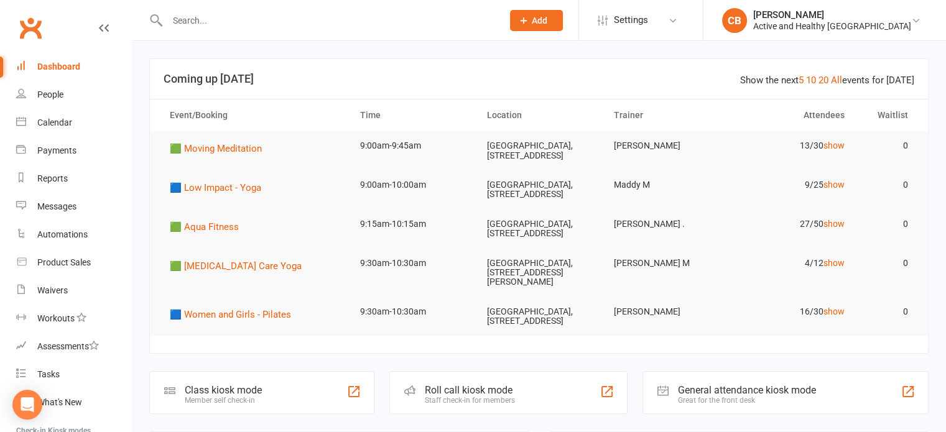
click at [180, 16] on input "text" at bounding box center [329, 20] width 330 height 17
click at [320, 30] on div at bounding box center [321, 20] width 345 height 40
click at [317, 19] on input "text" at bounding box center [329, 20] width 330 height 17
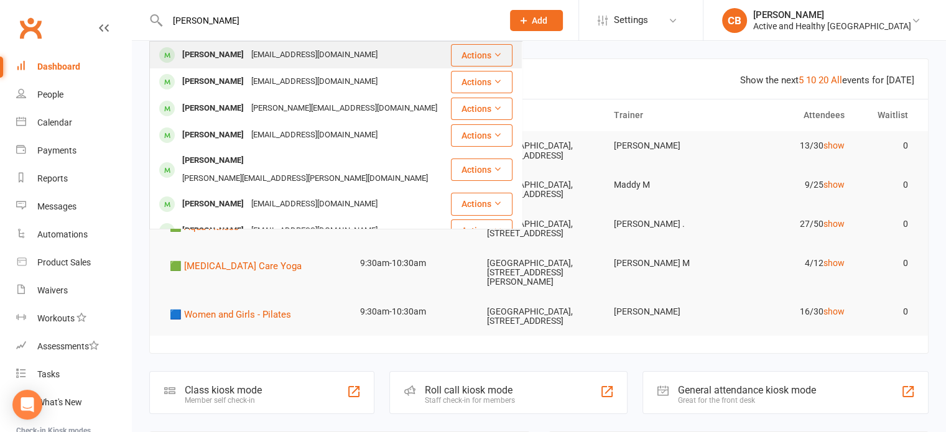
type input "amanda pamen"
click at [262, 51] on div "ampamenter@gmail.com" at bounding box center [315, 55] width 134 height 18
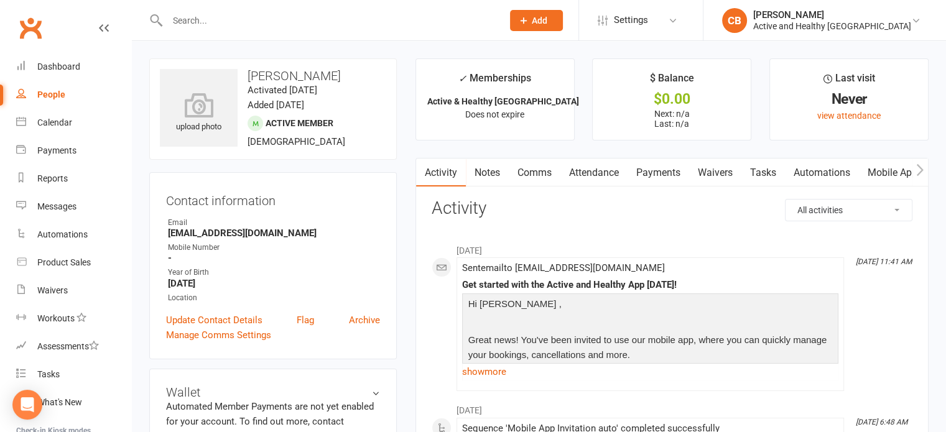
click at [303, 14] on input "text" at bounding box center [329, 20] width 330 height 17
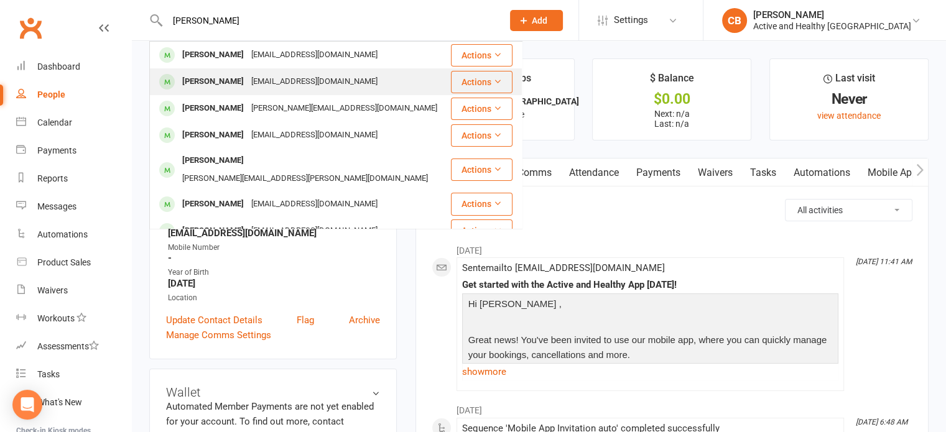
type input "amanda pamen"
click at [288, 76] on div "Ampenter@gmail.com" at bounding box center [315, 82] width 134 height 18
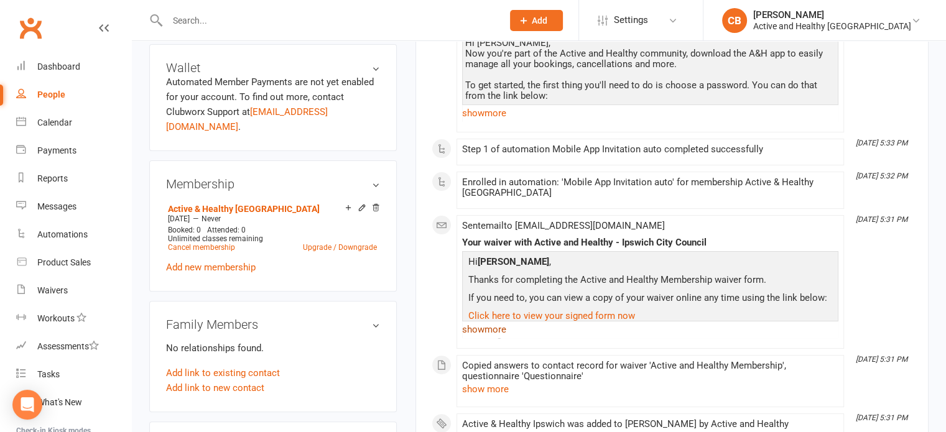
scroll to position [138, 0]
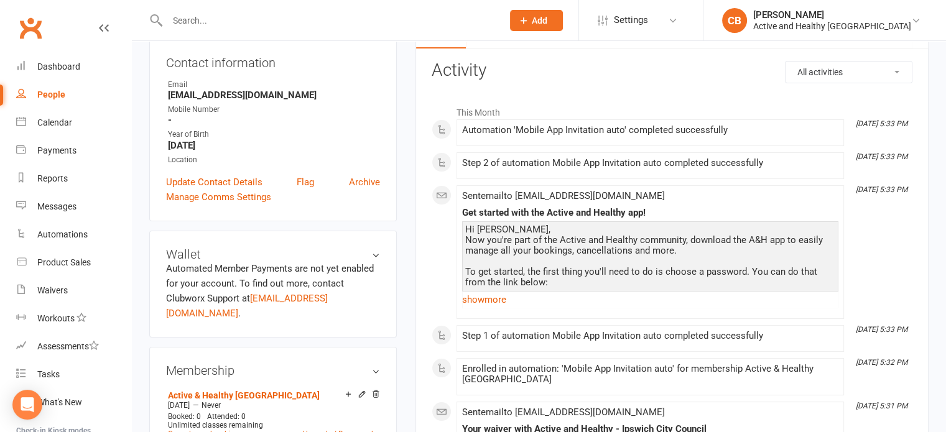
click at [271, 20] on input "text" at bounding box center [329, 20] width 330 height 17
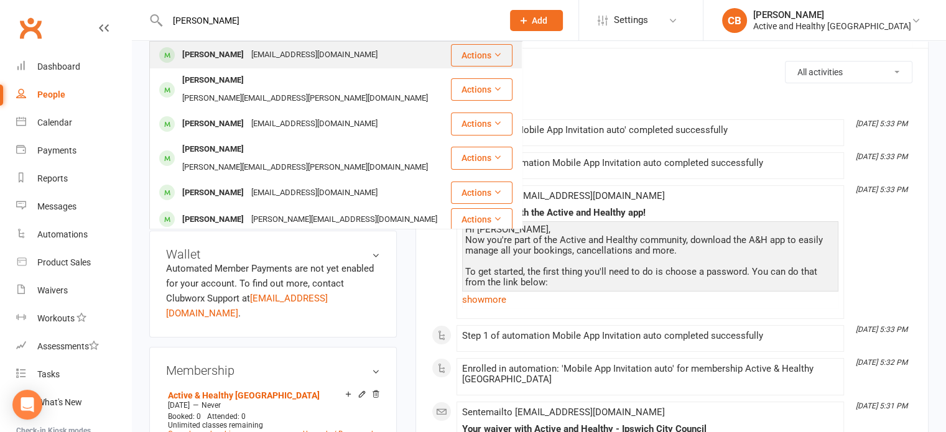
type input "amanda"
click at [285, 52] on div "a.tutaka@live.com" at bounding box center [315, 55] width 134 height 18
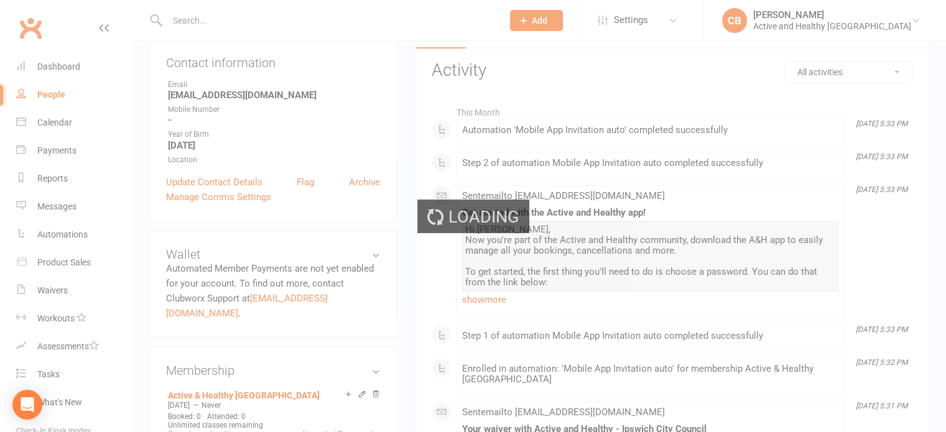
click at [238, 24] on div "Loading" at bounding box center [473, 216] width 946 height 432
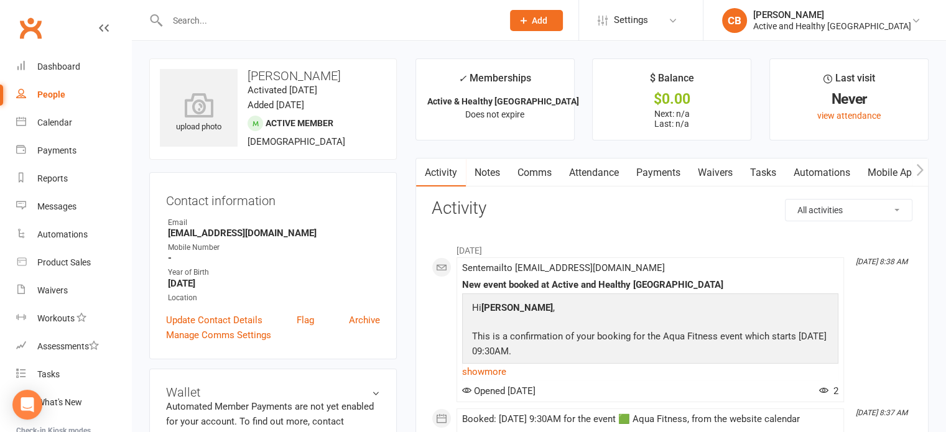
click at [239, 17] on input "text" at bounding box center [329, 20] width 330 height 17
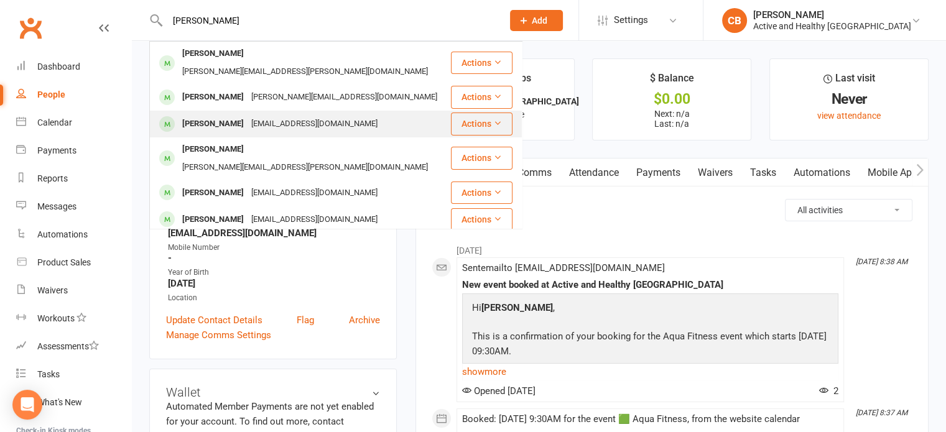
type input "amanda pe"
click at [260, 116] on div "ampamenter@gmail.com" at bounding box center [315, 124] width 134 height 18
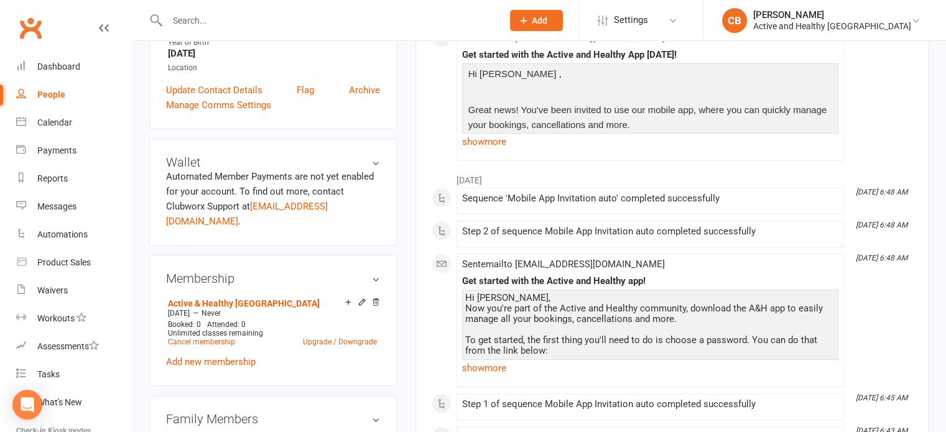
scroll to position [249, 0]
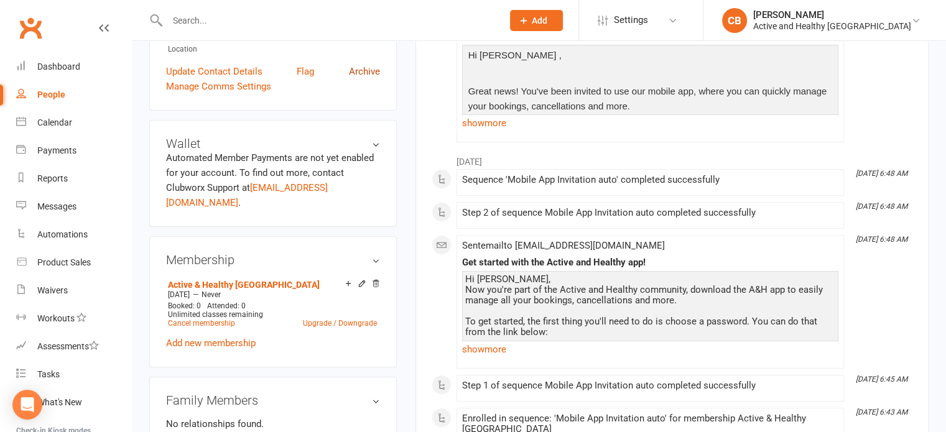
click at [367, 73] on link "Archive" at bounding box center [364, 71] width 31 height 15
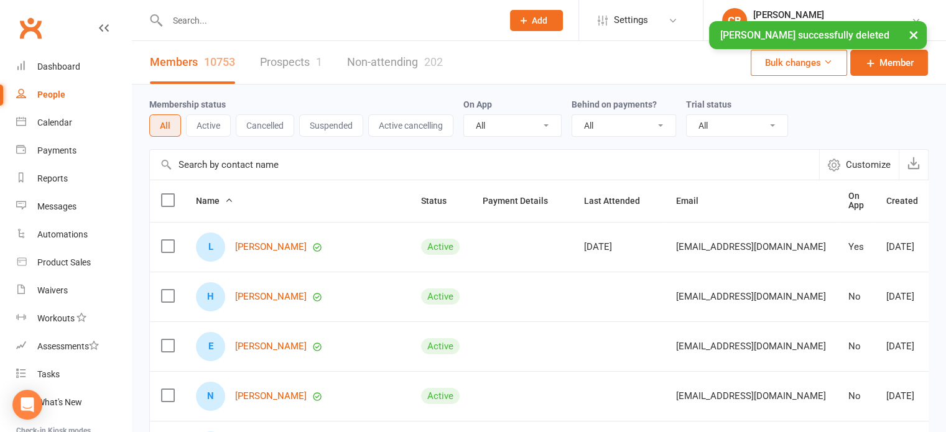
click at [356, 10] on div at bounding box center [321, 20] width 345 height 40
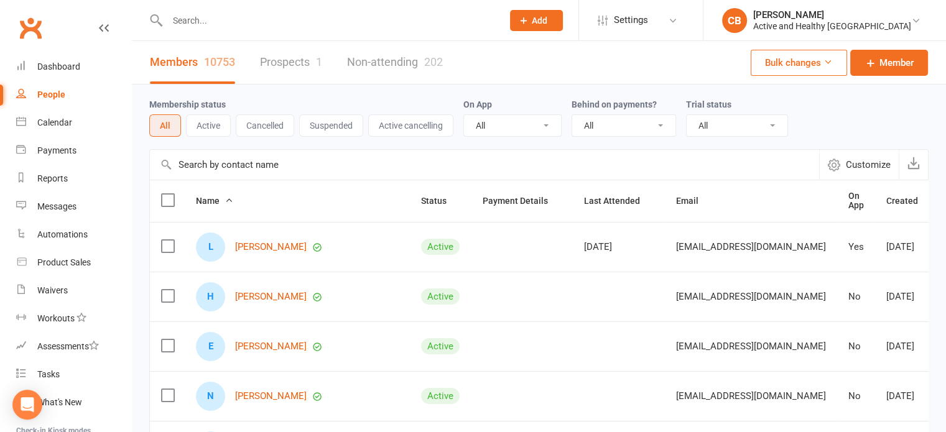
click at [302, 21] on input "text" at bounding box center [329, 20] width 330 height 17
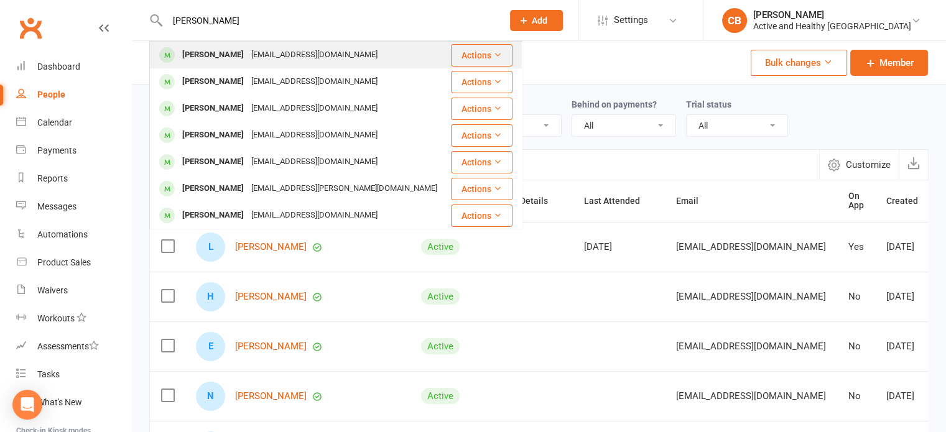
type input "manfred blass"
click at [313, 57] on div "m20021287@gmail.com" at bounding box center [315, 55] width 134 height 18
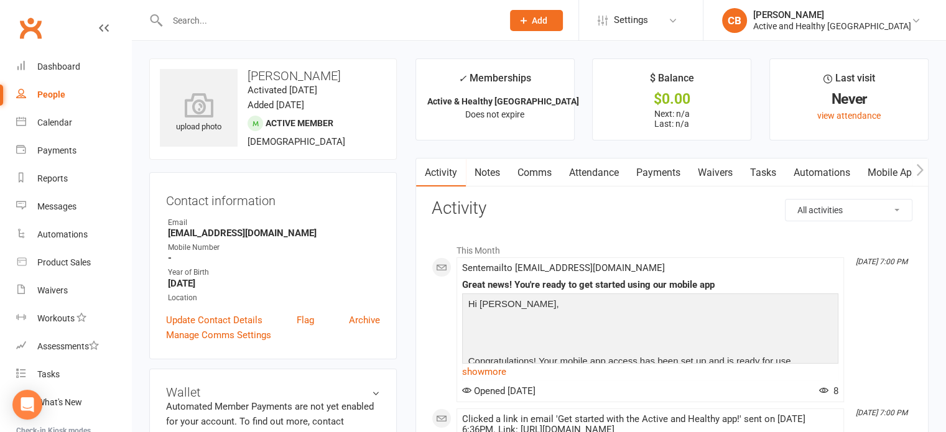
click at [256, 20] on input "text" at bounding box center [329, 20] width 330 height 17
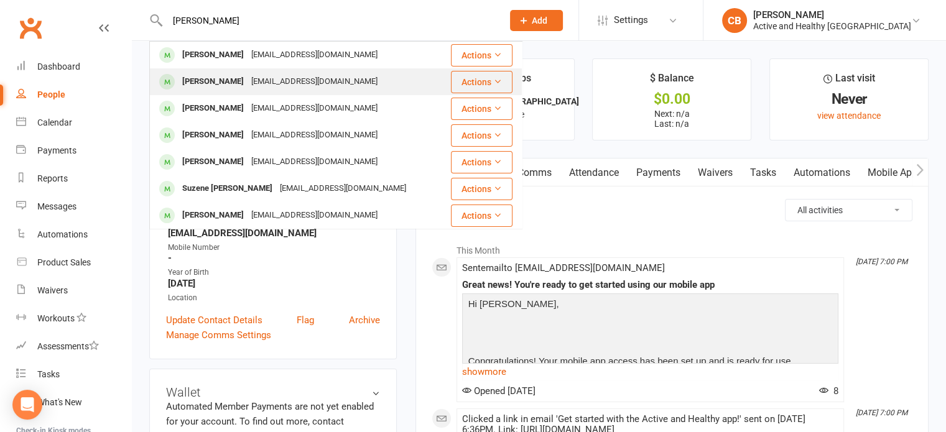
type input "manfred"
click at [248, 80] on div "m20021287@gmail.com" at bounding box center [315, 82] width 134 height 18
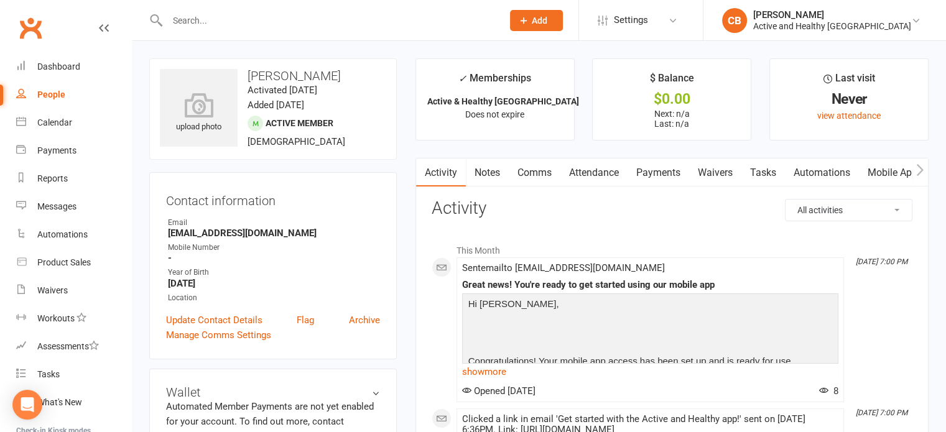
click at [225, 31] on div at bounding box center [321, 20] width 345 height 40
click at [216, 19] on input "text" at bounding box center [329, 20] width 330 height 17
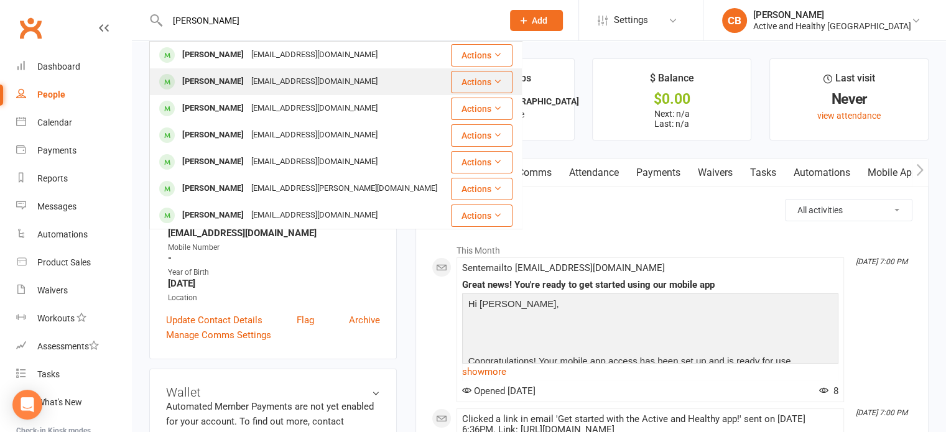
type input "manfred blass"
click at [248, 79] on div "m20021287@gmail.com" at bounding box center [315, 82] width 134 height 18
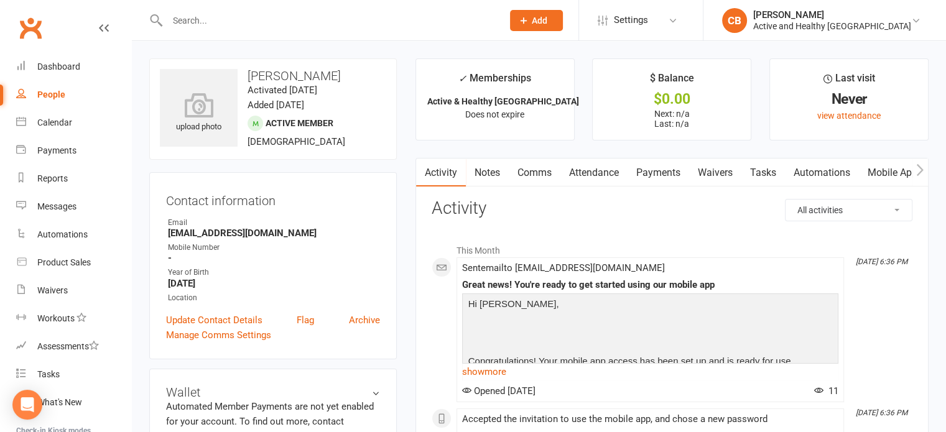
click at [286, 26] on input "text" at bounding box center [329, 20] width 330 height 17
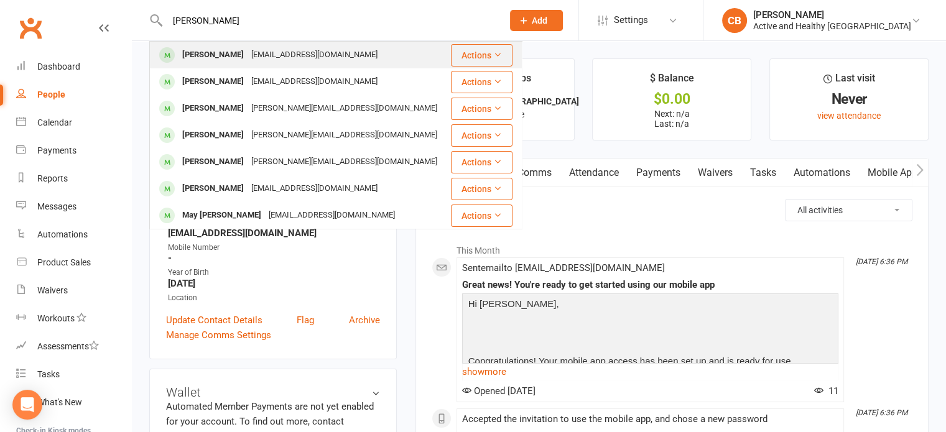
type input "manfred blass"
click at [275, 52] on div "m20021287@gmail.com" at bounding box center [315, 55] width 134 height 18
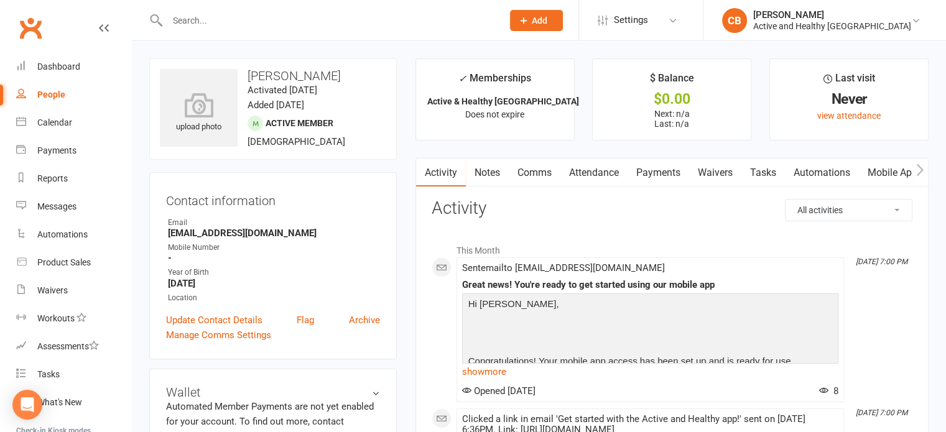
click at [303, 12] on input "text" at bounding box center [329, 20] width 330 height 17
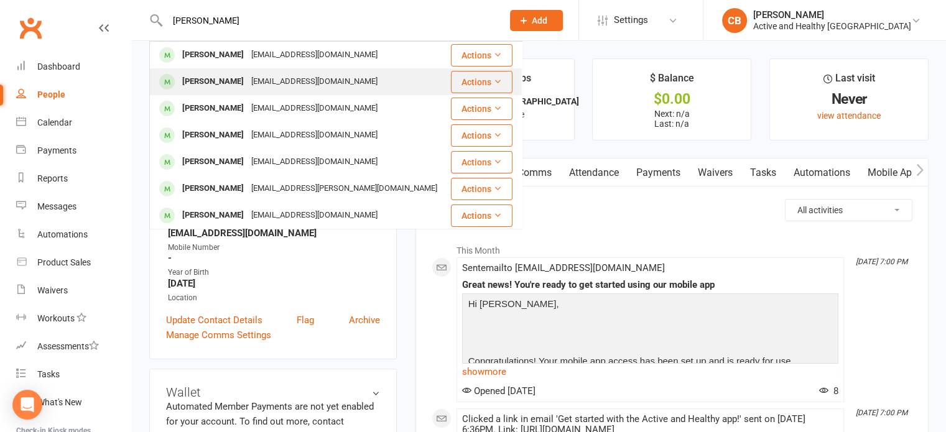
type input "manfred blass"
click at [211, 78] on div "Manfred Blass" at bounding box center [212, 82] width 69 height 18
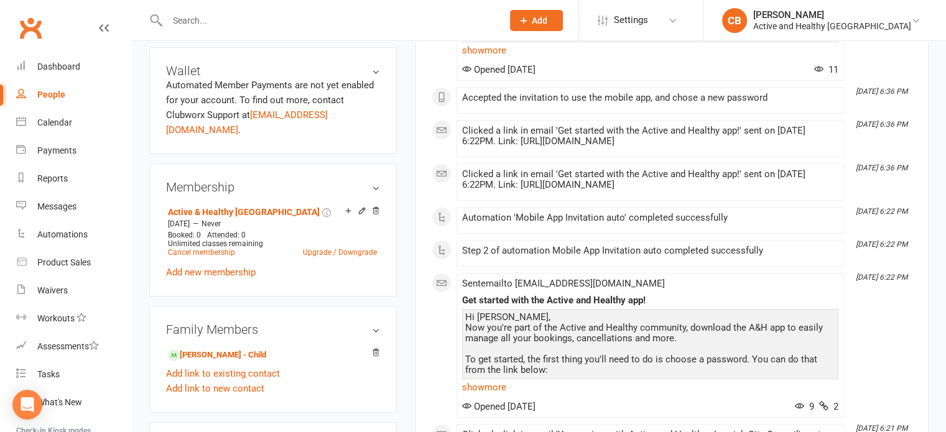
scroll to position [261, 0]
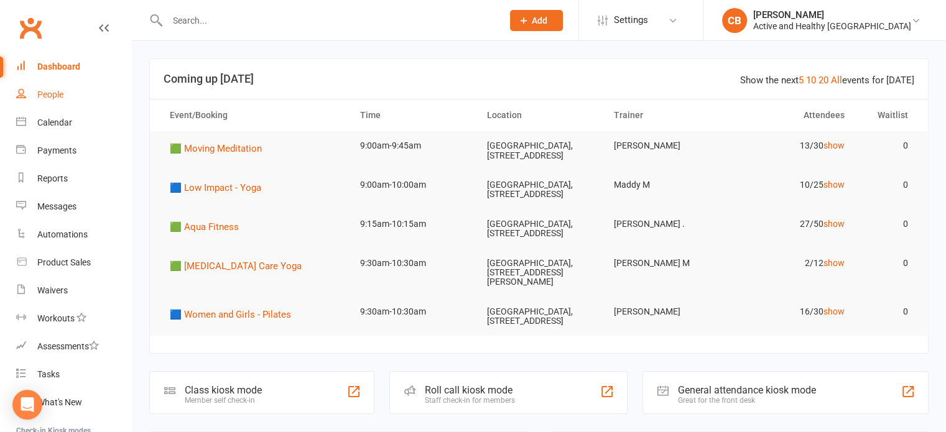
click at [65, 90] on link "People" at bounding box center [73, 95] width 115 height 28
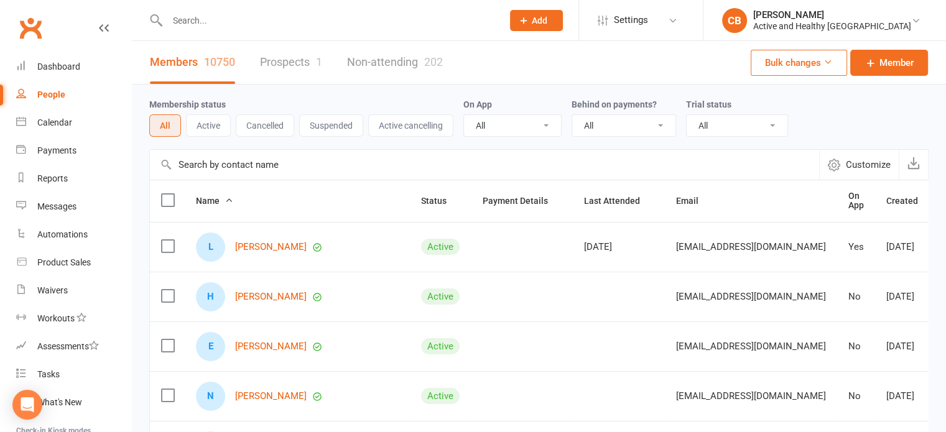
click at [390, 57] on link "Non-attending 202" at bounding box center [395, 62] width 96 height 43
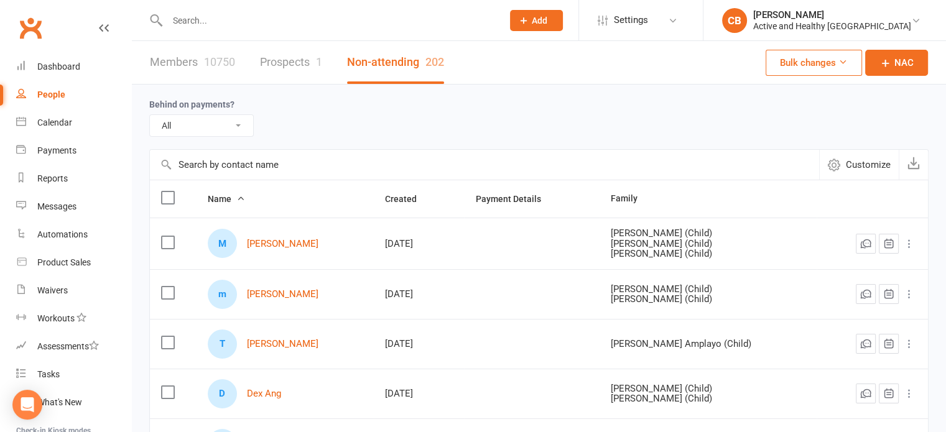
click at [254, 166] on input "text" at bounding box center [484, 165] width 669 height 30
click at [183, 65] on link "Members 10750" at bounding box center [192, 62] width 85 height 43
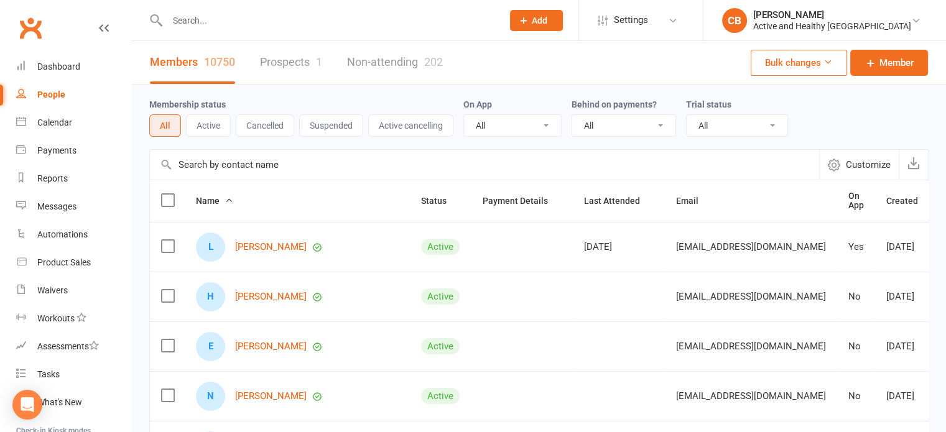
click at [231, 163] on input "text" at bounding box center [484, 165] width 669 height 30
type input "jojo mae"
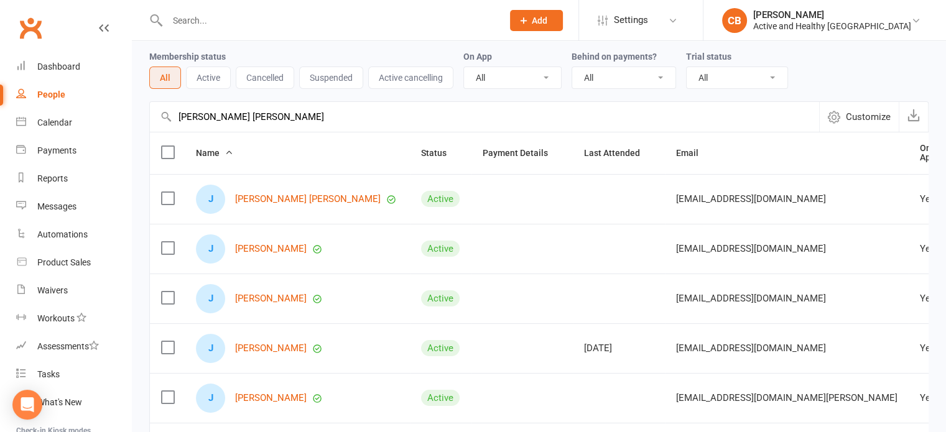
scroll to position [62, 0]
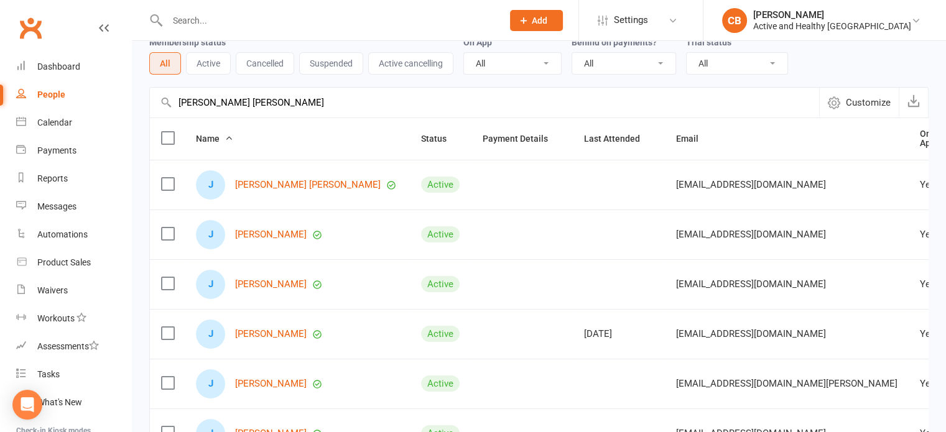
drag, startPoint x: 219, startPoint y: 101, endPoint x: 130, endPoint y: 108, distance: 89.2
click at [130, 108] on ui-view "Prospect Member Non-attending contact Class / event Appointment Task Membership…" at bounding box center [473, 345] width 946 height 808
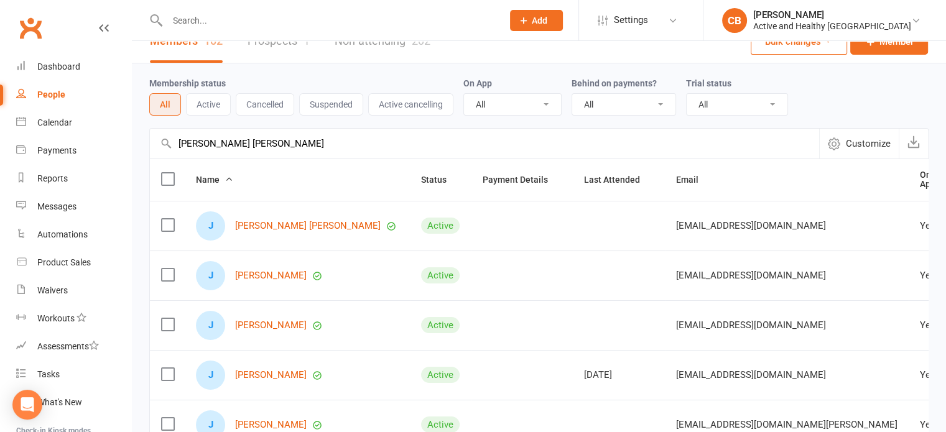
scroll to position [0, 0]
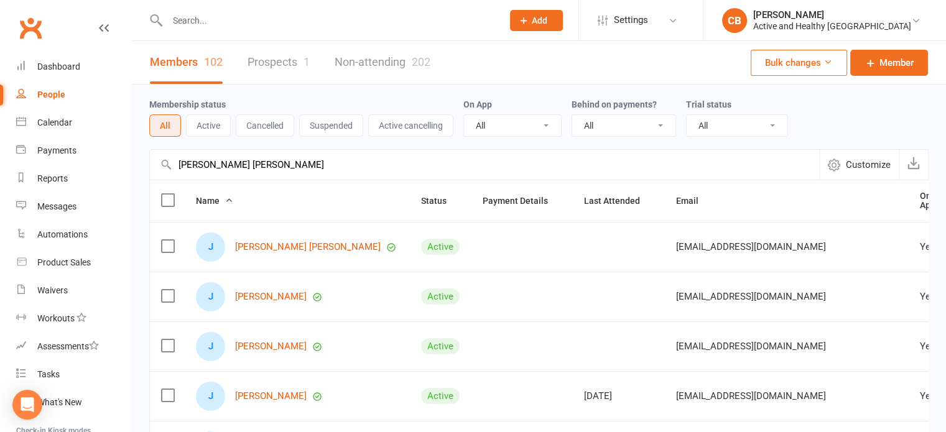
click at [414, 67] on div "202" at bounding box center [421, 61] width 19 height 13
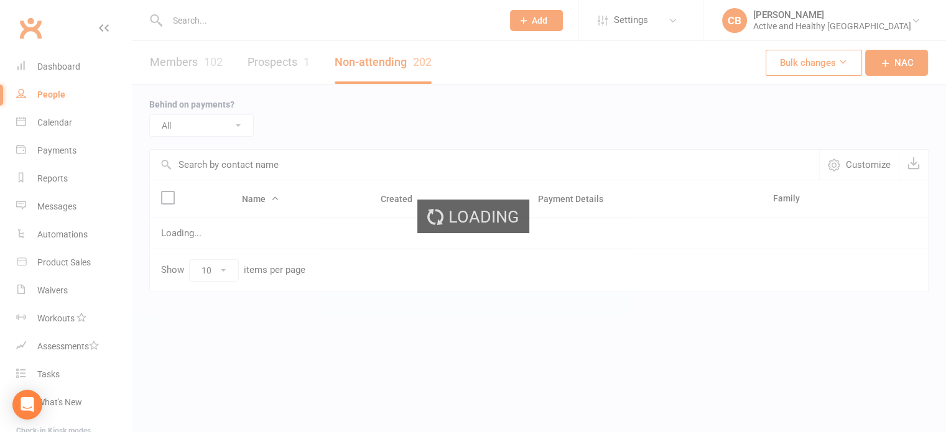
click at [224, 164] on input "text" at bounding box center [484, 165] width 669 height 30
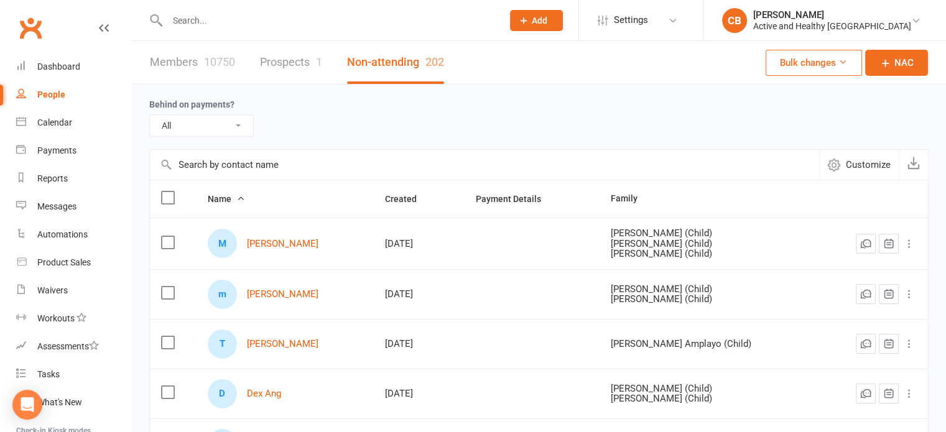
paste input "jojo mae"
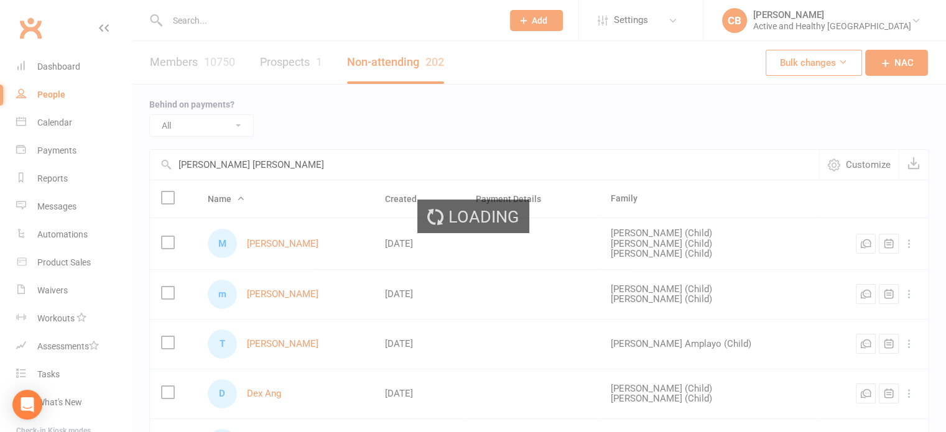
type input "jojo mae"
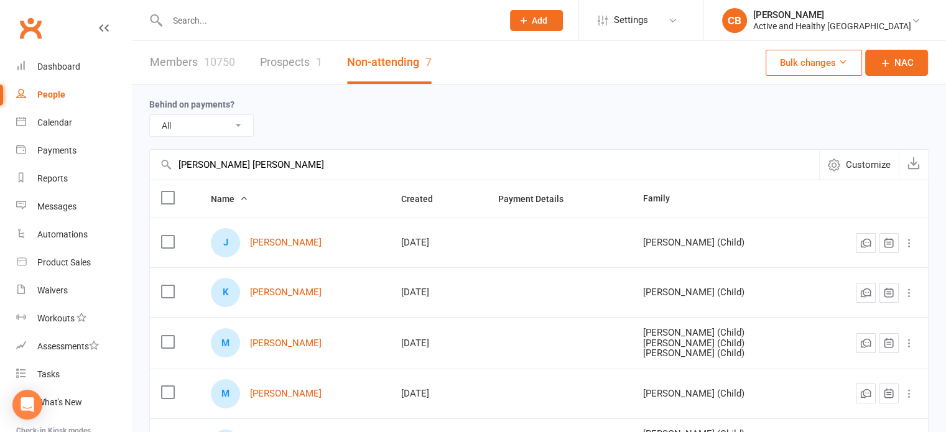
click at [251, 159] on input "jojo mae" at bounding box center [484, 165] width 669 height 30
click at [167, 85] on div "Behind on payments? All No Yes" at bounding box center [538, 117] width 779 height 65
click at [192, 68] on link "Members 10750" at bounding box center [192, 62] width 85 height 43
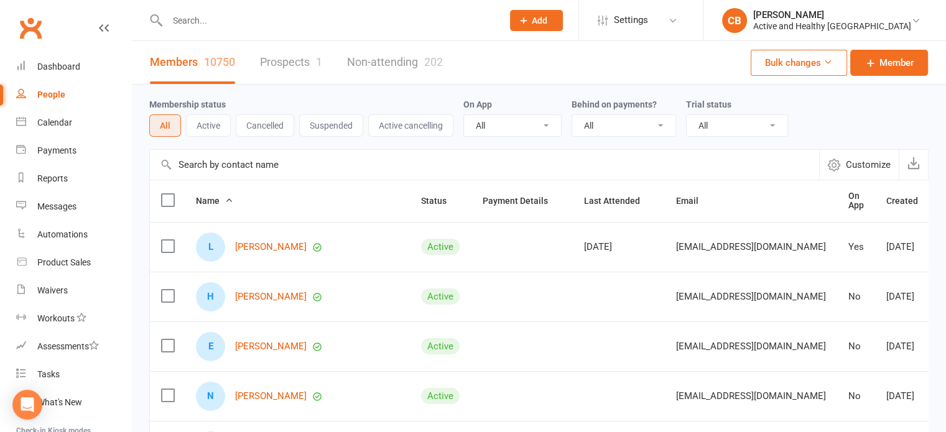
click at [277, 159] on input "text" at bounding box center [484, 165] width 669 height 30
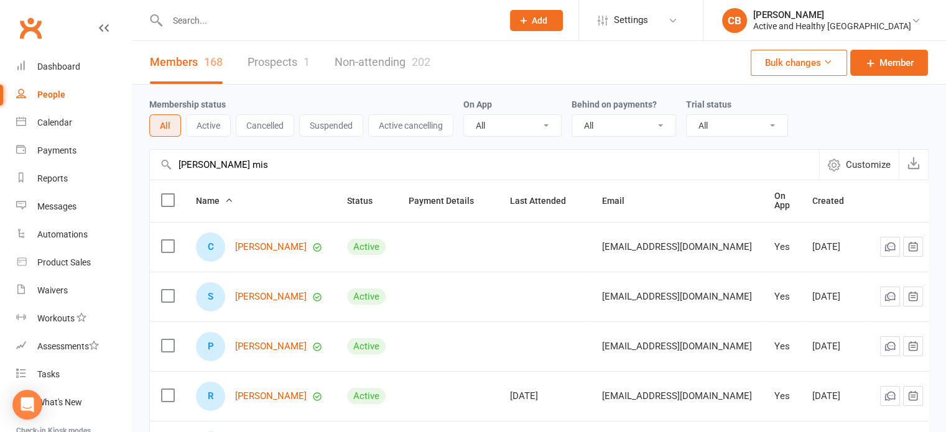
click at [0, 175] on ui-view "Prospect Member Non-attending contact Class / event Appointment Task Membership…" at bounding box center [473, 407] width 946 height 808
type input "chiquita mis"
click at [358, 70] on link "Non-attending 202" at bounding box center [383, 62] width 96 height 43
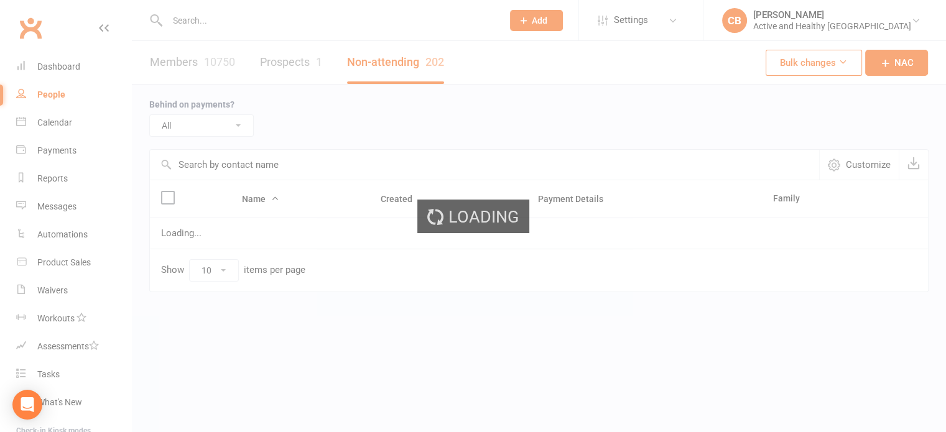
click at [216, 164] on input "text" at bounding box center [484, 165] width 669 height 30
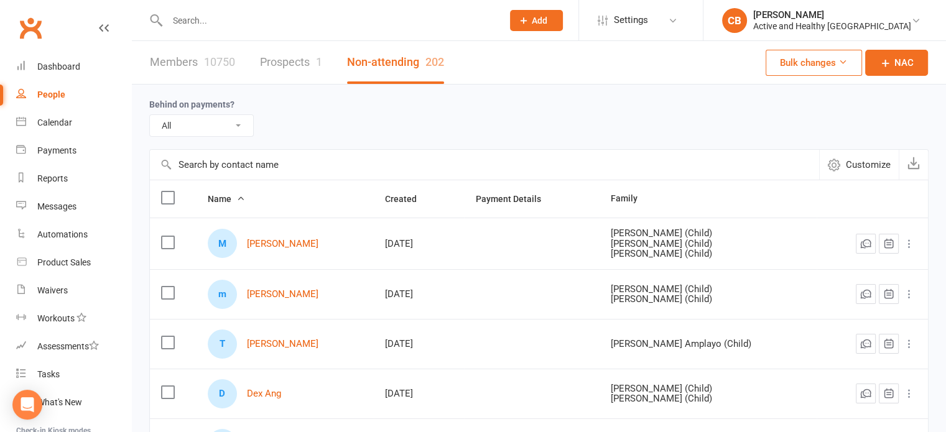
paste input "chiquita mis"
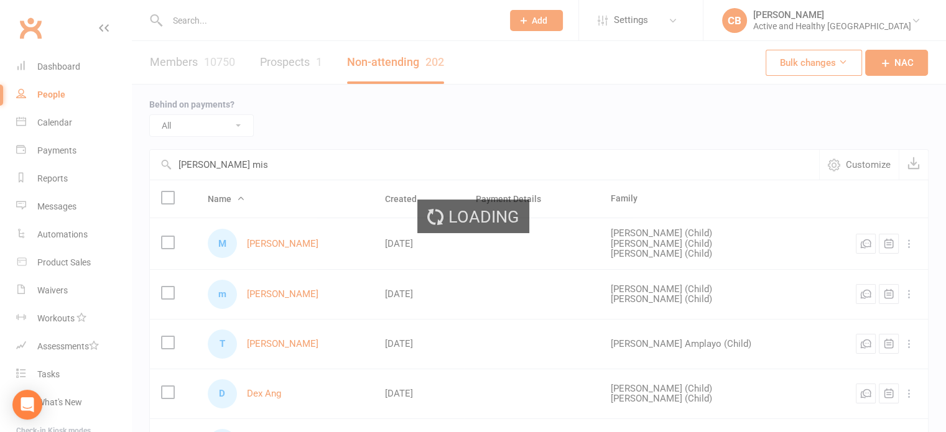
type input "chiquita mis"
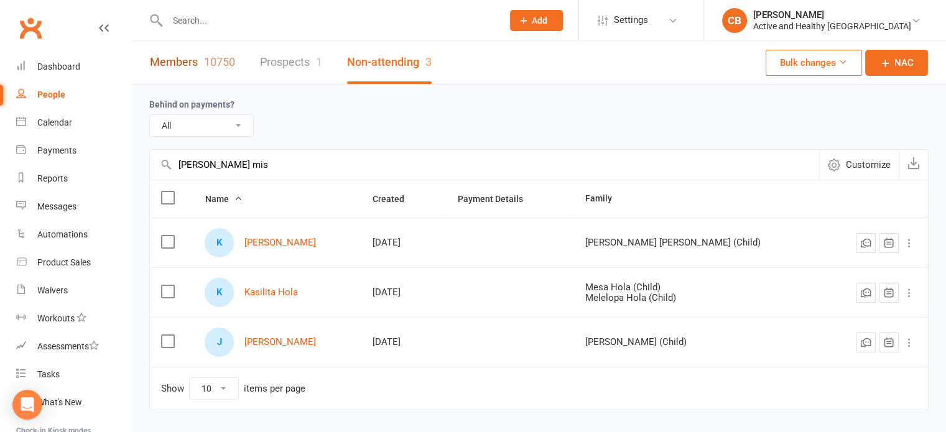
drag, startPoint x: 199, startPoint y: 60, endPoint x: 219, endPoint y: 49, distance: 22.5
click at [199, 60] on link "Members 10750" at bounding box center [192, 62] width 85 height 43
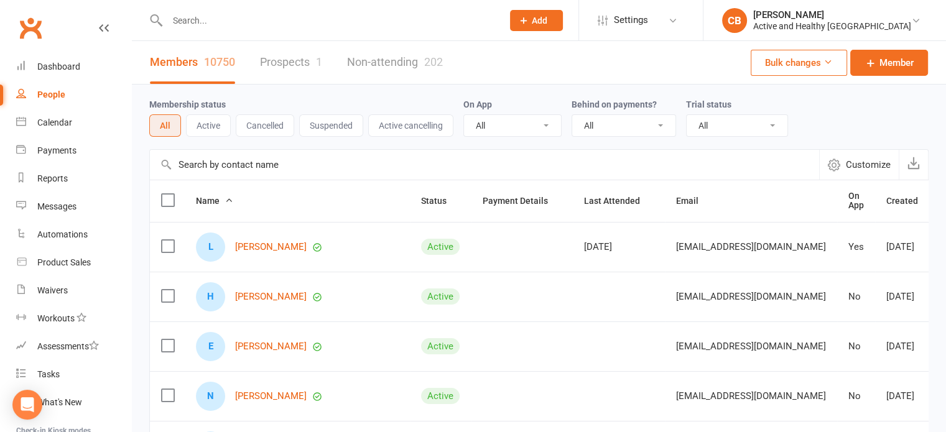
click at [296, 150] on input "text" at bounding box center [484, 165] width 669 height 30
type input "b"
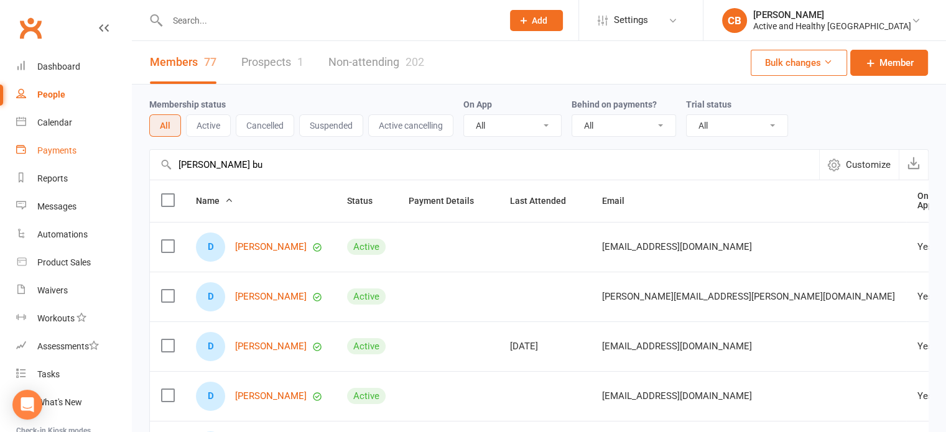
drag, startPoint x: 242, startPoint y: 162, endPoint x: 100, endPoint y: 148, distance: 142.4
click at [100, 148] on ui-view "Prospect Member Non-attending contact Class / event Appointment Task Membership…" at bounding box center [473, 407] width 946 height 808
type input "debra bu"
click at [402, 62] on link "Non-attending 202" at bounding box center [376, 62] width 96 height 43
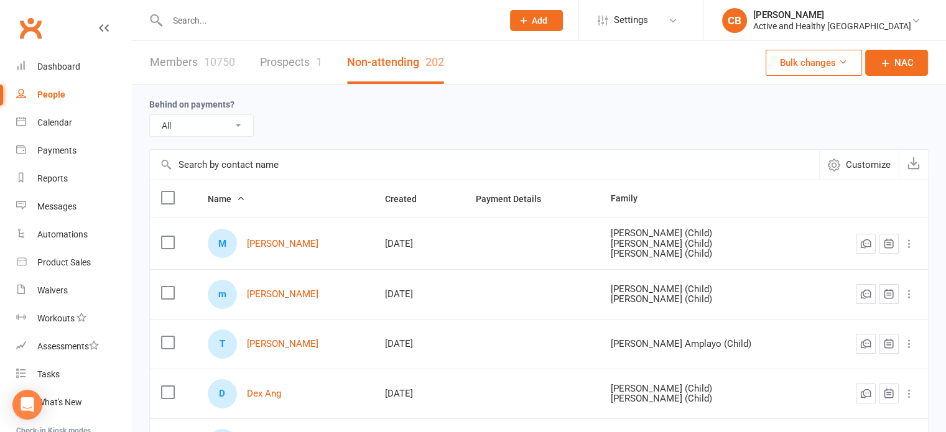
click at [224, 155] on input "text" at bounding box center [484, 165] width 669 height 30
paste input "debra bu"
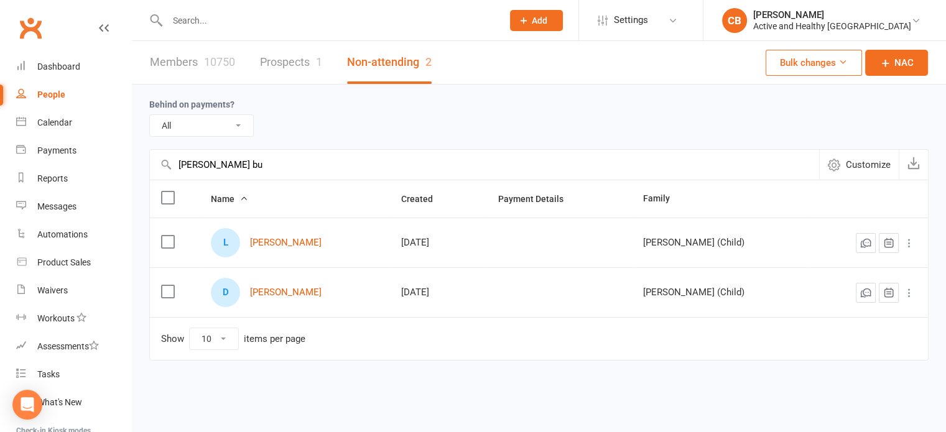
type input "debra bu"
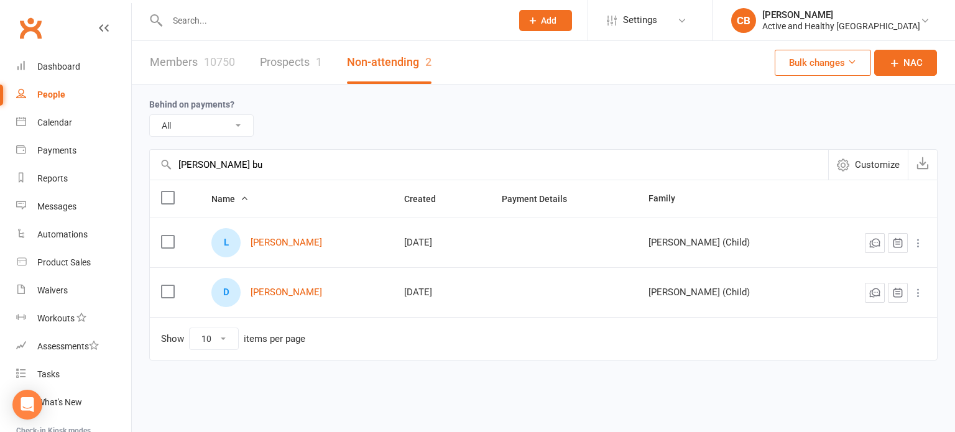
click at [216, 65] on div "10750" at bounding box center [219, 61] width 31 height 13
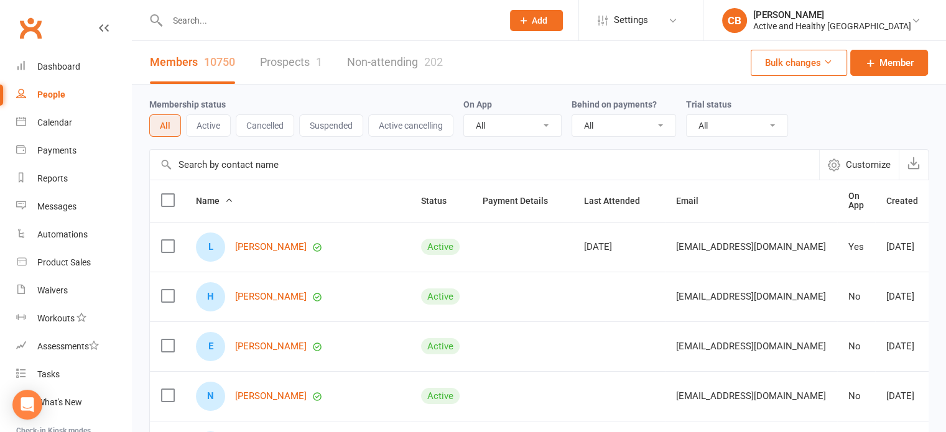
click at [291, 156] on input "text" at bounding box center [484, 165] width 669 height 30
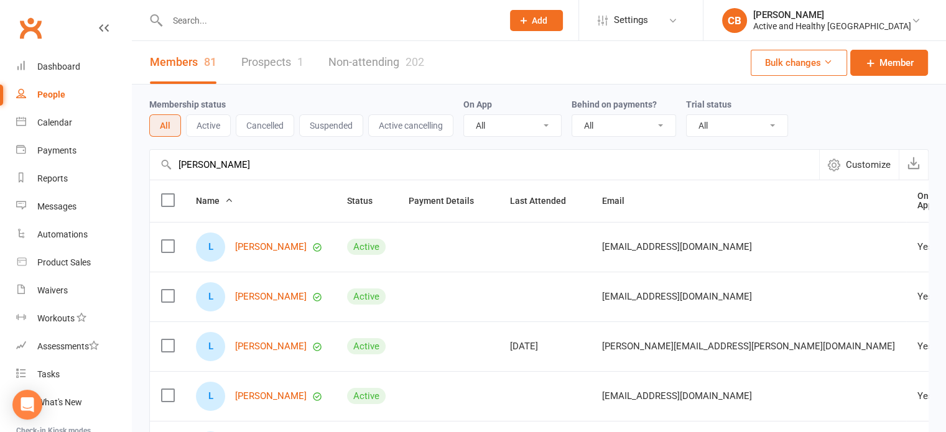
click at [254, 17] on input "text" at bounding box center [329, 20] width 330 height 17
drag, startPoint x: 252, startPoint y: 161, endPoint x: 174, endPoint y: 164, distance: 77.8
click at [174, 164] on input "loretta beek" at bounding box center [484, 165] width 669 height 30
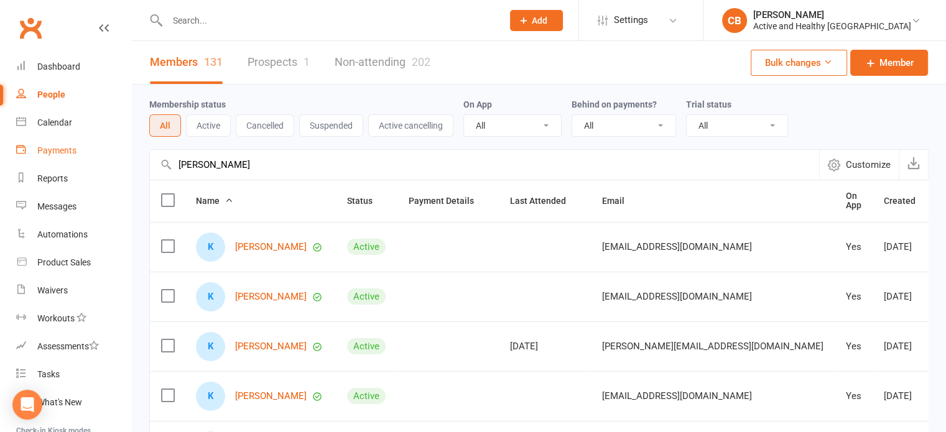
drag, startPoint x: 245, startPoint y: 164, endPoint x: 114, endPoint y: 154, distance: 131.0
click at [114, 154] on ui-view "Prospect Member Non-attending contact Class / event Appointment Task Membership…" at bounding box center [473, 407] width 946 height 808
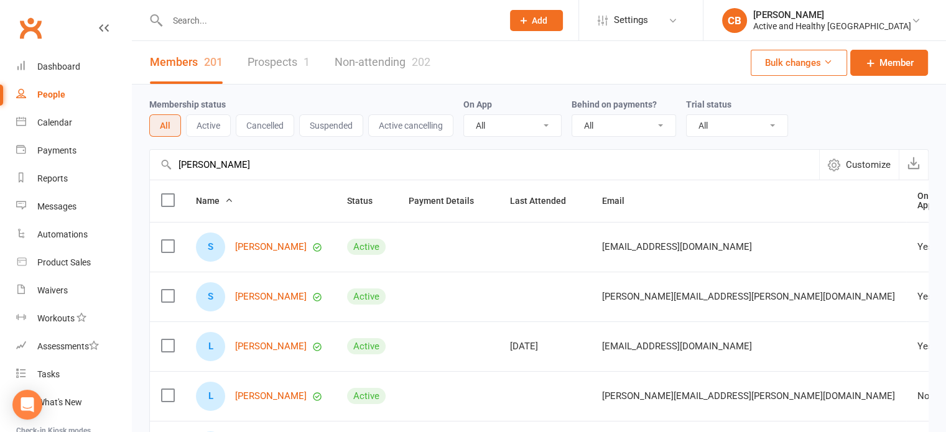
drag, startPoint x: 284, startPoint y: 169, endPoint x: 150, endPoint y: 180, distance: 133.6
type input "sarah mckinnon"
click at [392, 73] on link "Non-attending 202" at bounding box center [383, 62] width 96 height 43
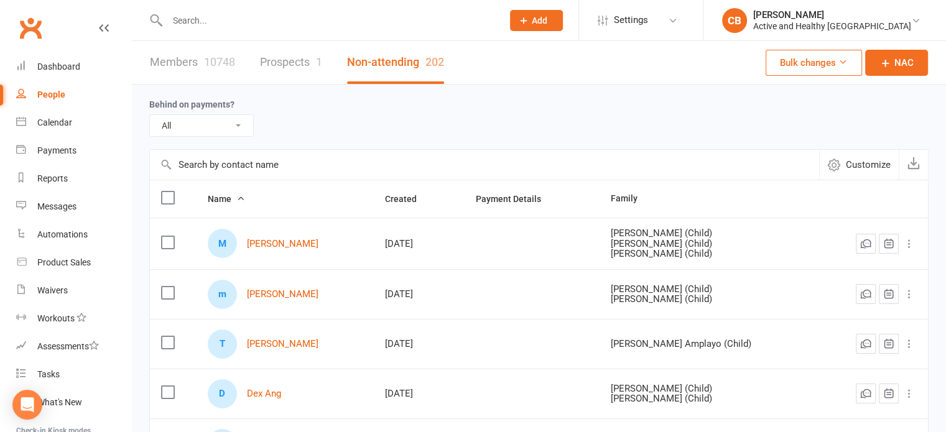
click at [277, 159] on input "text" at bounding box center [484, 165] width 669 height 30
paste input "sarah mckinnon"
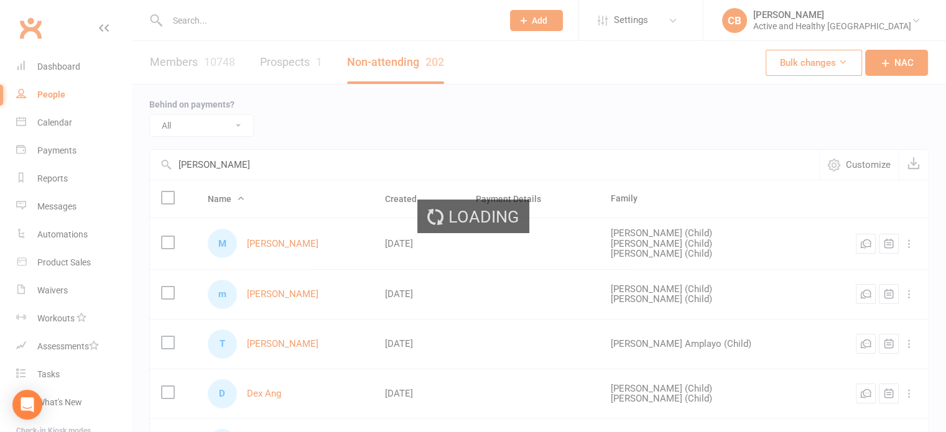
type input "sarah mckinnon"
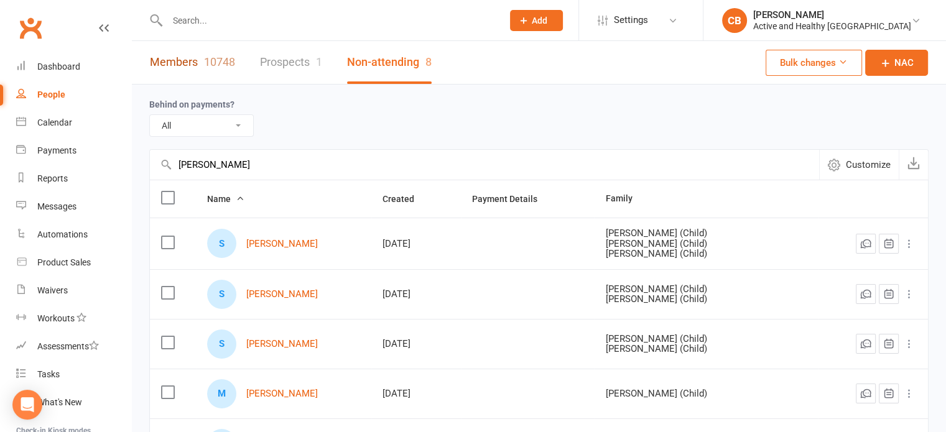
drag, startPoint x: 192, startPoint y: 72, endPoint x: 201, endPoint y: 67, distance: 10.6
click at [192, 72] on link "Members 10748" at bounding box center [192, 62] width 85 height 43
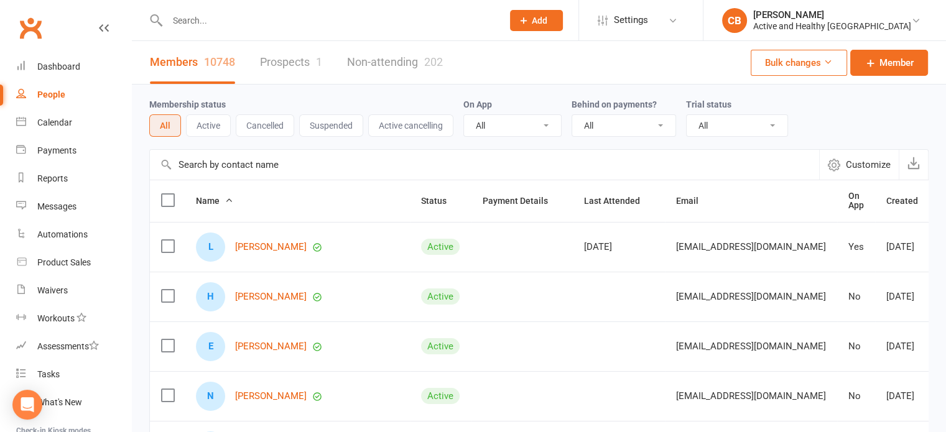
drag, startPoint x: 324, startPoint y: 165, endPoint x: 297, endPoint y: 164, distance: 27.4
click at [306, 164] on input "text" at bounding box center [484, 165] width 669 height 30
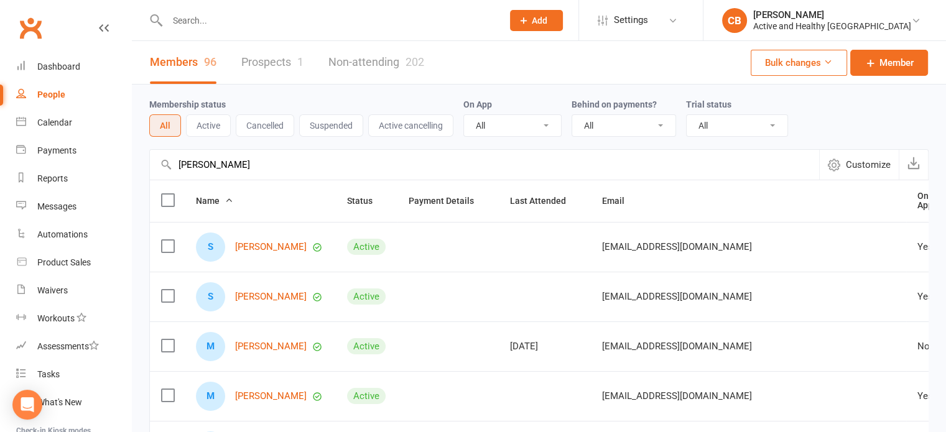
type input "simran madhra"
drag, startPoint x: 318, startPoint y: 153, endPoint x: 111, endPoint y: 153, distance: 207.1
click at [111, 153] on ui-view "Prospect Member Non-attending contact Class / event Appointment Task Membership…" at bounding box center [473, 407] width 946 height 808
click at [336, 62] on link "Non-attending 202" at bounding box center [376, 62] width 96 height 43
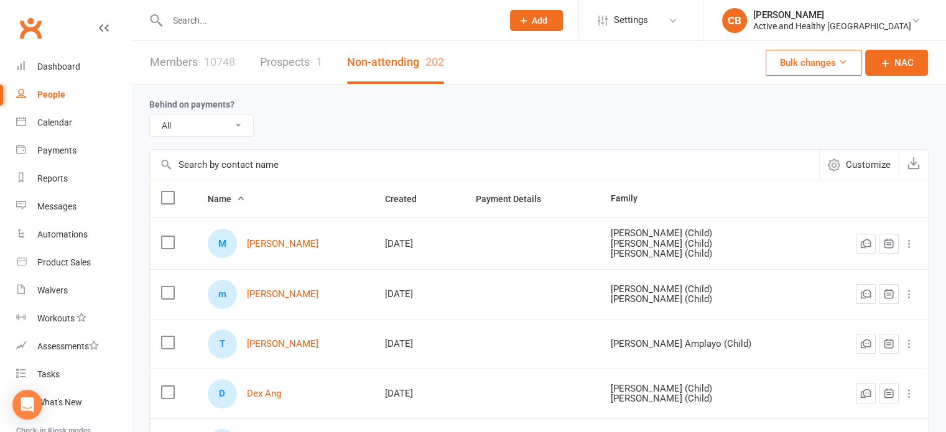
click at [233, 167] on input "text" at bounding box center [484, 165] width 669 height 30
paste input "simran madhra"
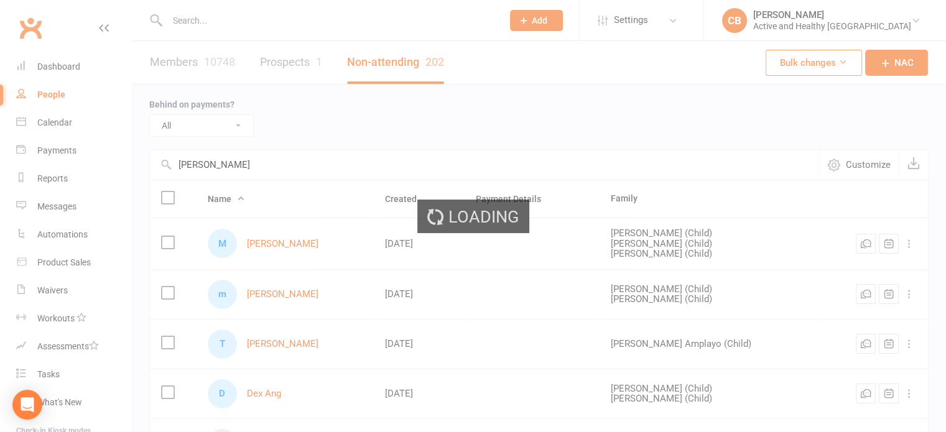
type input "simran madhra"
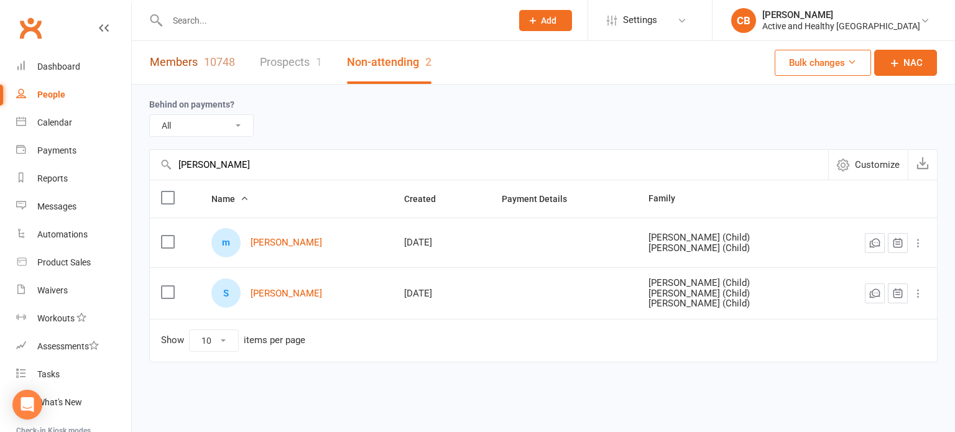
drag, startPoint x: 219, startPoint y: 73, endPoint x: 307, endPoint y: 127, distance: 103.2
click at [219, 73] on link "Members 10748" at bounding box center [192, 62] width 85 height 43
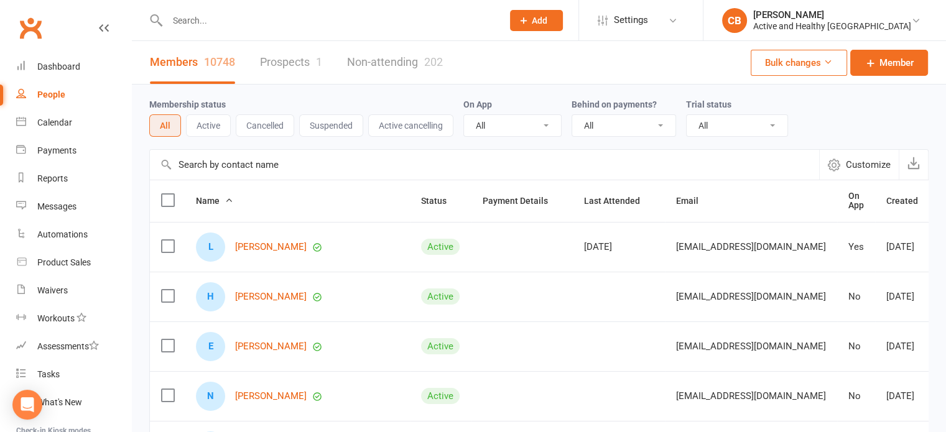
click at [323, 157] on input "text" at bounding box center [484, 165] width 669 height 30
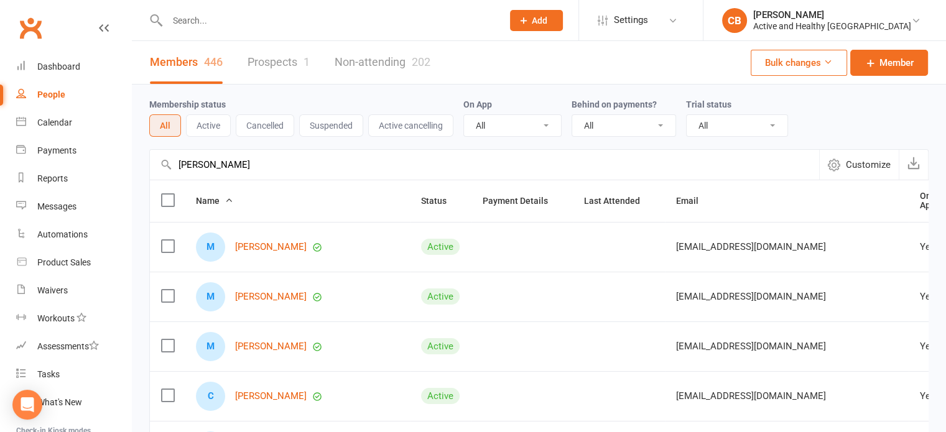
drag, startPoint x: 262, startPoint y: 164, endPoint x: 251, endPoint y: 164, distance: 11.2
click at [251, 164] on input "marissa gutie" at bounding box center [484, 165] width 669 height 30
drag, startPoint x: 259, startPoint y: 161, endPoint x: 124, endPoint y: 162, distance: 134.3
click at [124, 162] on ui-view "Prospect Member Non-attending contact Class / event Appointment Task Membership…" at bounding box center [473, 407] width 946 height 808
type input "marissa gutie"
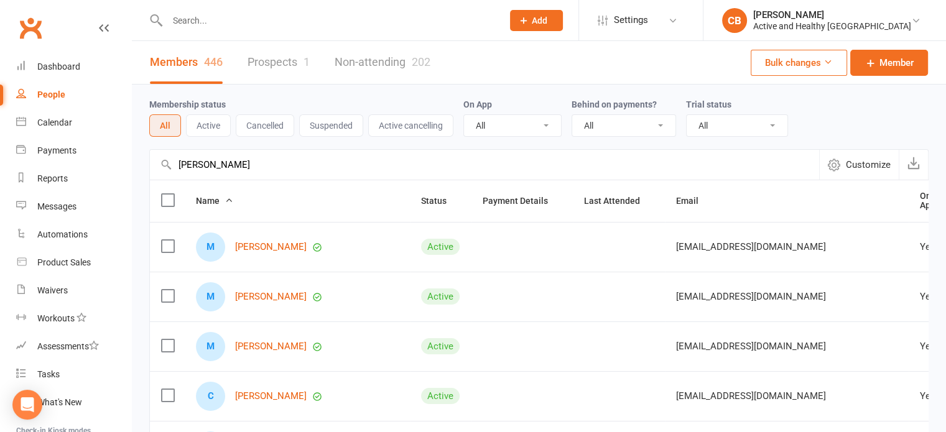
click at [397, 58] on link "Non-attending 202" at bounding box center [383, 62] width 96 height 43
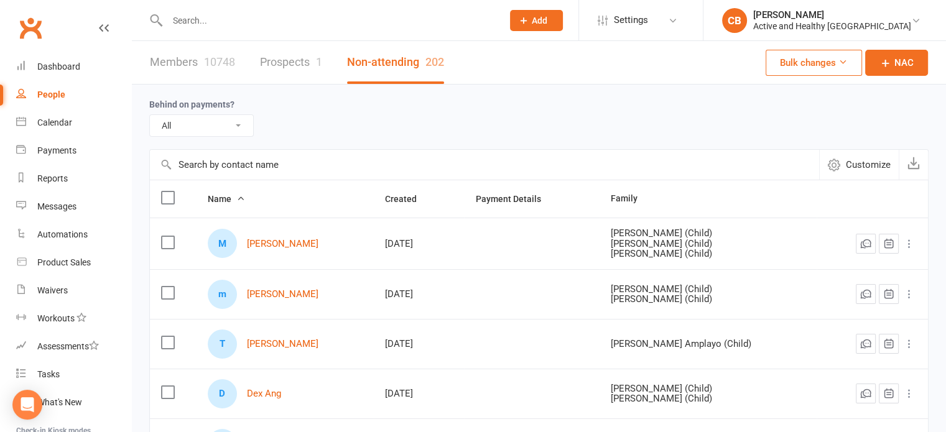
click at [262, 167] on input "text" at bounding box center [484, 165] width 669 height 30
paste input "marissa gutie"
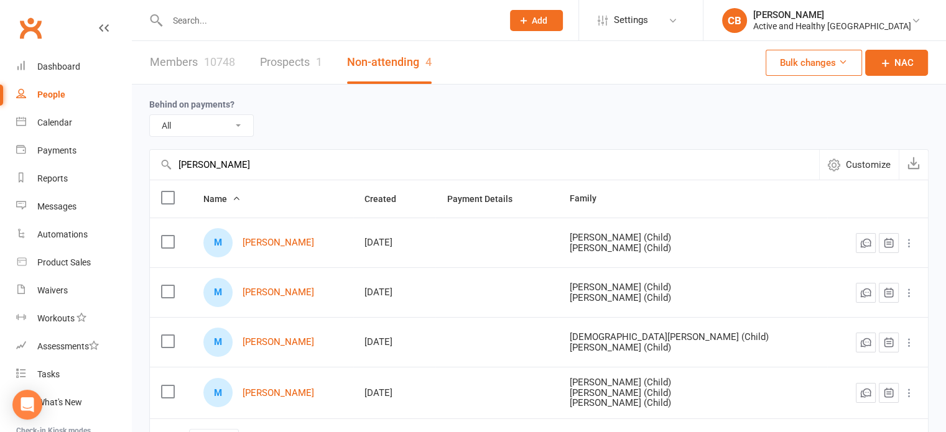
type input "marissa gutie"
click at [144, 64] on div "Members 10748 Prospects 1 Non-attending 4" at bounding box center [291, 62] width 318 height 43
click at [181, 57] on link "Members 10748" at bounding box center [192, 62] width 85 height 43
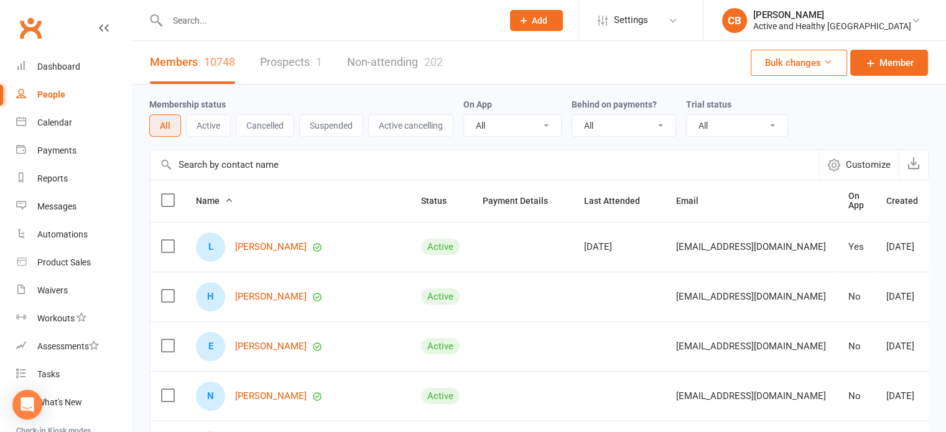
click at [283, 162] on input "text" at bounding box center [484, 165] width 669 height 30
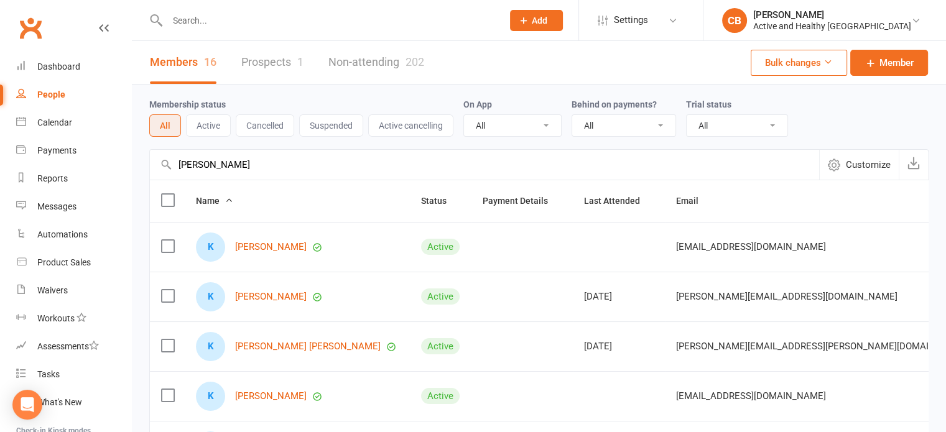
type input "karin weston"
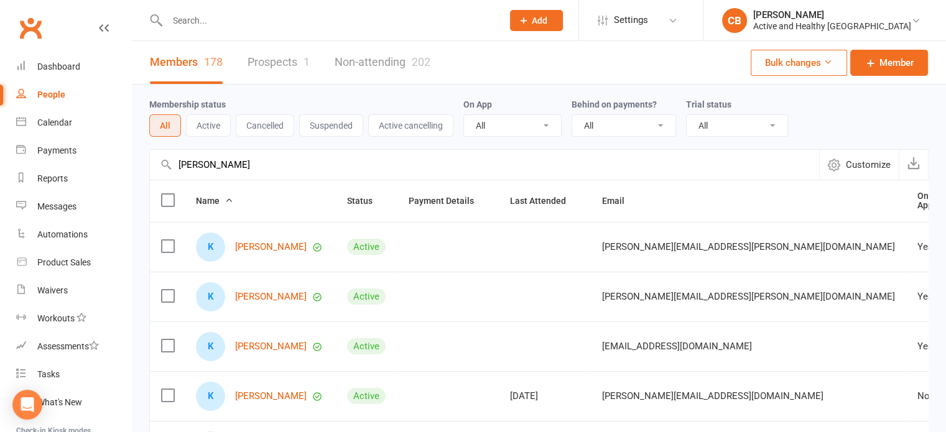
click at [289, 24] on input "text" at bounding box center [329, 20] width 330 height 17
click at [252, 12] on input "text" at bounding box center [329, 20] width 330 height 17
type input "peter weston"
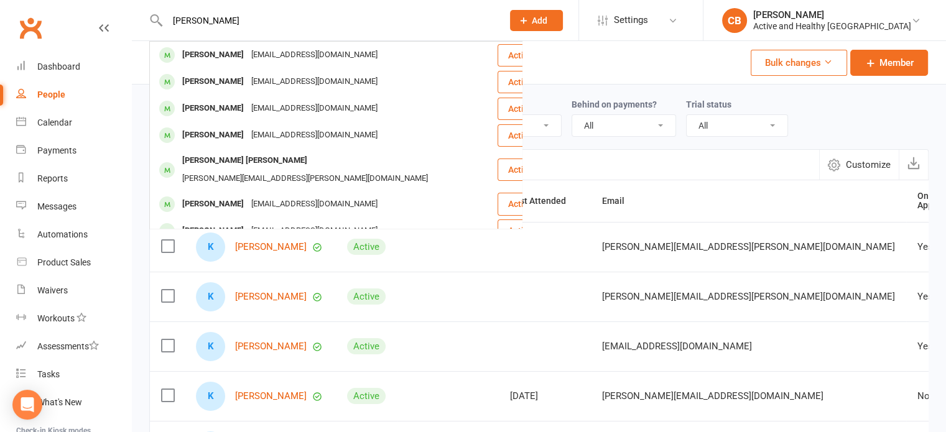
drag, startPoint x: 241, startPoint y: 23, endPoint x: 107, endPoint y: 21, distance: 134.3
click at [107, 3] on header "peter weston Peter Weston wellearthed@optusnet.com.au Actions Peter Weston well…" at bounding box center [473, 3] width 946 height 0
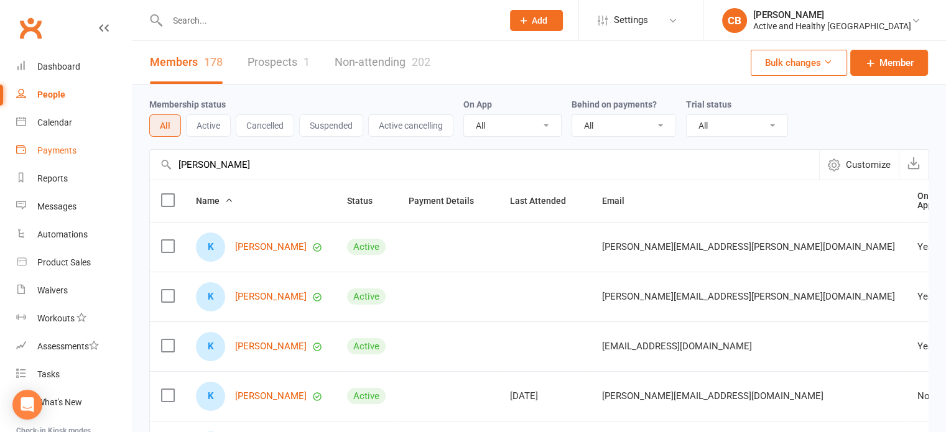
drag, startPoint x: 272, startPoint y: 164, endPoint x: 48, endPoint y: 161, distance: 224.5
click at [48, 161] on ui-view "Prospect Member Non-attending contact Class / event Appointment Task Membership…" at bounding box center [473, 407] width 946 height 808
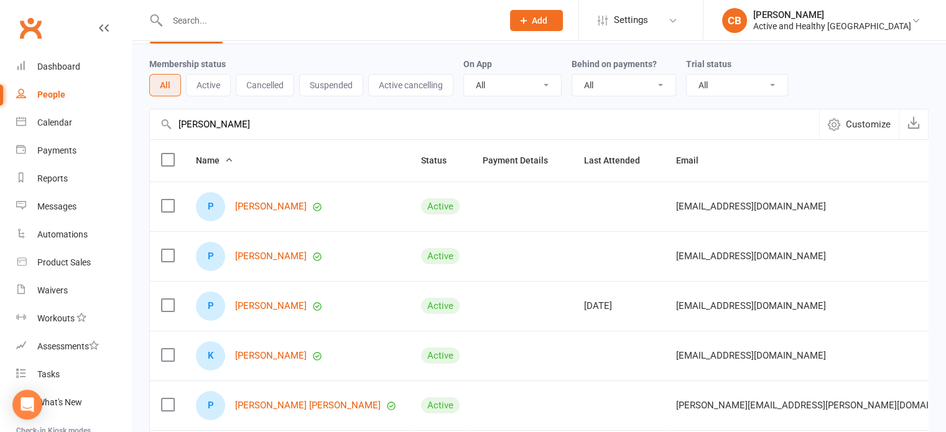
scroll to position [62, 0]
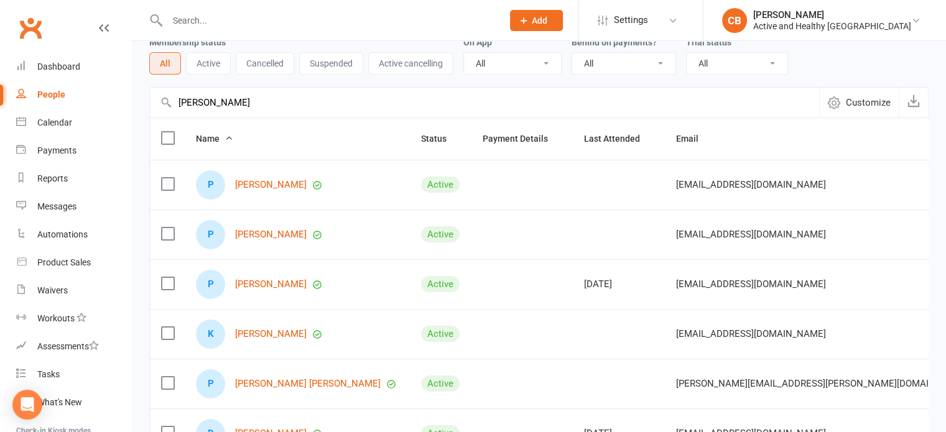
drag, startPoint x: 254, startPoint y: 116, endPoint x: 255, endPoint y: 93, distance: 23.0
click at [254, 116] on input "peter weston" at bounding box center [484, 103] width 669 height 30
drag, startPoint x: 294, startPoint y: 97, endPoint x: 87, endPoint y: 94, distance: 207.1
click at [88, 94] on ui-view "Prospect Member Non-attending contact Class / event Appointment Task Membership…" at bounding box center [473, 345] width 946 height 808
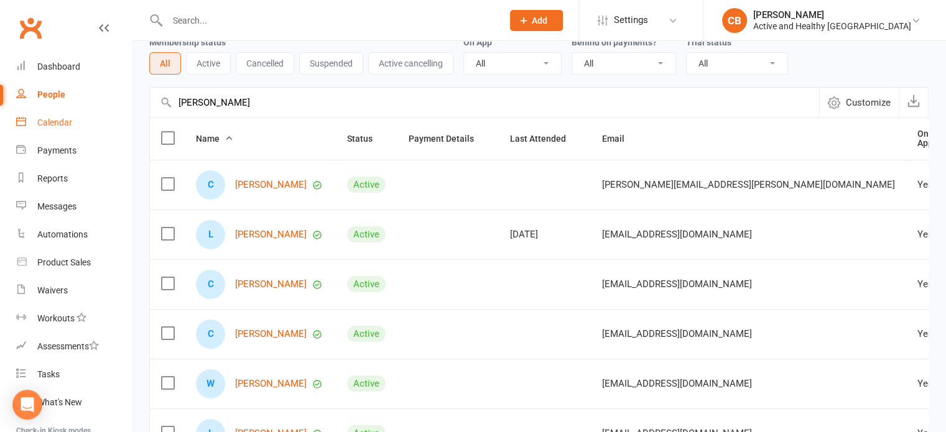
type input "cindy larcombe"
drag, startPoint x: 137, startPoint y: 95, endPoint x: 96, endPoint y: 94, distance: 41.0
click at [96, 94] on ui-view "Prospect Member Non-attending contact Class / event Appointment Task Membership…" at bounding box center [473, 345] width 946 height 808
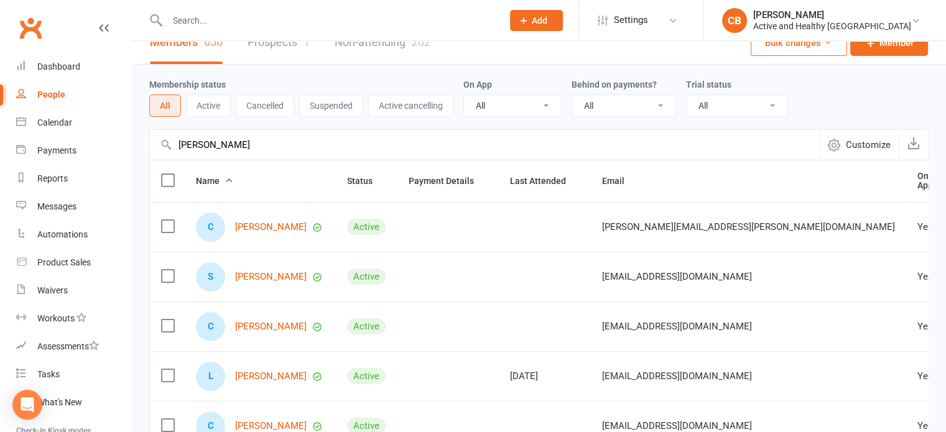
scroll to position [0, 0]
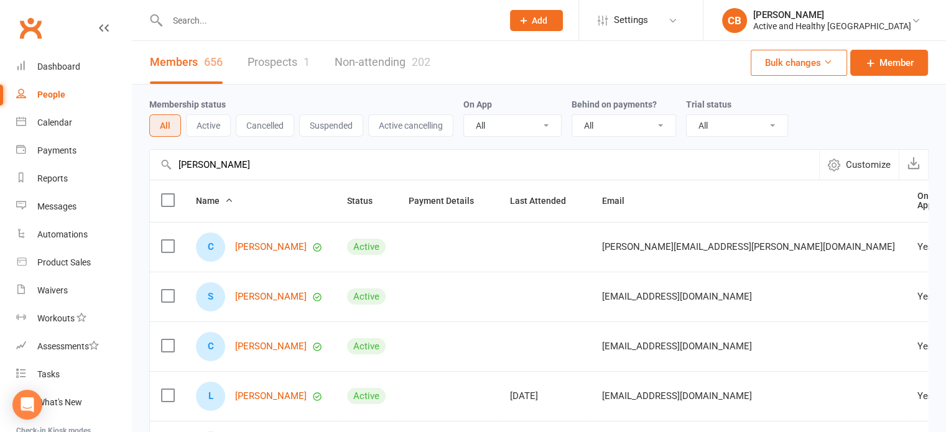
click at [378, 69] on link "Non-attending 202" at bounding box center [383, 62] width 96 height 43
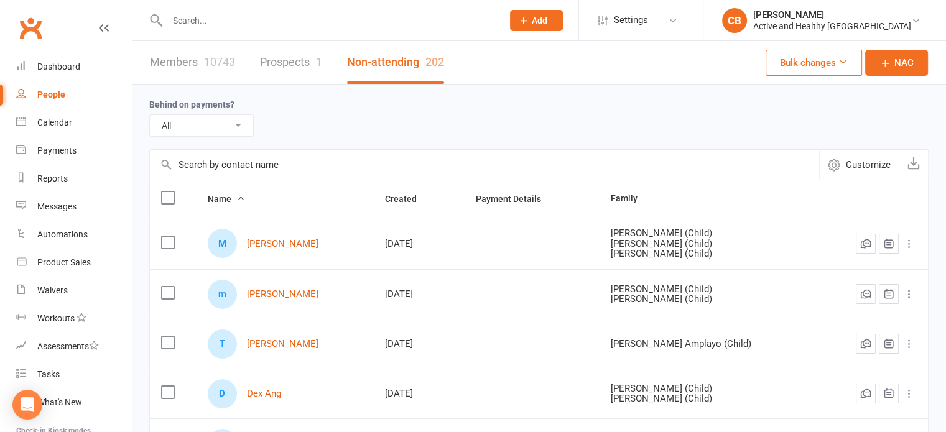
click at [267, 161] on input "text" at bounding box center [484, 165] width 669 height 30
paste input "cindy larcombe"
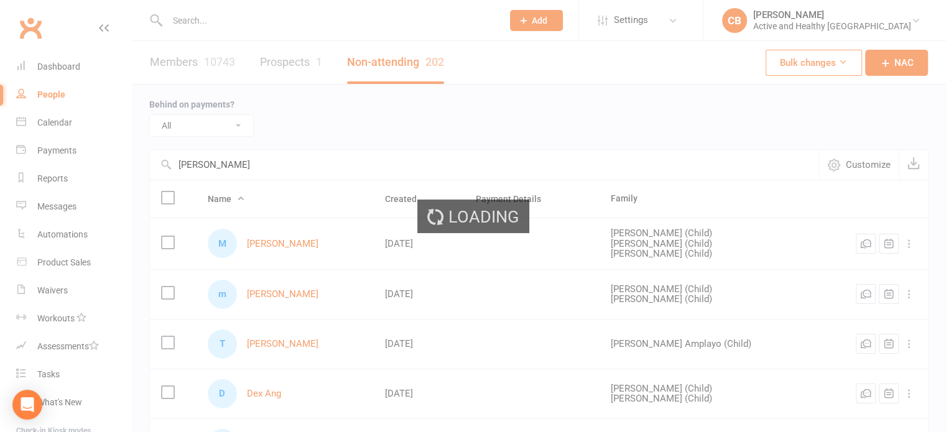
type input "cindy larcombe"
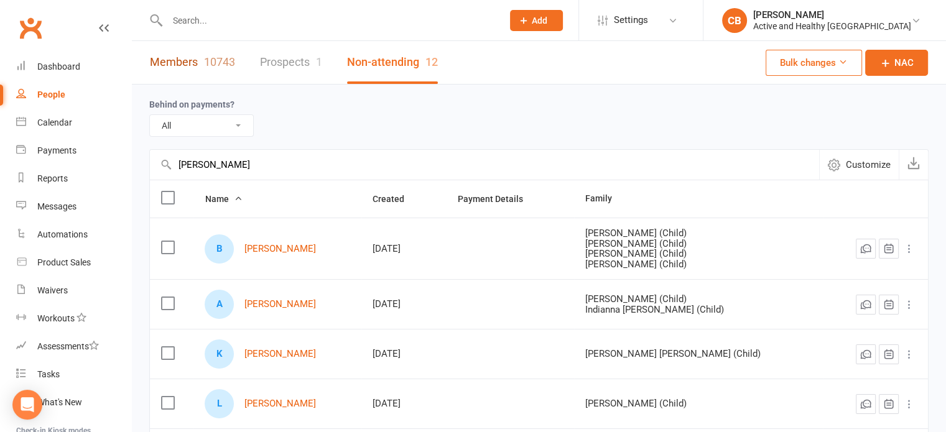
drag, startPoint x: 178, startPoint y: 59, endPoint x: 220, endPoint y: 62, distance: 41.2
click at [178, 59] on link "Members 10743" at bounding box center [192, 62] width 85 height 43
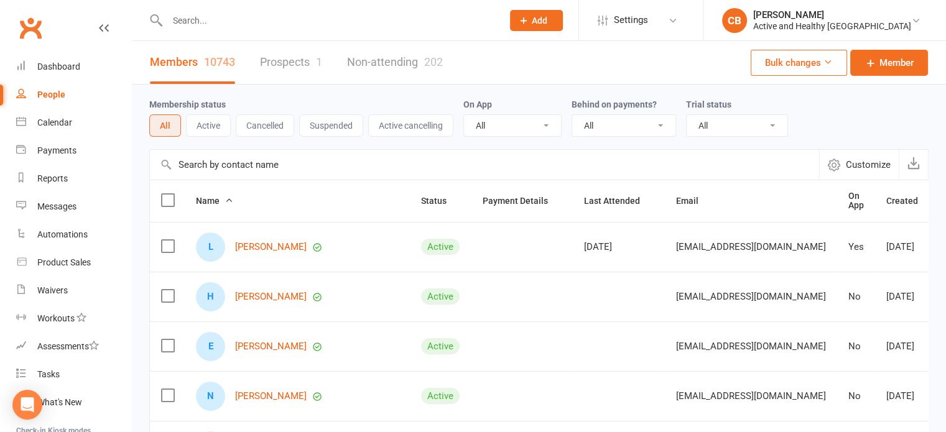
click at [266, 32] on div at bounding box center [321, 20] width 345 height 40
click at [314, 159] on input "text" at bounding box center [484, 165] width 669 height 30
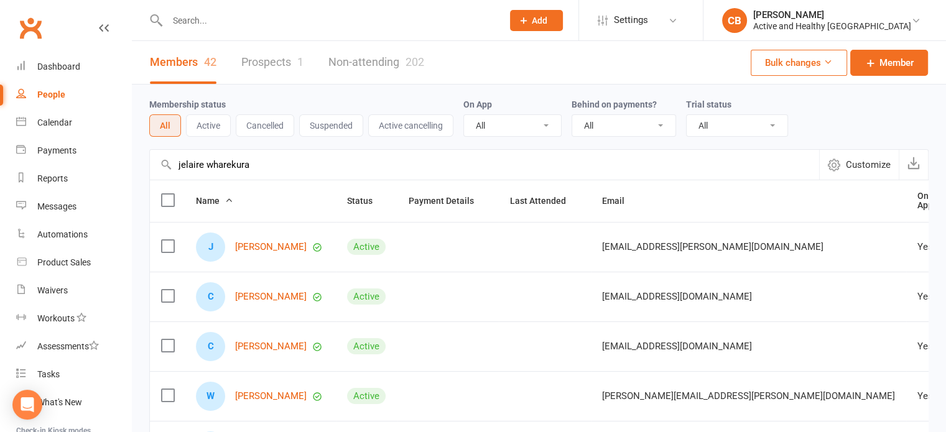
click at [260, 166] on input "jelaire wharekura" at bounding box center [484, 165] width 669 height 30
drag, startPoint x: 161, startPoint y: 172, endPoint x: 109, endPoint y: 172, distance: 51.6
click at [109, 172] on ui-view "Prospect Member Non-attending contact Class / event Appointment Task Membership…" at bounding box center [473, 407] width 946 height 808
drag, startPoint x: 264, startPoint y: 169, endPoint x: 284, endPoint y: 159, distance: 22.8
click at [264, 169] on input "jelaire wharekura" at bounding box center [484, 165] width 669 height 30
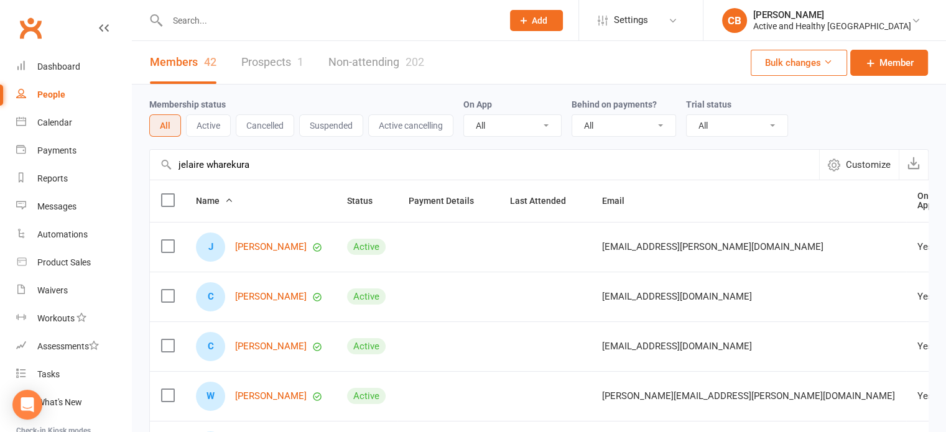
drag, startPoint x: 286, startPoint y: 158, endPoint x: 124, endPoint y: 156, distance: 161.7
click at [124, 156] on ui-view "Prospect Member Non-attending contact Class / event Appointment Task Membership…" at bounding box center [473, 407] width 946 height 808
type input "janice harvey"
drag, startPoint x: 236, startPoint y: 160, endPoint x: 139, endPoint y: 150, distance: 96.9
click at [139, 150] on div "Membership status All Active Cancelled Suspended Active cancelling On App All Y…" at bounding box center [539, 433] width 814 height 696
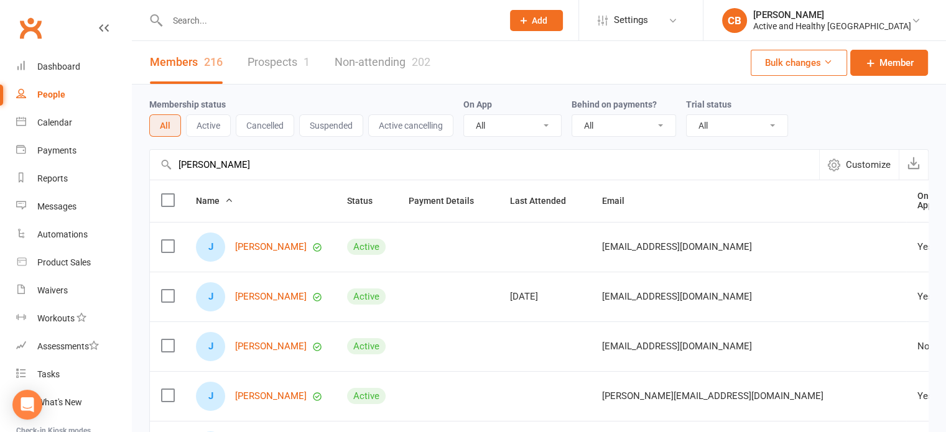
click at [394, 51] on link "Non-attending 202" at bounding box center [383, 62] width 96 height 43
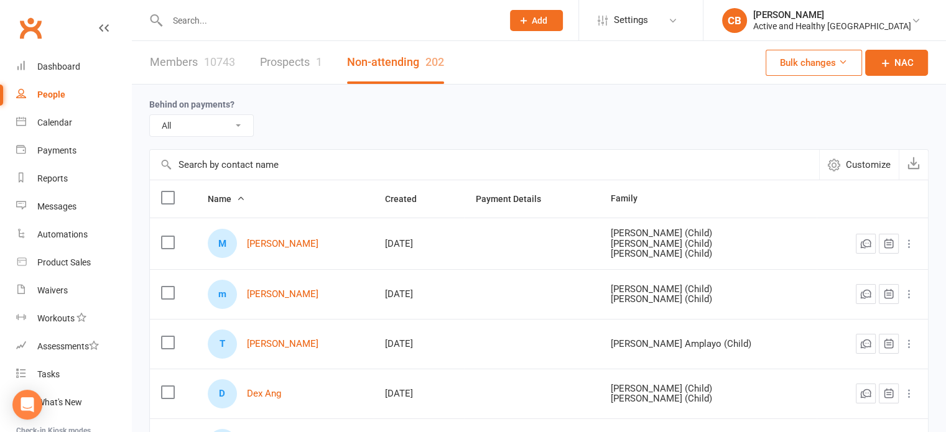
click at [256, 168] on input "text" at bounding box center [484, 165] width 669 height 30
paste input "janice harvey"
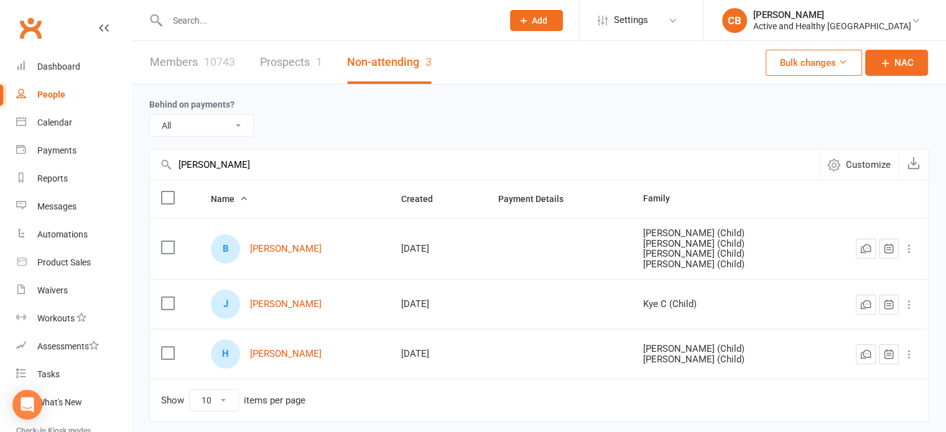
type input "janice harvey"
click at [203, 45] on link "Members 10743" at bounding box center [192, 62] width 85 height 43
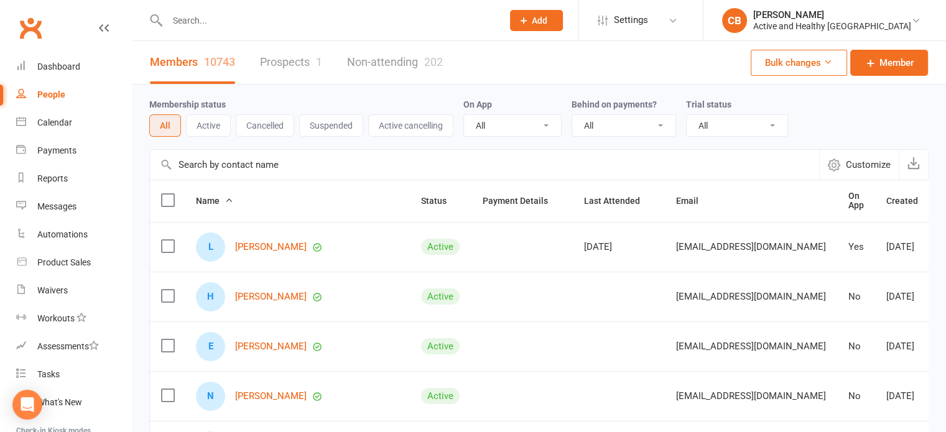
click at [307, 163] on input "text" at bounding box center [484, 165] width 669 height 30
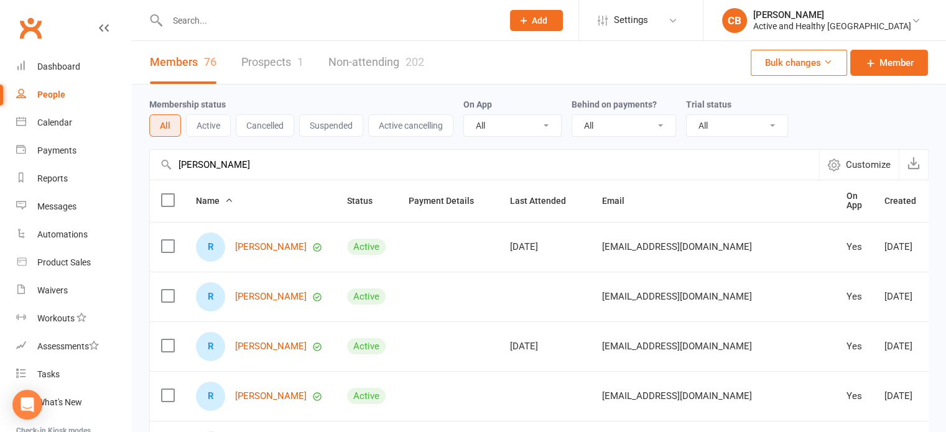
type input "richard simmons"
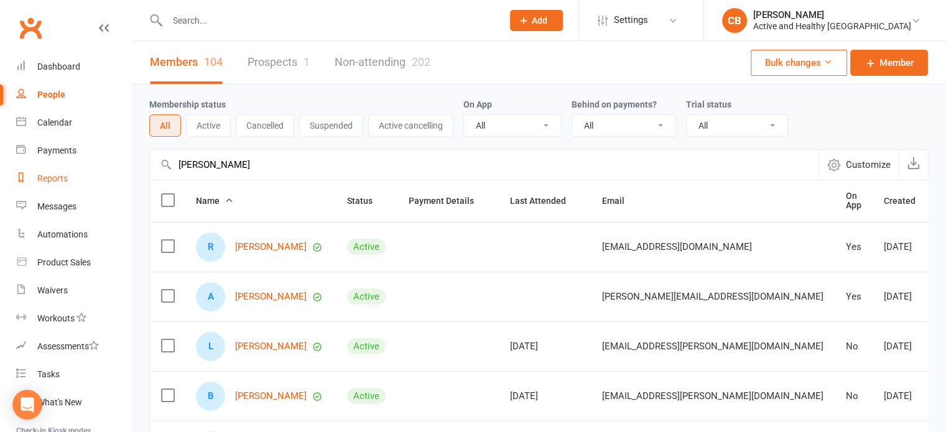
drag, startPoint x: 296, startPoint y: 169, endPoint x: 96, endPoint y: 174, distance: 200.3
click at [96, 174] on ui-view "Prospect Member Non-attending contact Class / event Appointment Task Membership…" at bounding box center [473, 407] width 946 height 808
click at [384, 81] on link "Non-attending 202" at bounding box center [383, 62] width 96 height 43
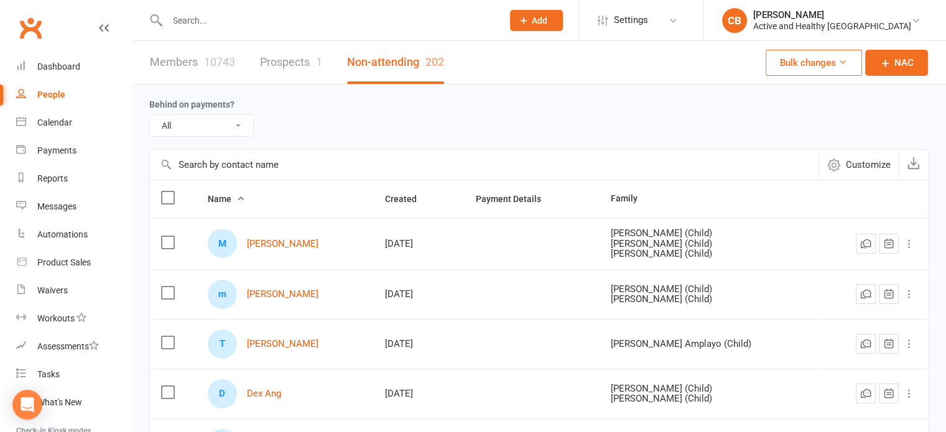
click at [249, 167] on input "text" at bounding box center [484, 165] width 669 height 30
paste input "richard simmons"
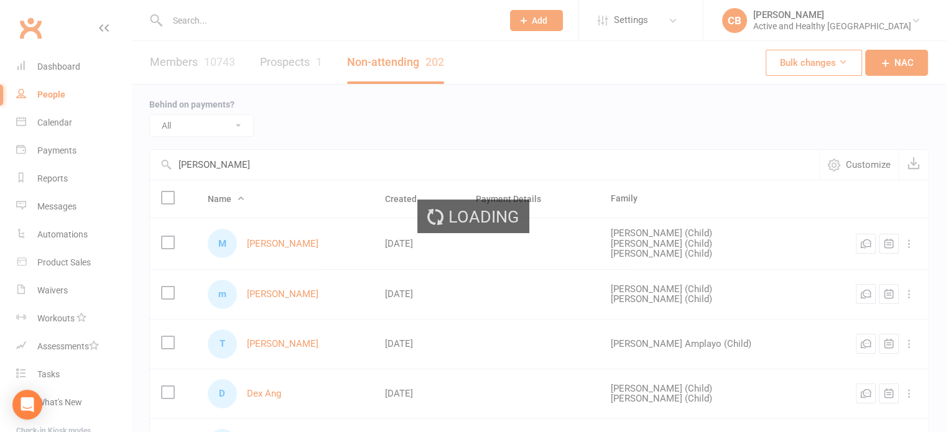
type input "richard simmons"
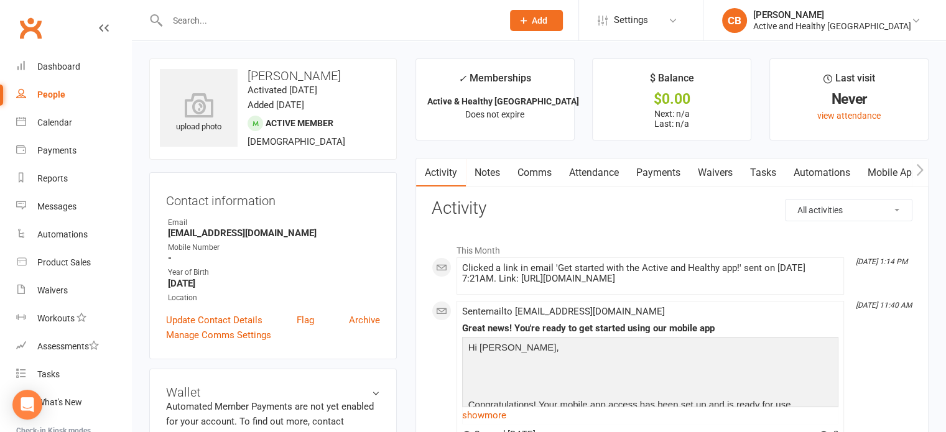
click at [876, 169] on link "Mobile App" at bounding box center [892, 173] width 67 height 29
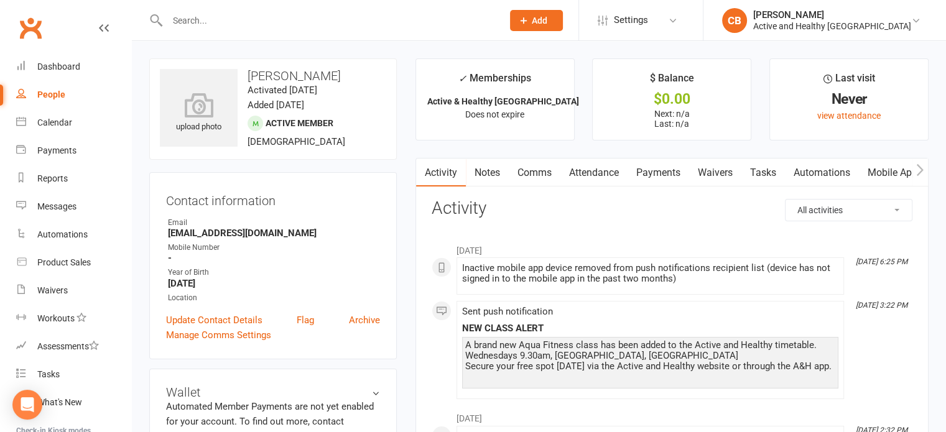
click at [900, 166] on link "Mobile App" at bounding box center [892, 173] width 67 height 29
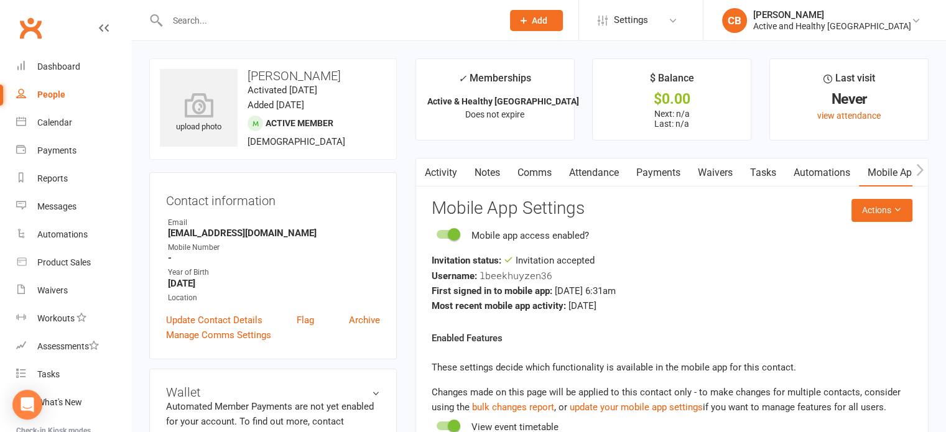
drag, startPoint x: 569, startPoint y: 305, endPoint x: 639, endPoint y: 306, distance: 70.3
click at [639, 306] on div "Most recent mobile app activity: 7 months ago" at bounding box center [672, 306] width 481 height 15
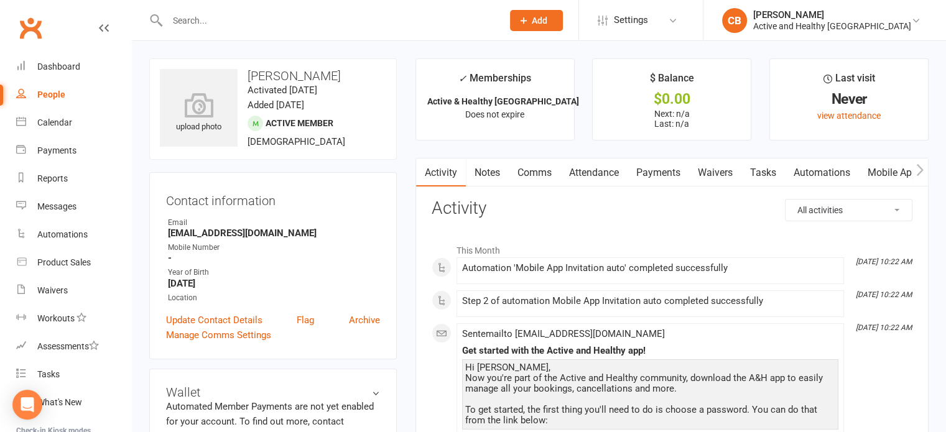
click at [896, 172] on link "Mobile App" at bounding box center [892, 173] width 67 height 29
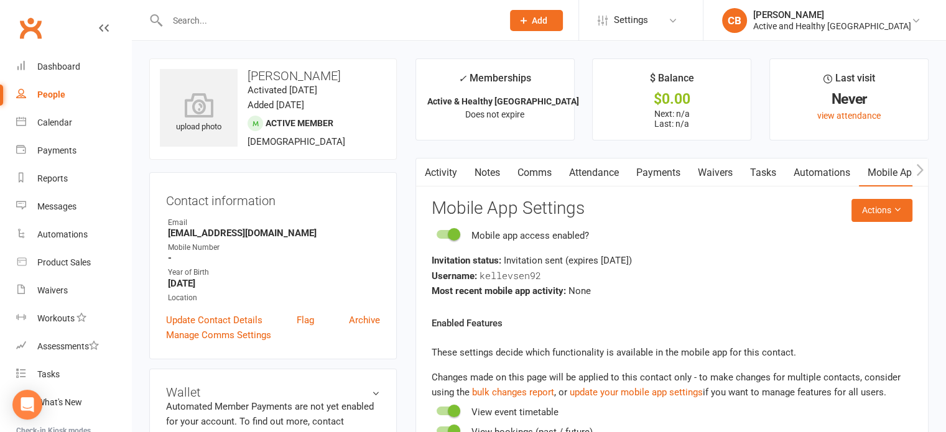
click at [426, 167] on icon "button" at bounding box center [423, 170] width 7 height 13
click at [458, 165] on link "Activity" at bounding box center [441, 173] width 50 height 29
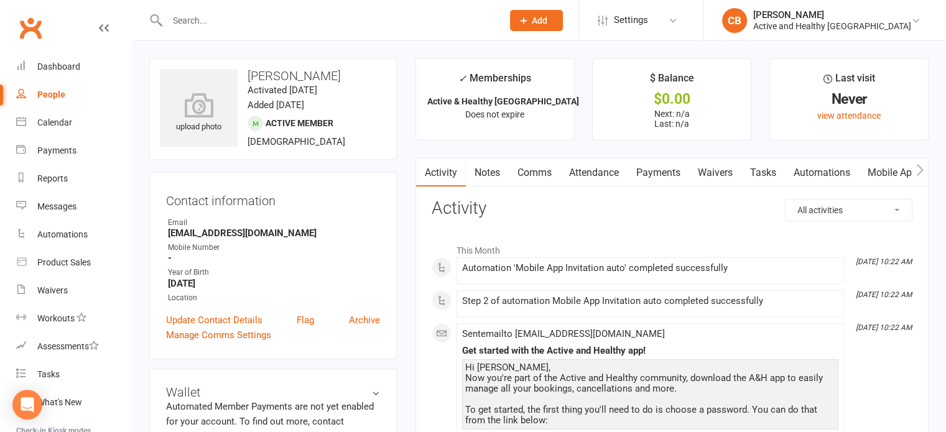
click at [590, 172] on link "Attendance" at bounding box center [593, 173] width 67 height 29
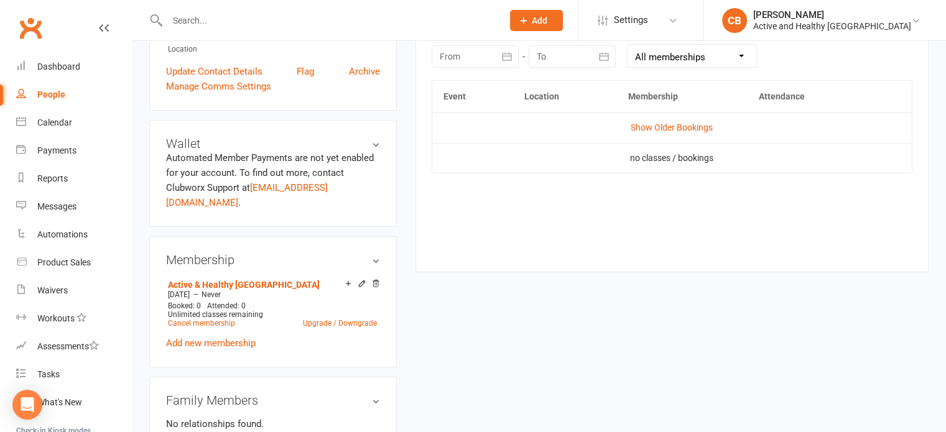
scroll to position [187, 0]
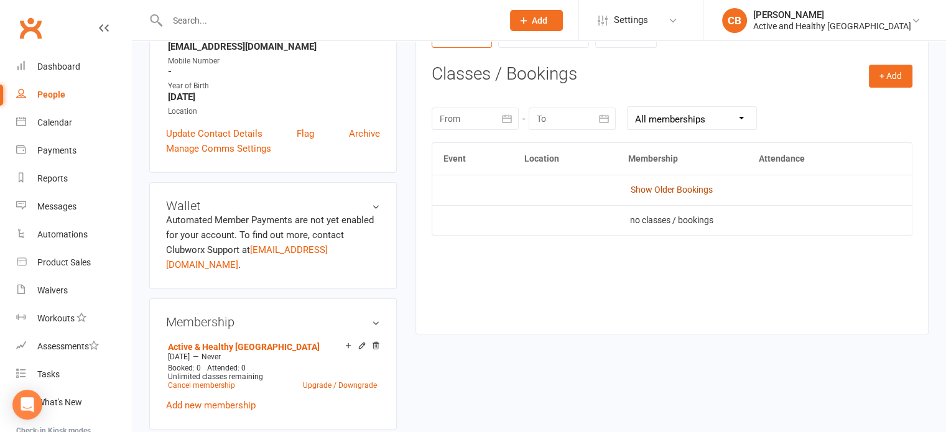
click at [692, 185] on link "Show Older Bookings" at bounding box center [672, 190] width 82 height 10
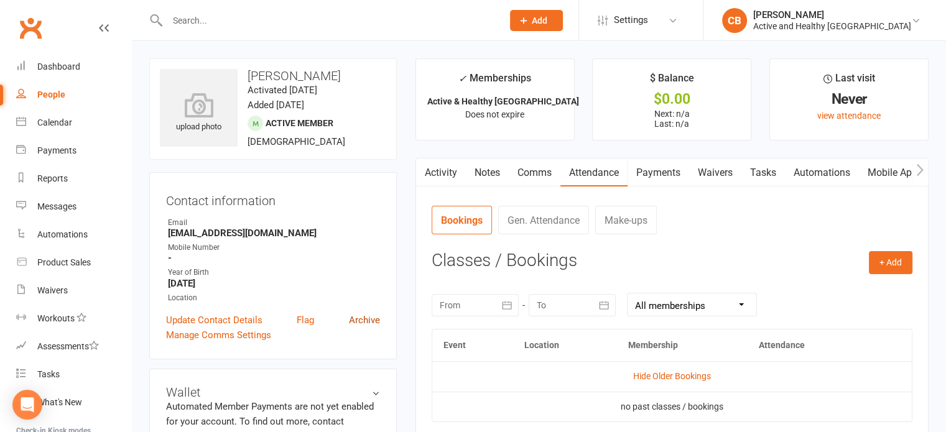
click at [357, 319] on link "Archive" at bounding box center [364, 320] width 31 height 15
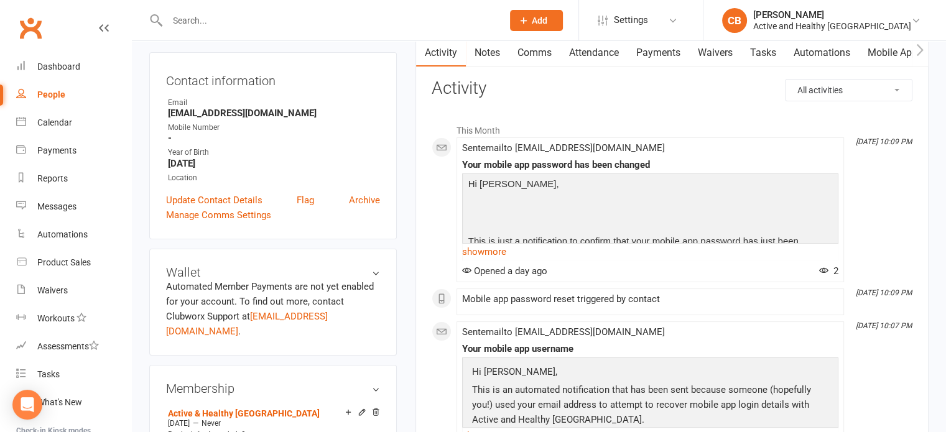
scroll to position [124, 0]
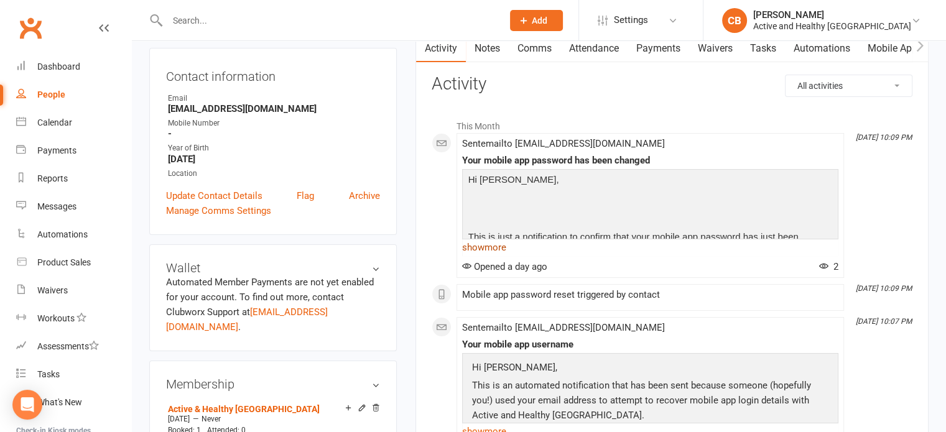
click at [470, 246] on link "show more" at bounding box center [650, 247] width 376 height 17
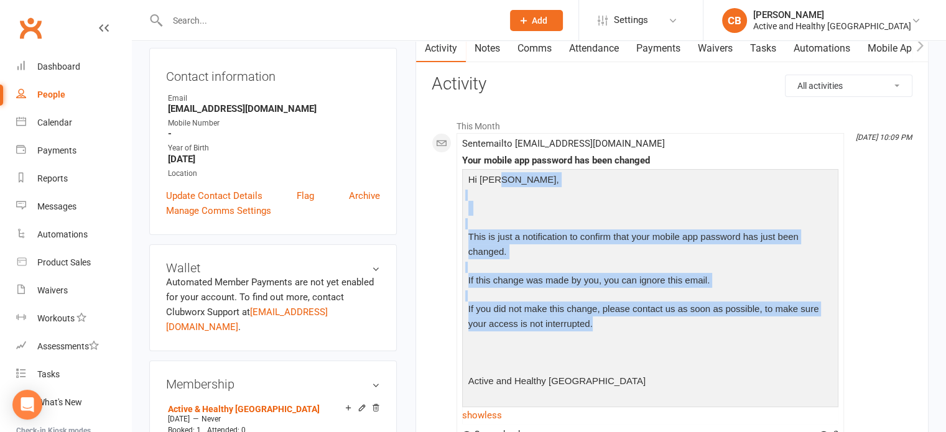
drag, startPoint x: 496, startPoint y: 178, endPoint x: 688, endPoint y: 325, distance: 241.8
click at [688, 325] on div "Hi Kerry, This is just a notification to confirm that your mobile app password …" at bounding box center [650, 287] width 370 height 230
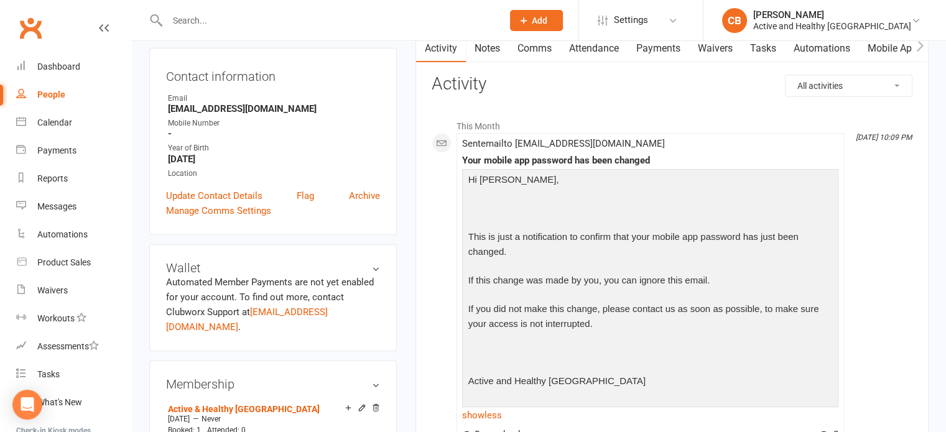
click at [733, 369] on div "Hi Kerry, This is just a notification to confirm that your mobile app password …" at bounding box center [650, 287] width 370 height 230
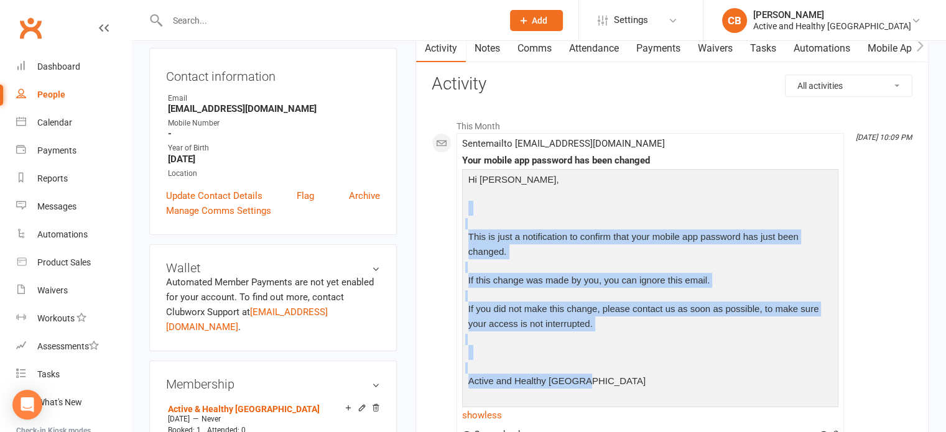
drag, startPoint x: 674, startPoint y: 380, endPoint x: 438, endPoint y: 220, distance: 285.1
click at [697, 285] on p "If this change was made by you, you can ignore this email." at bounding box center [650, 282] width 370 height 18
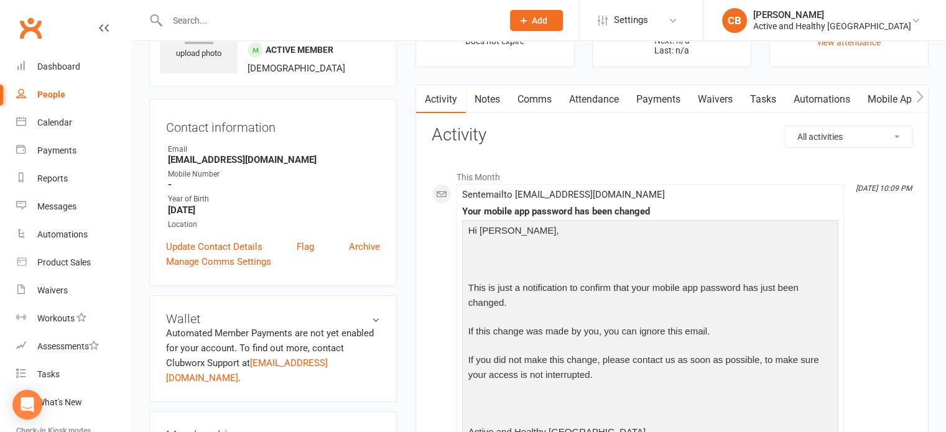
scroll to position [0, 0]
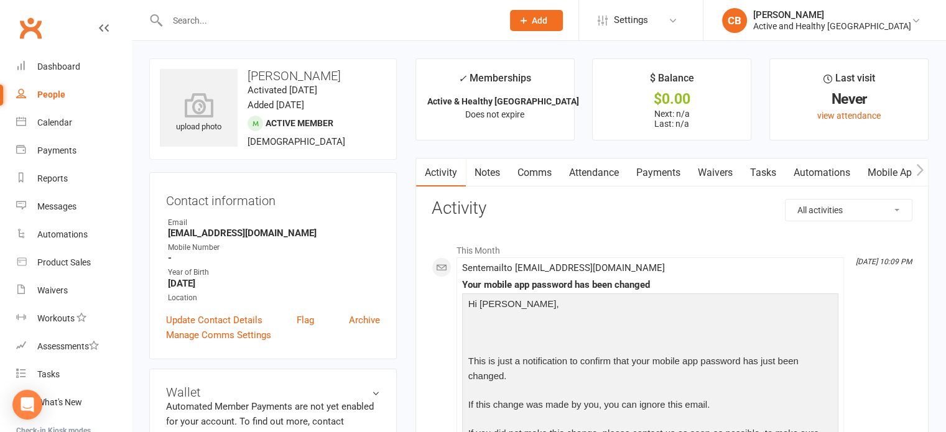
click at [886, 159] on link "Mobile App" at bounding box center [892, 173] width 67 height 29
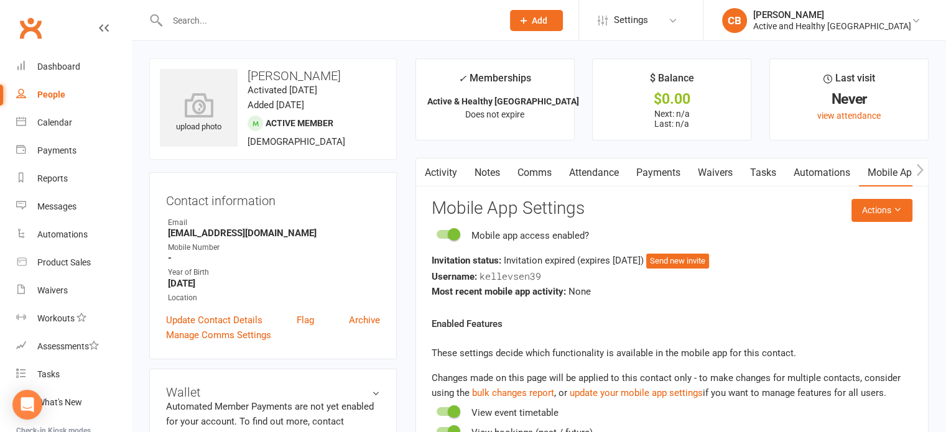
click at [440, 165] on link "Activity" at bounding box center [441, 173] width 50 height 29
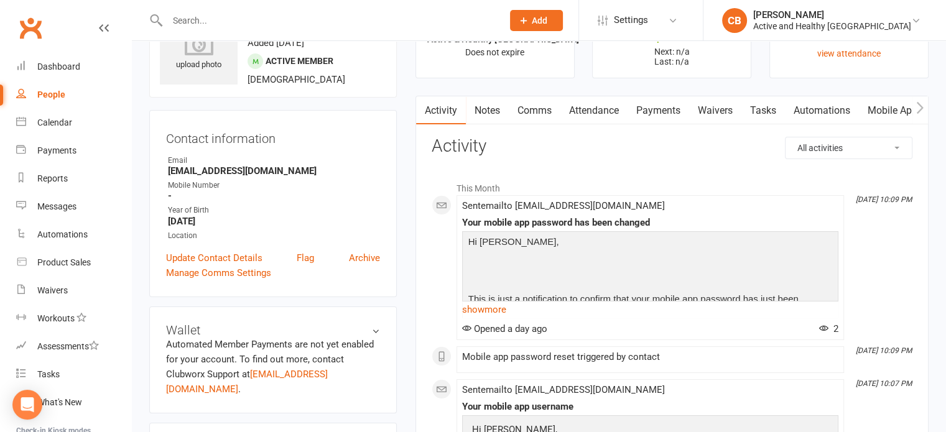
scroll to position [124, 0]
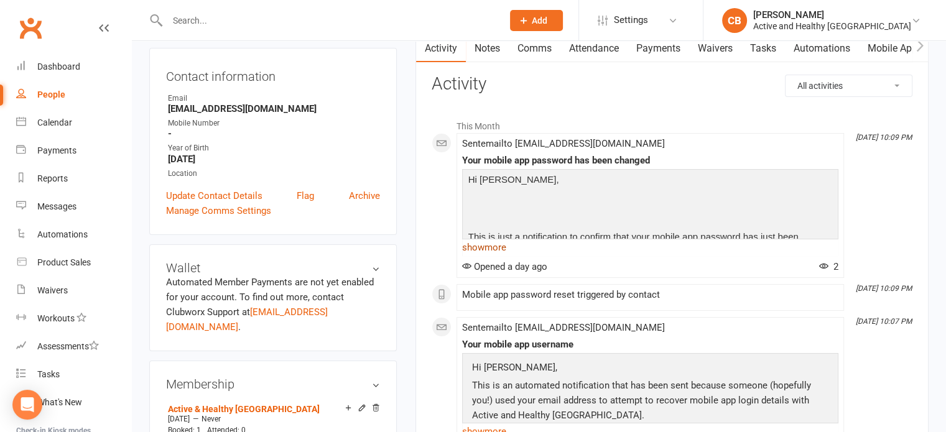
click at [483, 246] on link "show more" at bounding box center [650, 247] width 376 height 17
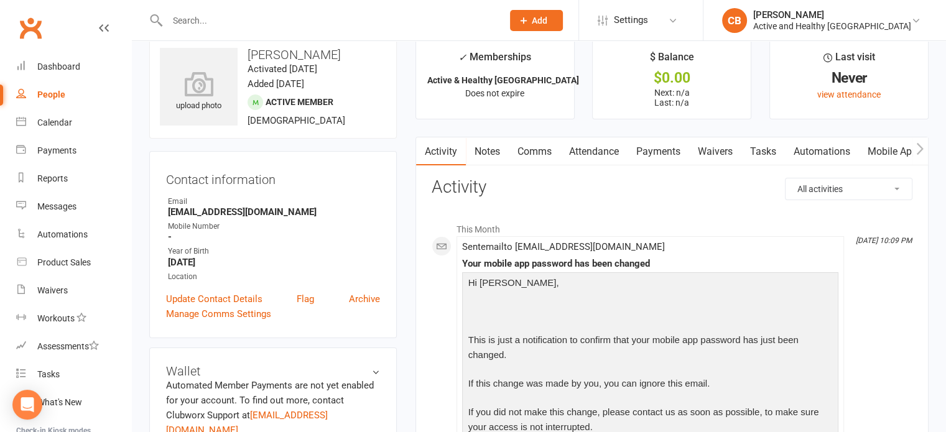
scroll to position [0, 0]
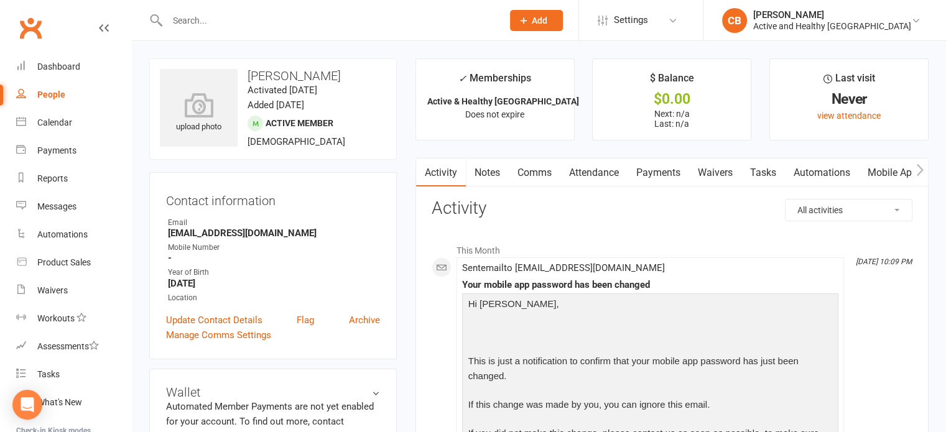
click at [918, 164] on icon "button" at bounding box center [920, 170] width 7 height 12
click at [432, 172] on link "Comms" at bounding box center [456, 173] width 52 height 29
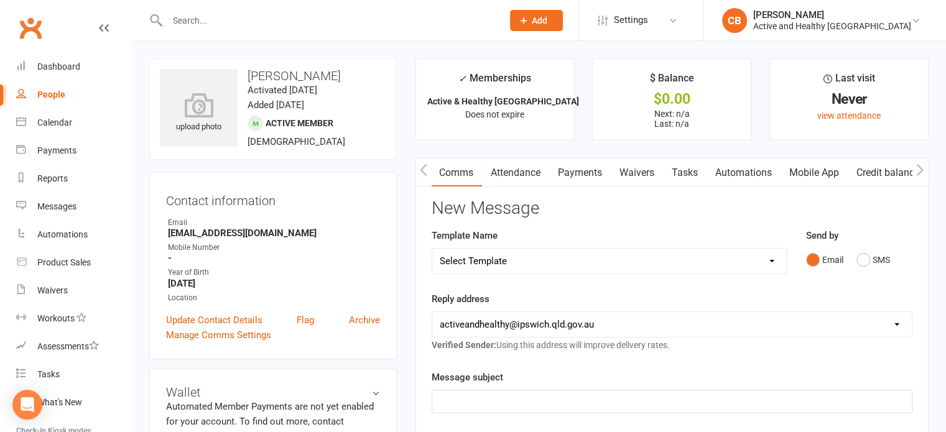
click at [524, 175] on link "Attendance" at bounding box center [515, 173] width 67 height 29
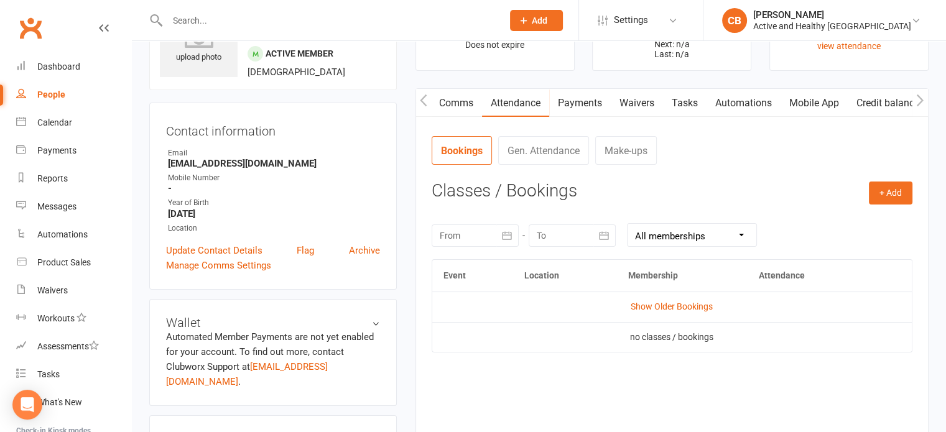
scroll to position [62, 0]
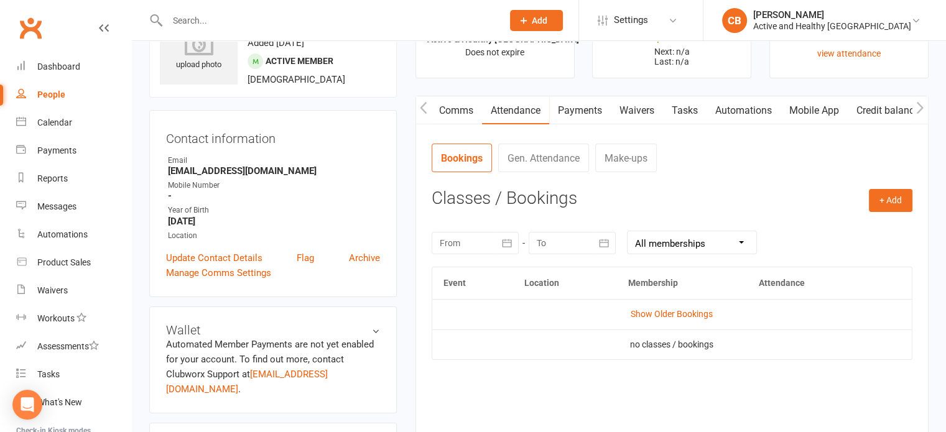
click at [422, 106] on icon "button" at bounding box center [423, 108] width 7 height 12
click at [439, 114] on link "Activity" at bounding box center [441, 110] width 50 height 29
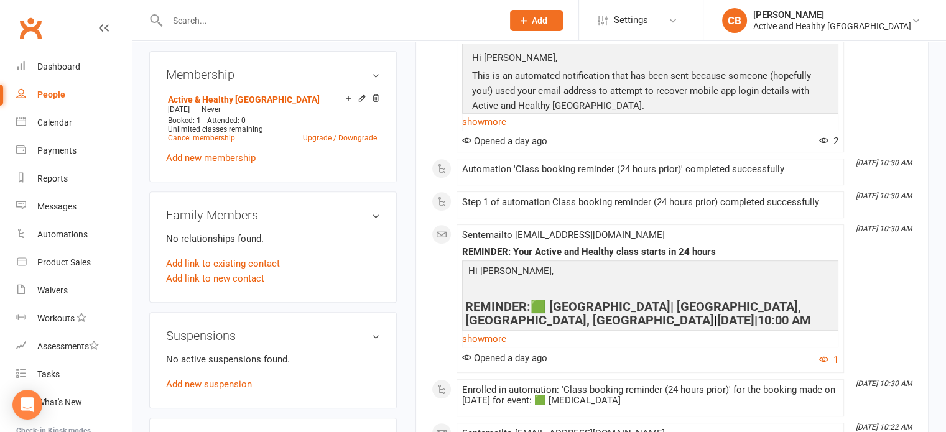
scroll to position [435, 0]
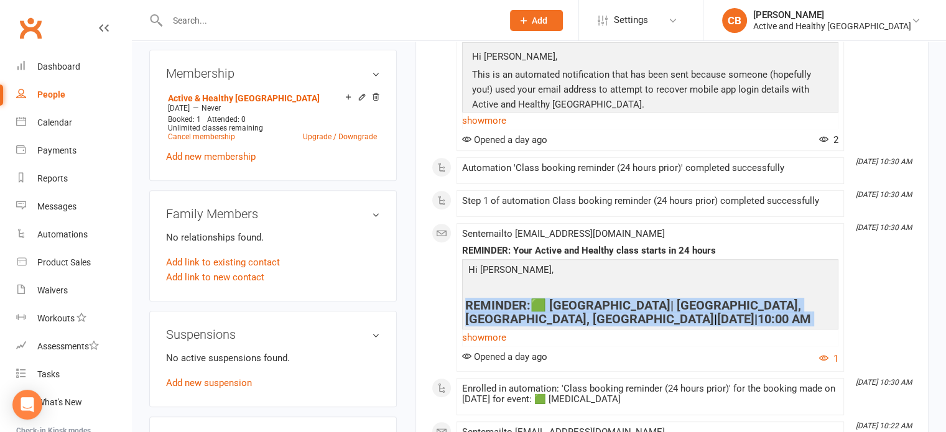
drag, startPoint x: 663, startPoint y: 300, endPoint x: 708, endPoint y: 313, distance: 46.5
click at [708, 313] on div "Hi Kerry, REMINDER: 🟩 Tai Chi| Queens Park, Goleby Avenue, Ipswich | August 10,…" at bounding box center [650, 411] width 370 height 299
click at [708, 313] on h4 "REMINDER: 🟩 Tai Chi| Queens Park, Goleby Avenue, Ipswich | August 10, 2025 | 10…" at bounding box center [650, 312] width 370 height 27
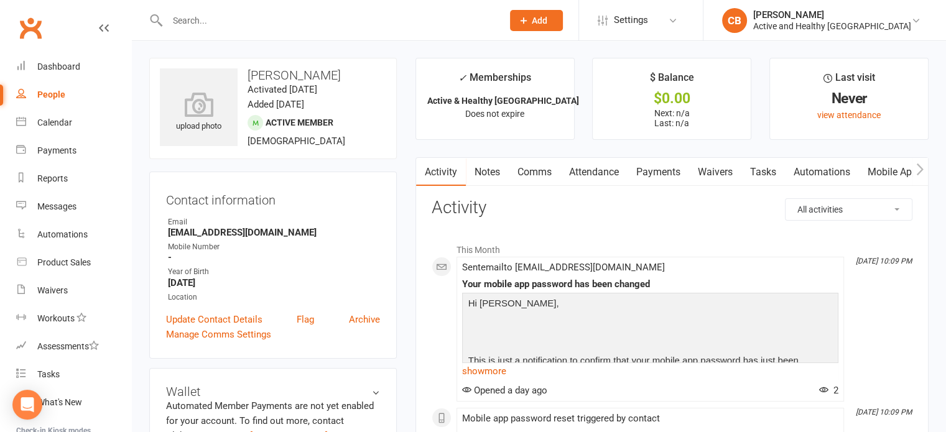
scroll to position [0, 0]
click at [587, 178] on link "Attendance" at bounding box center [593, 173] width 67 height 29
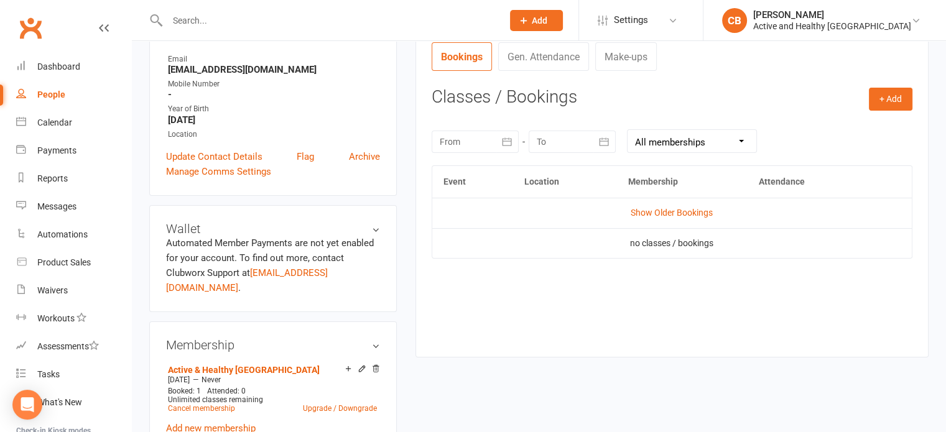
scroll to position [187, 0]
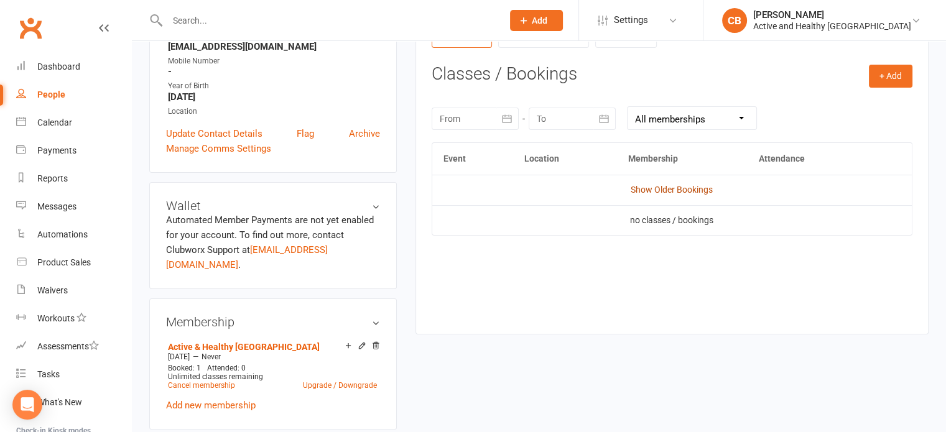
click at [677, 185] on link "Show Older Bookings" at bounding box center [672, 190] width 82 height 10
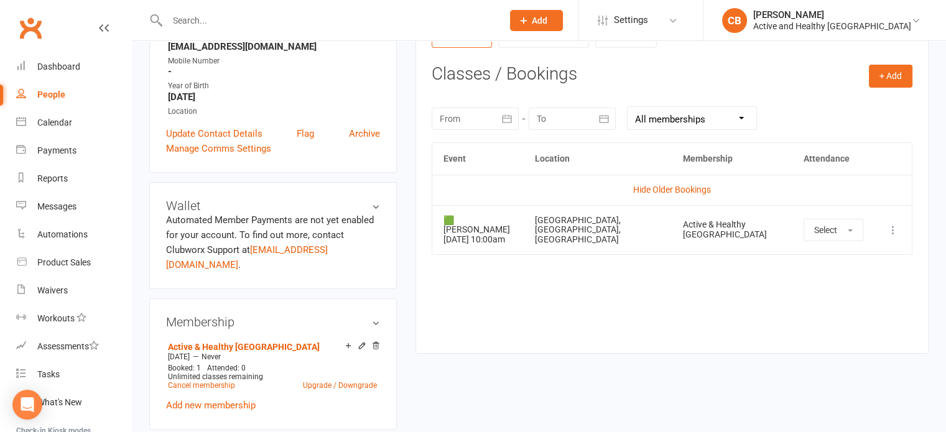
click at [466, 226] on td "🟩 Tai Chi 10 Aug 2025 10:00am" at bounding box center [478, 229] width 92 height 49
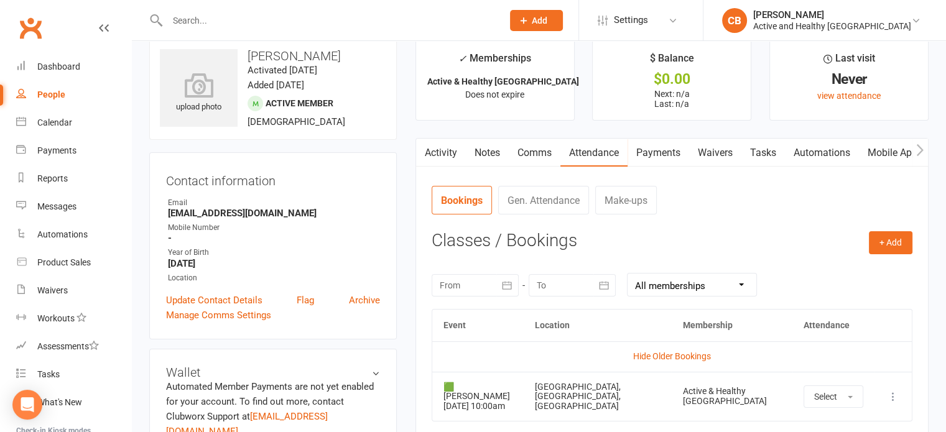
scroll to position [0, 0]
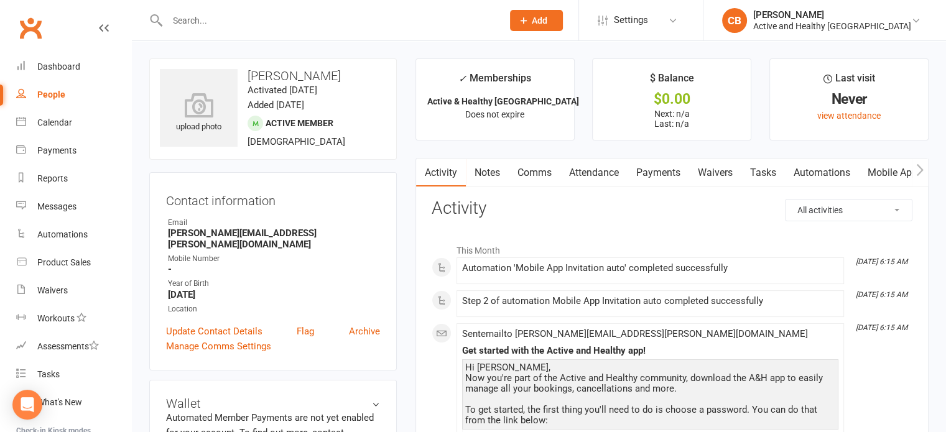
click at [883, 167] on link "Mobile App" at bounding box center [892, 173] width 67 height 29
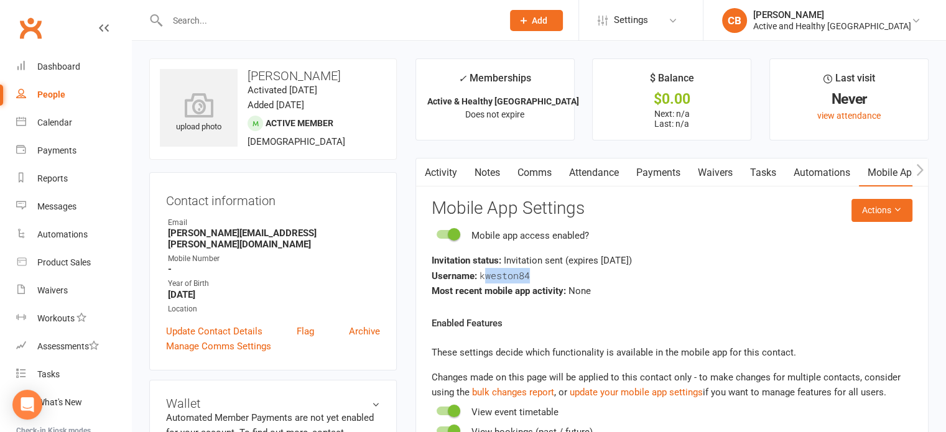
drag, startPoint x: 482, startPoint y: 278, endPoint x: 560, endPoint y: 271, distance: 78.1
click at [560, 271] on div "Username: kweston84" at bounding box center [672, 276] width 481 height 16
click at [629, 273] on div "Username: kweston84" at bounding box center [672, 276] width 481 height 16
click at [600, 167] on link "Attendance" at bounding box center [593, 173] width 67 height 29
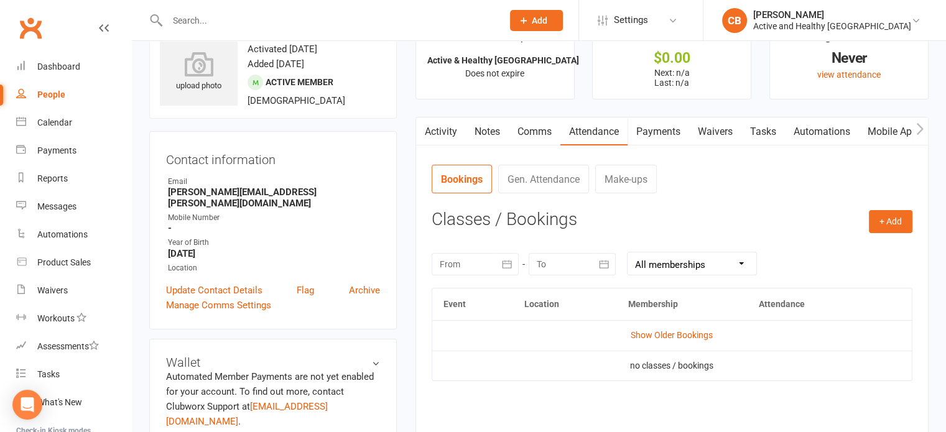
scroll to position [62, 0]
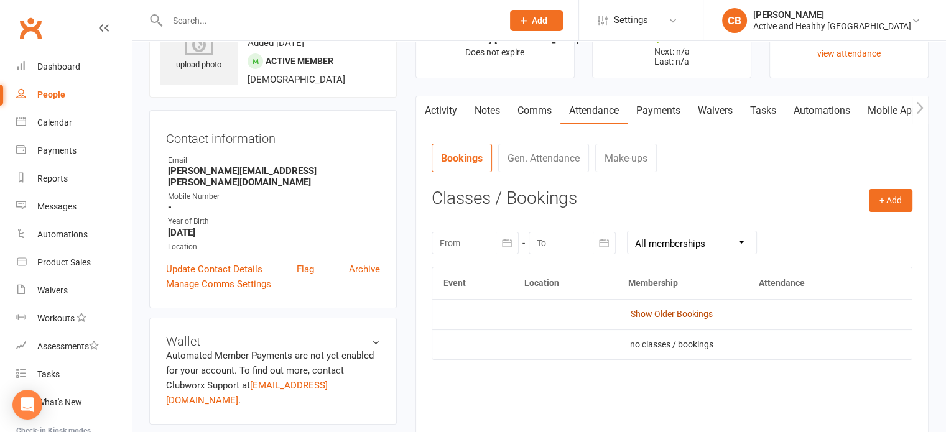
click at [689, 313] on link "Show Older Bookings" at bounding box center [672, 314] width 82 height 10
click at [910, 127] on div "Activity Notes Comms Attendance Payments Waivers Tasks Automations Mobile App C…" at bounding box center [671, 278] width 513 height 364
click at [874, 101] on link "Mobile App" at bounding box center [892, 110] width 67 height 29
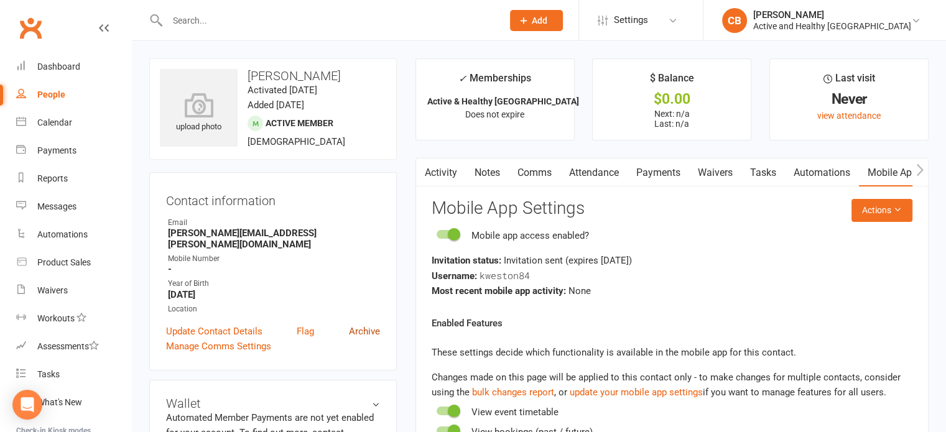
click at [355, 327] on link "Archive" at bounding box center [364, 331] width 31 height 15
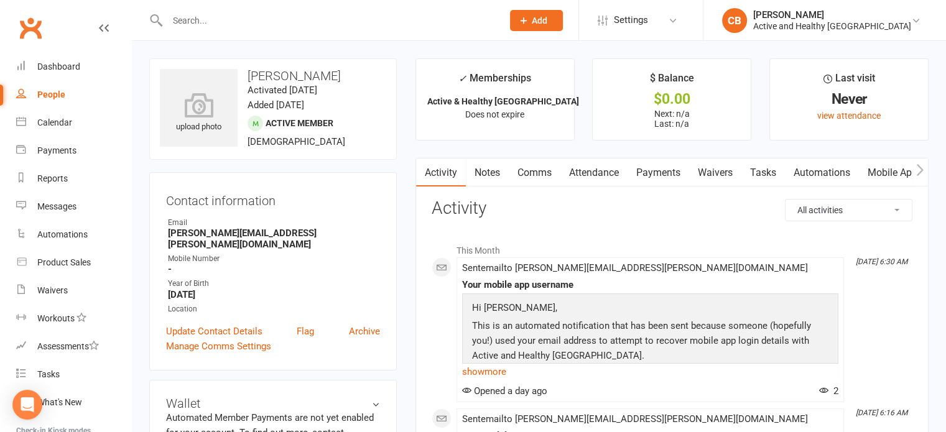
click at [884, 169] on link "Mobile App" at bounding box center [892, 173] width 67 height 29
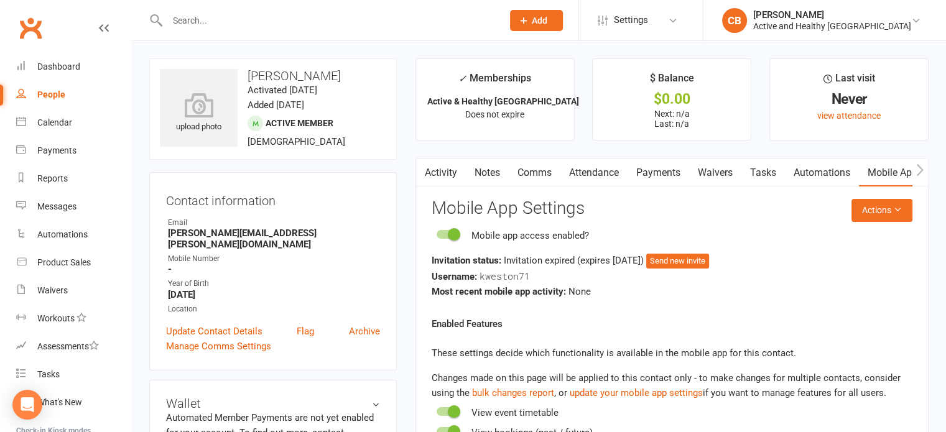
click at [590, 169] on link "Attendance" at bounding box center [593, 173] width 67 height 29
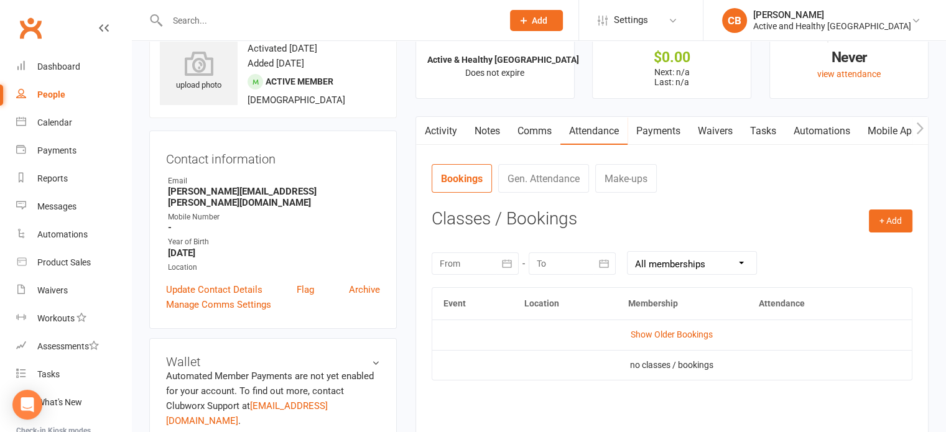
scroll to position [124, 0]
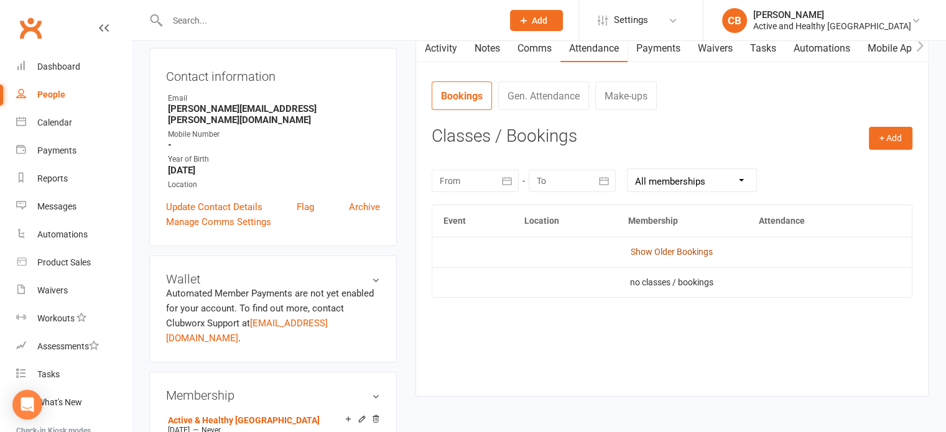
click at [675, 248] on link "Show Older Bookings" at bounding box center [672, 252] width 82 height 10
click at [894, 37] on li "CB [PERSON_NAME] Active and Healthy [GEOGRAPHIC_DATA] My profile Help Terms & c…" at bounding box center [824, 20] width 243 height 40
click at [896, 47] on link "Mobile App" at bounding box center [892, 48] width 67 height 29
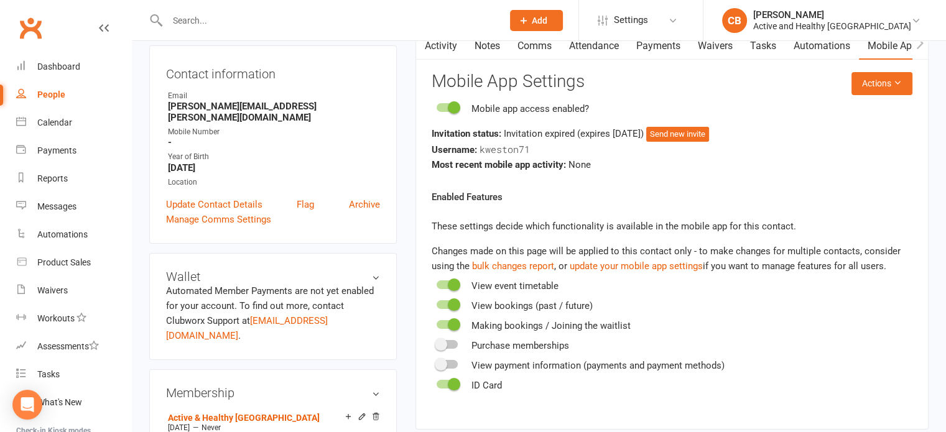
scroll to position [124, 0]
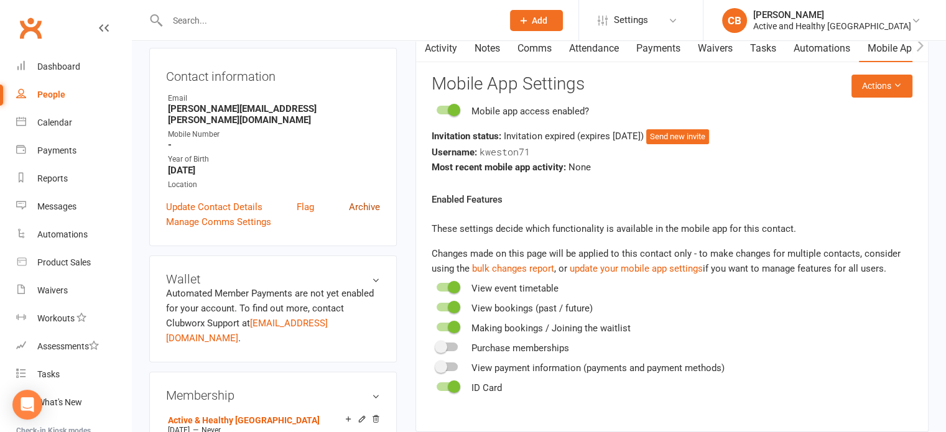
click at [369, 200] on link "Archive" at bounding box center [364, 207] width 31 height 15
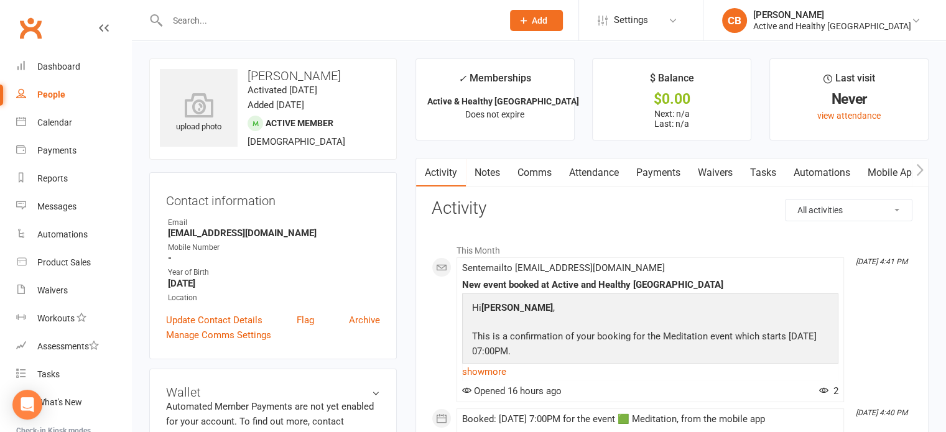
click at [891, 171] on link "Mobile App" at bounding box center [892, 173] width 67 height 29
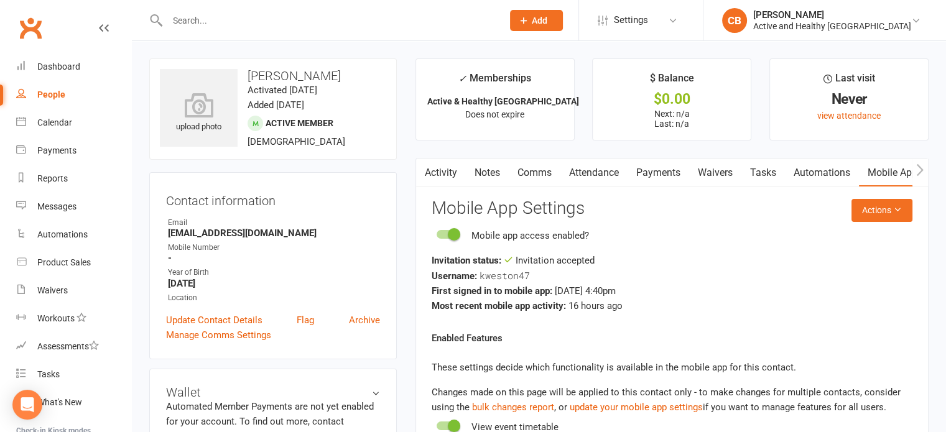
drag, startPoint x: 590, startPoint y: 177, endPoint x: 674, endPoint y: 185, distance: 85.0
click at [590, 177] on link "Attendance" at bounding box center [593, 173] width 67 height 29
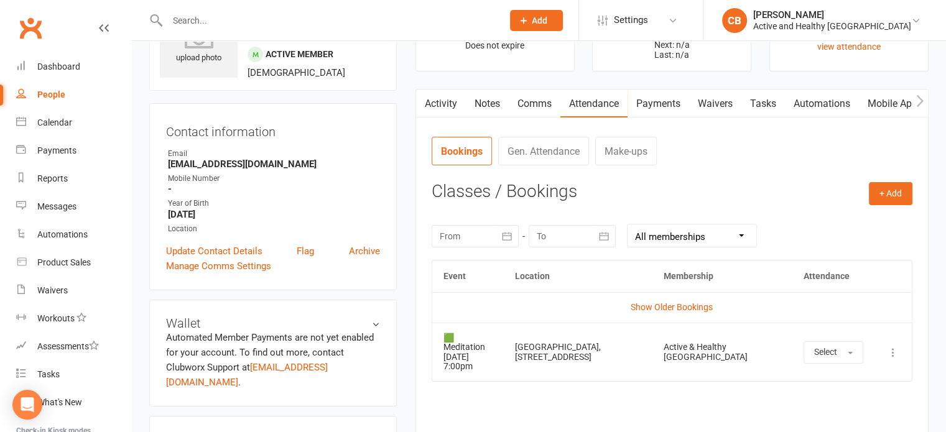
scroll to position [62, 0]
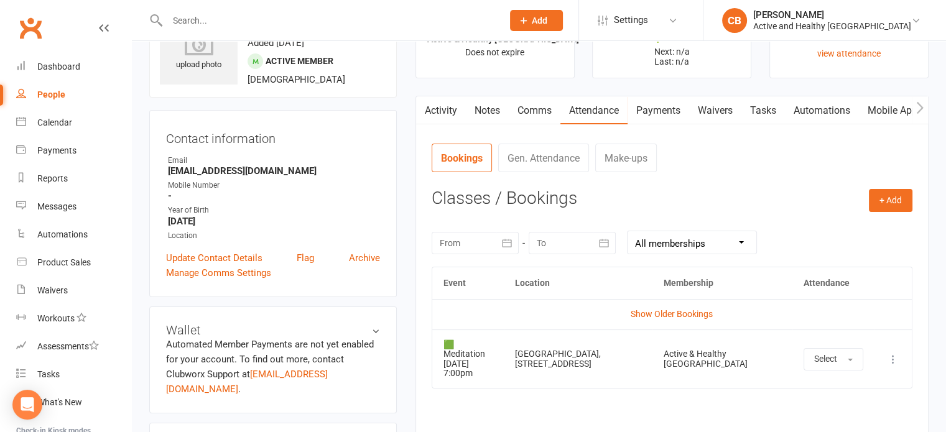
click at [877, 113] on link "Mobile App" at bounding box center [892, 110] width 67 height 29
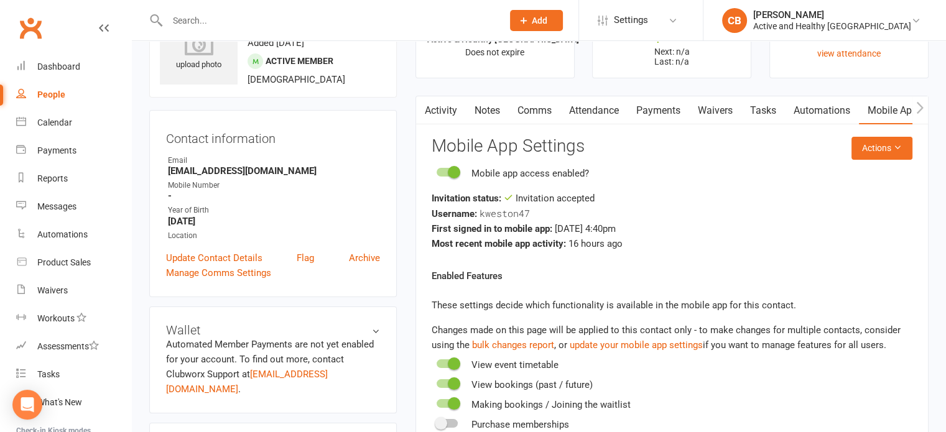
drag, startPoint x: 564, startPoint y: 230, endPoint x: 646, endPoint y: 230, distance: 82.1
click at [646, 230] on div "First signed in to mobile app: [DATE] 4:40pm" at bounding box center [672, 228] width 481 height 15
drag, startPoint x: 570, startPoint y: 228, endPoint x: 636, endPoint y: 228, distance: 65.3
click at [636, 228] on div "First signed in to mobile app: [DATE] 4:40pm" at bounding box center [672, 228] width 481 height 15
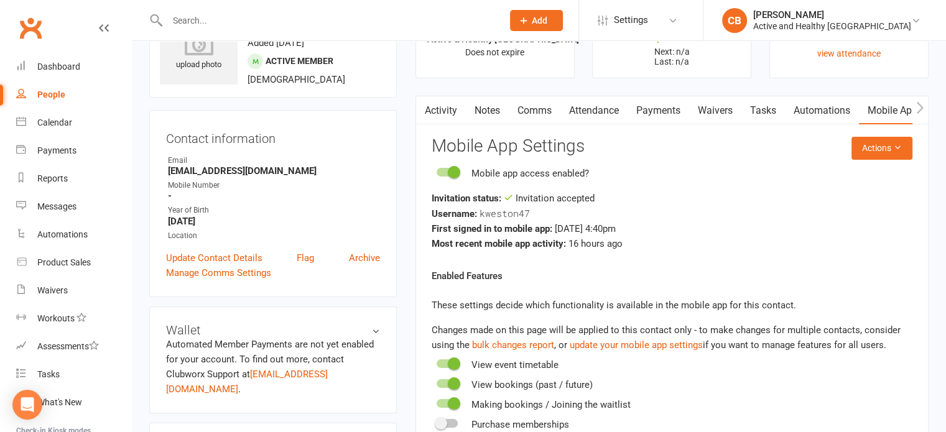
click at [636, 228] on div "First signed in to mobile app: Aug 10, 2025 4:40pm" at bounding box center [672, 228] width 481 height 15
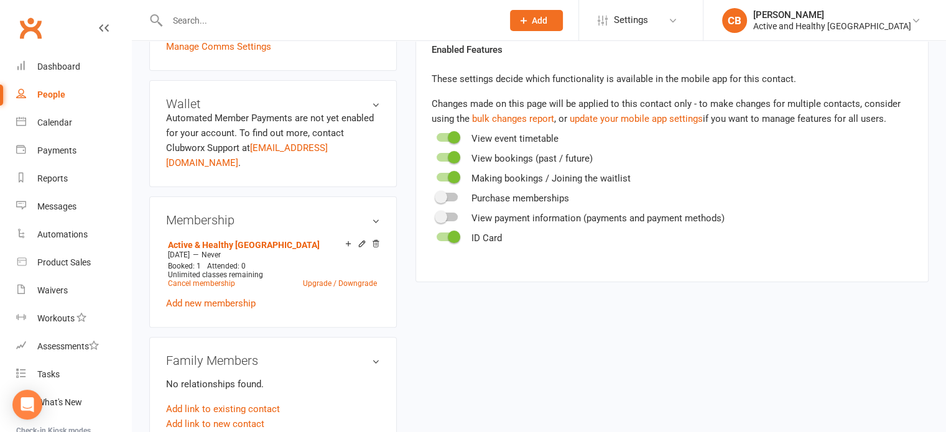
scroll to position [311, 0]
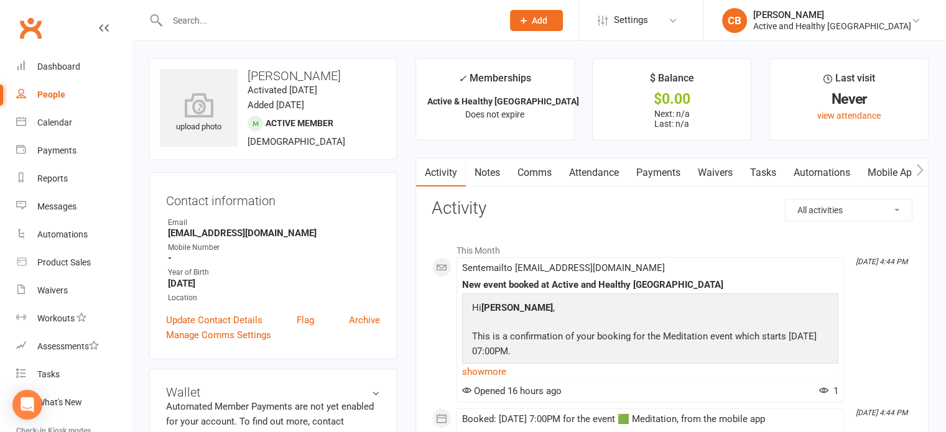
click at [675, 170] on link "Payments" at bounding box center [658, 173] width 62 height 29
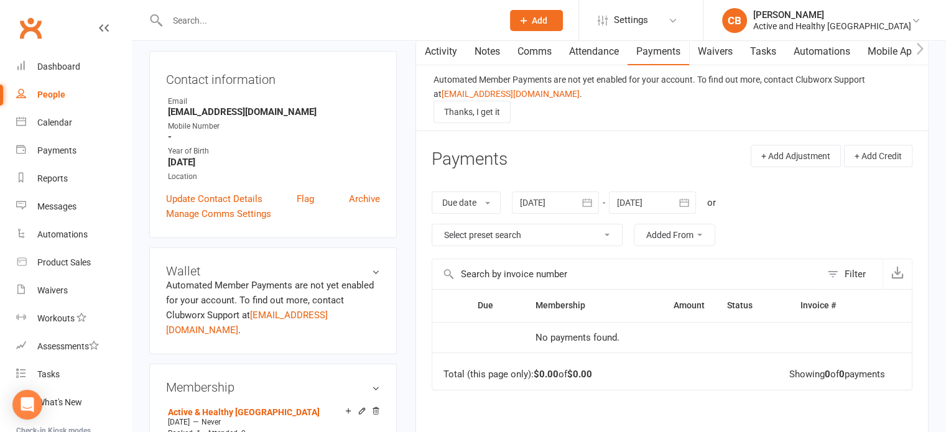
scroll to position [124, 0]
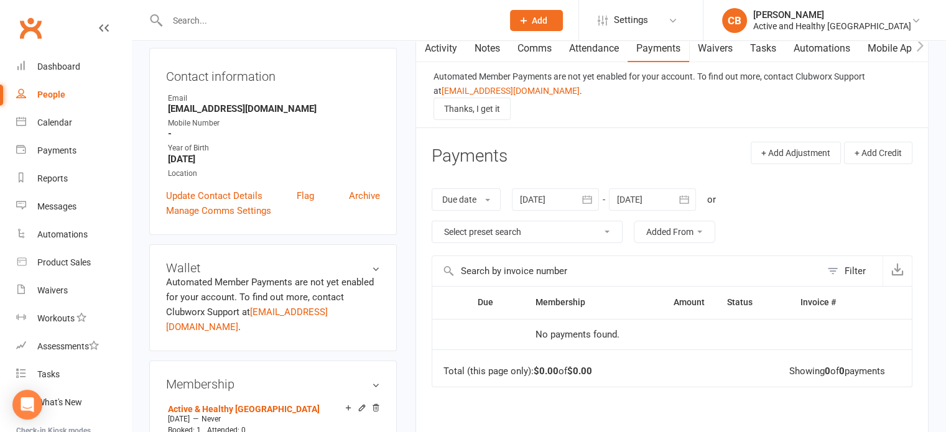
click at [604, 53] on link "Attendance" at bounding box center [593, 48] width 67 height 29
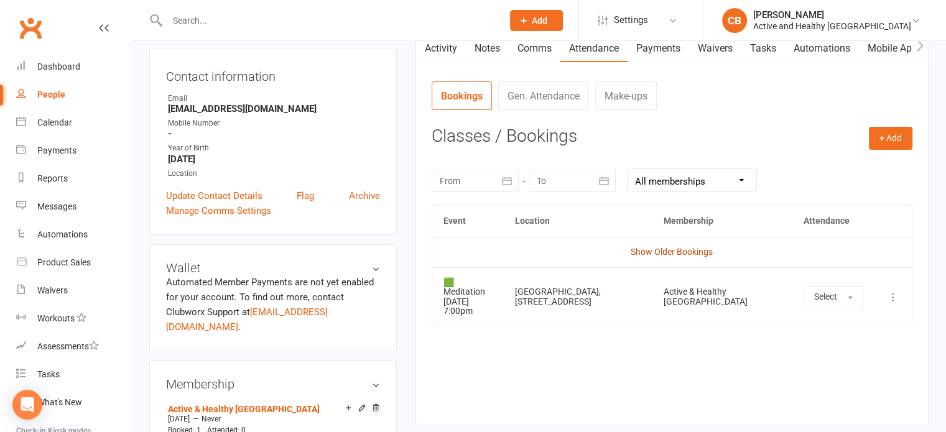
click at [664, 248] on link "Show Older Bookings" at bounding box center [672, 252] width 82 height 10
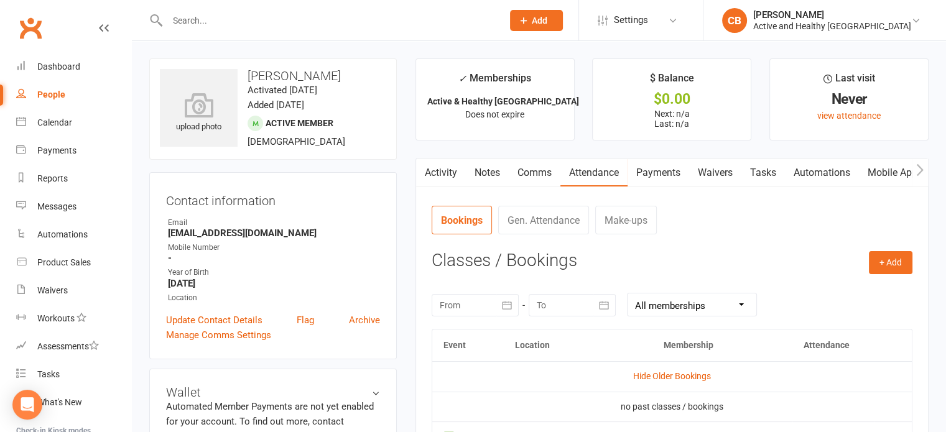
click at [874, 171] on link "Mobile App" at bounding box center [892, 173] width 67 height 29
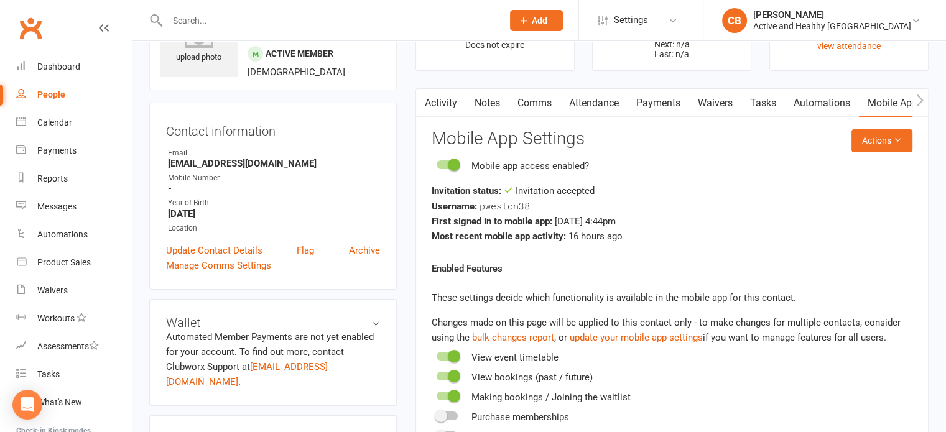
scroll to position [62, 0]
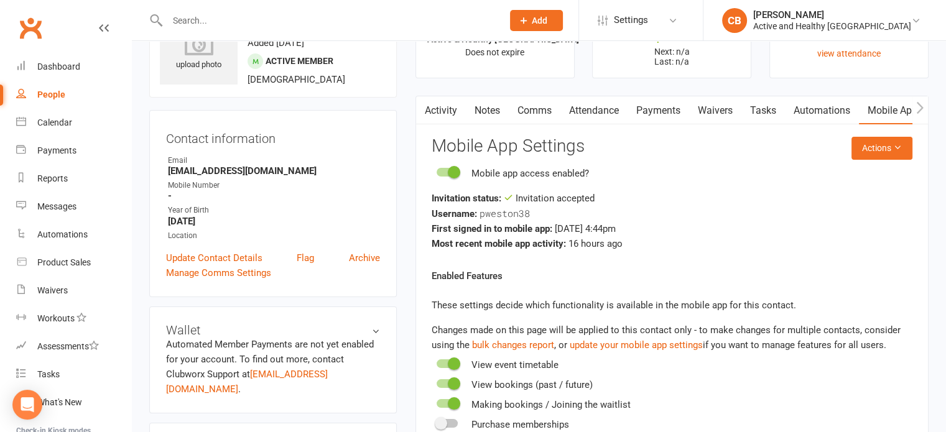
click at [575, 105] on link "Attendance" at bounding box center [593, 110] width 67 height 29
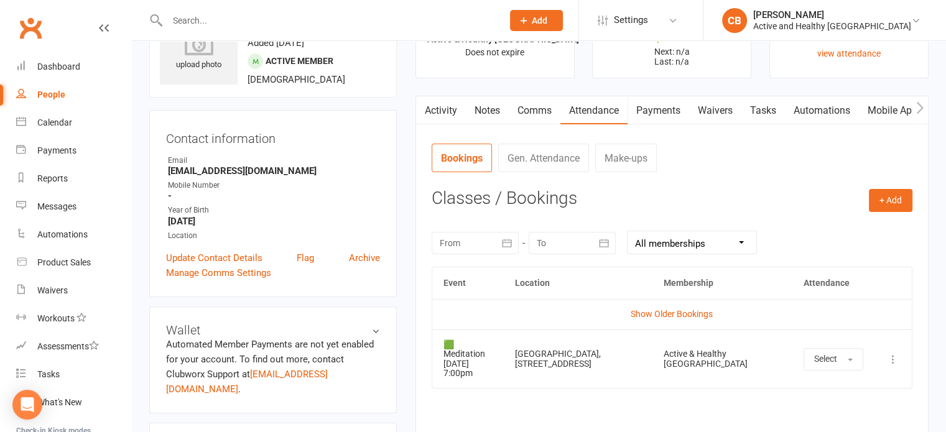
click at [817, 111] on link "Automations" at bounding box center [822, 110] width 74 height 29
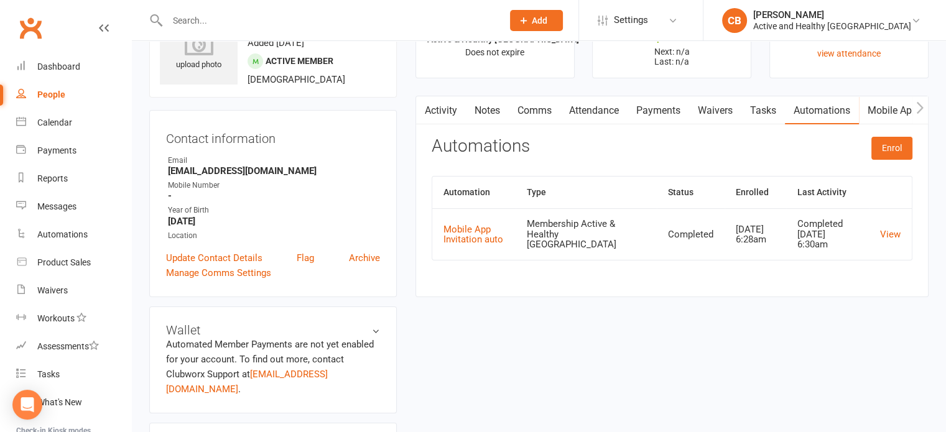
click at [881, 107] on link "Mobile App" at bounding box center [892, 110] width 67 height 29
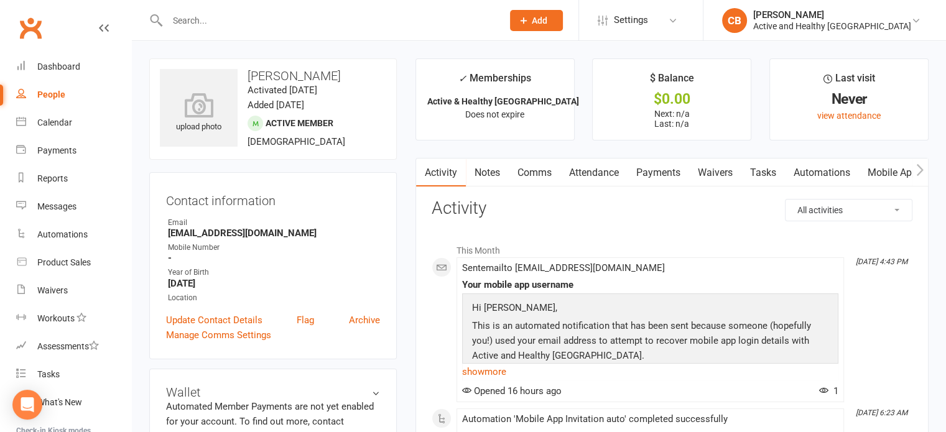
click at [599, 172] on link "Attendance" at bounding box center [593, 173] width 67 height 29
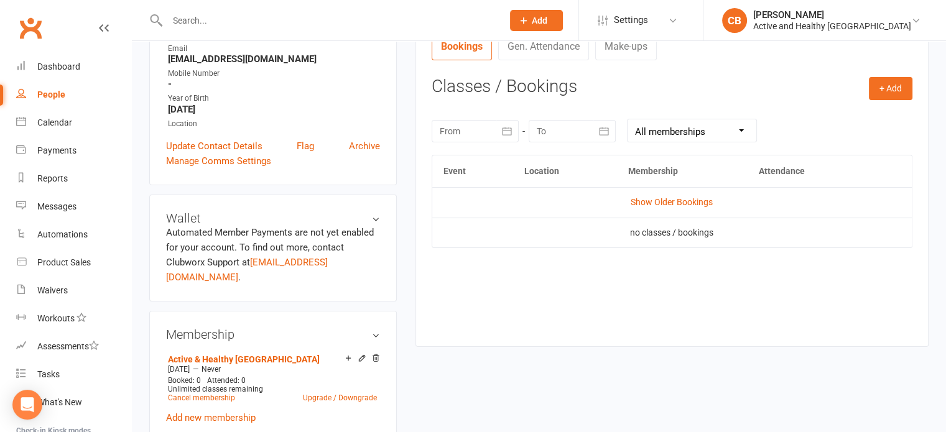
scroll to position [187, 0]
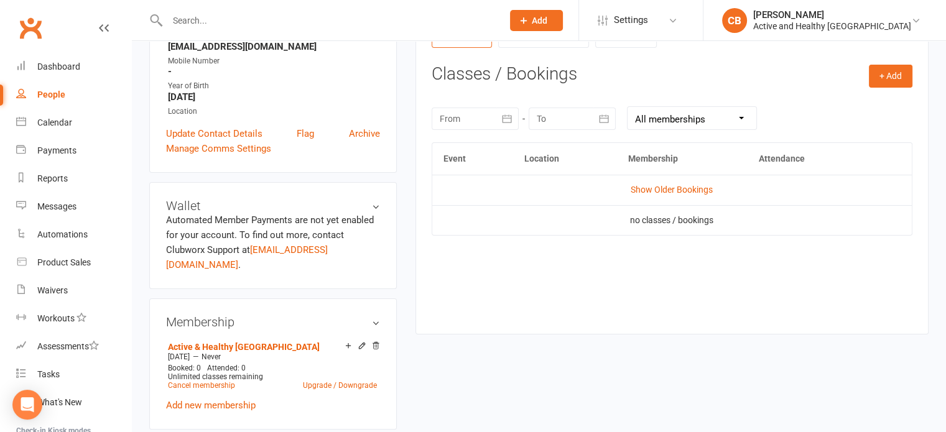
click at [659, 199] on td "Show Older Bookings" at bounding box center [671, 190] width 479 height 30
click at [667, 192] on link "Show Older Bookings" at bounding box center [672, 190] width 82 height 10
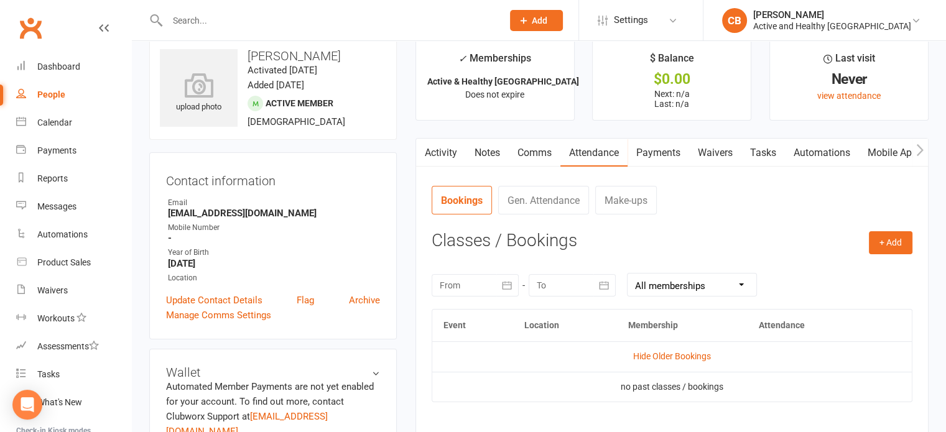
scroll to position [0, 0]
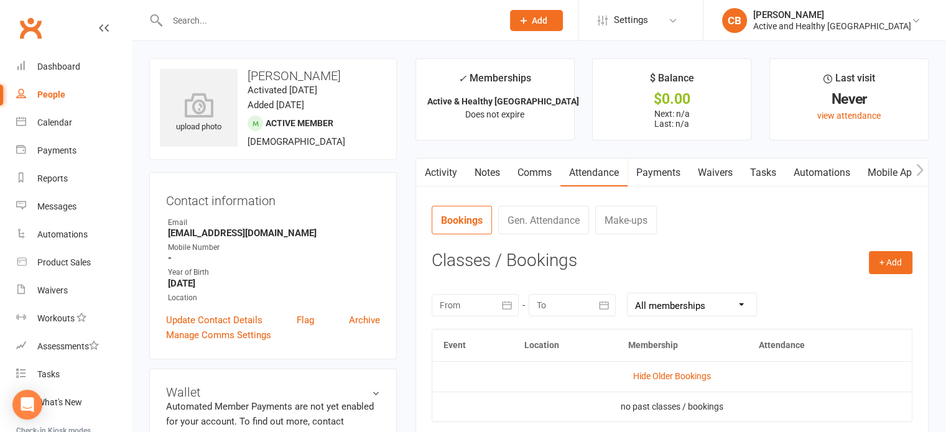
click at [891, 169] on link "Mobile App" at bounding box center [892, 173] width 67 height 29
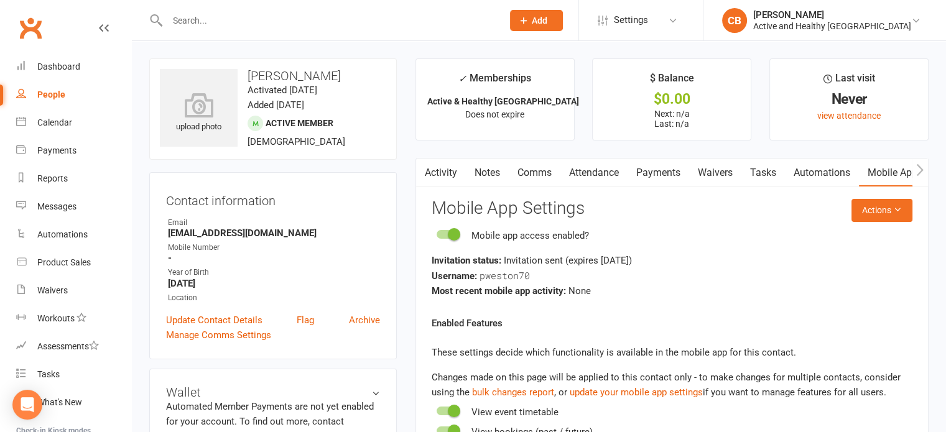
click at [607, 162] on link "Attendance" at bounding box center [593, 173] width 67 height 29
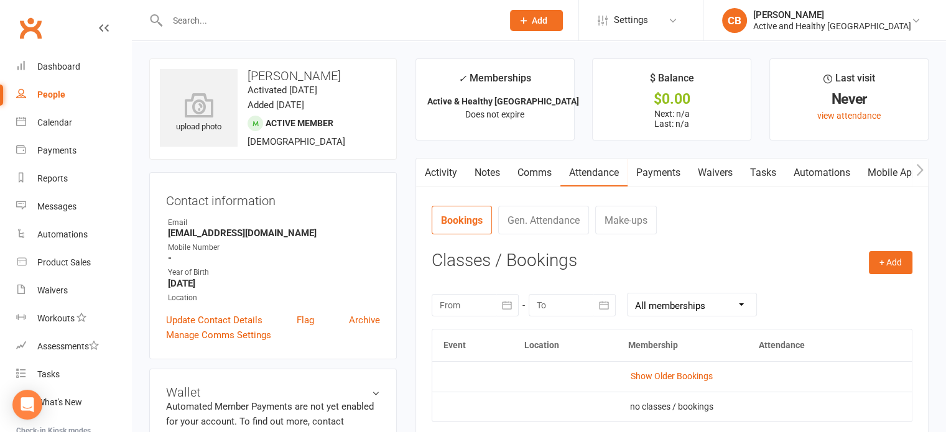
scroll to position [62, 0]
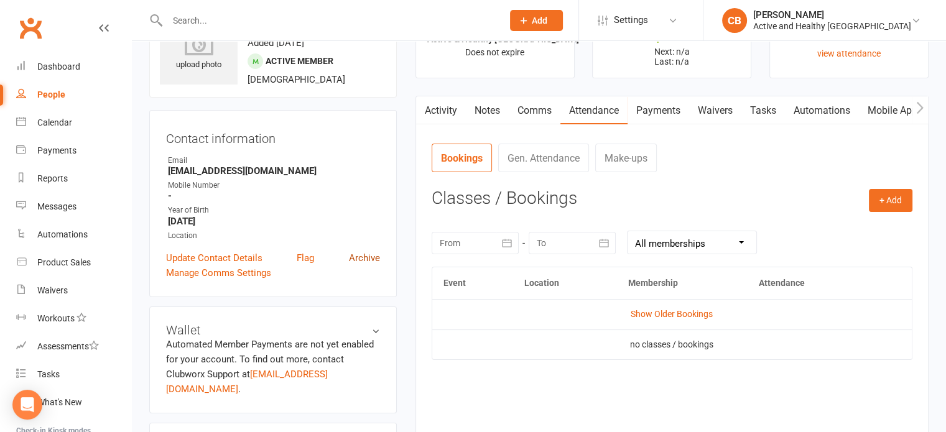
click at [373, 262] on link "Archive" at bounding box center [364, 258] width 31 height 15
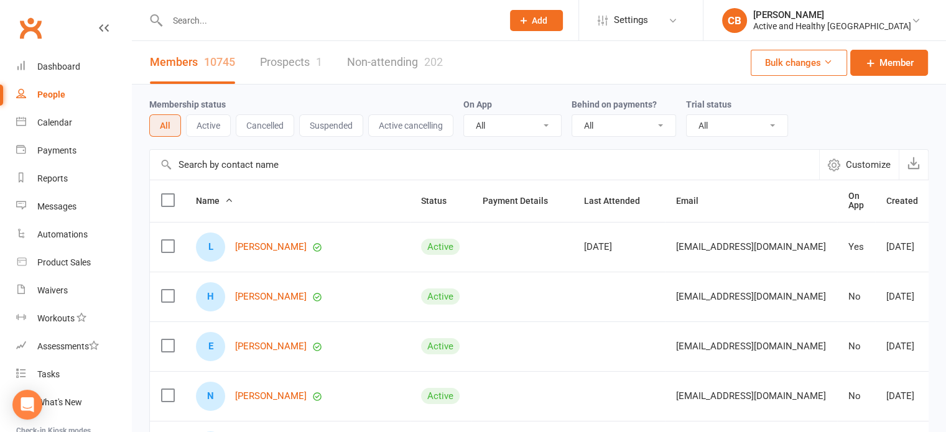
click at [325, 161] on input "text" at bounding box center [484, 165] width 669 height 30
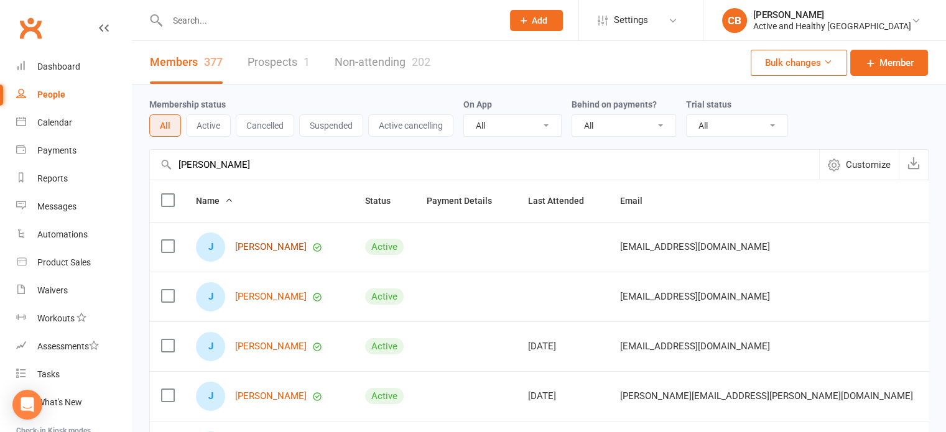
type input "[PERSON_NAME]"
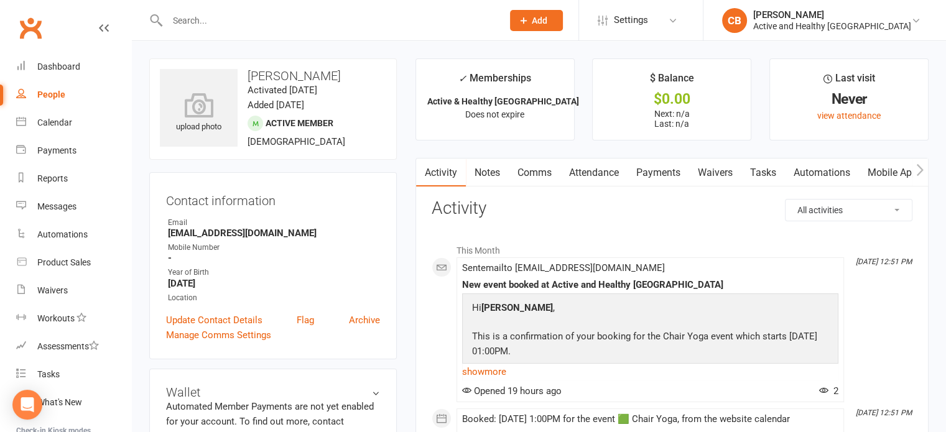
click at [577, 176] on link "Attendance" at bounding box center [593, 173] width 67 height 29
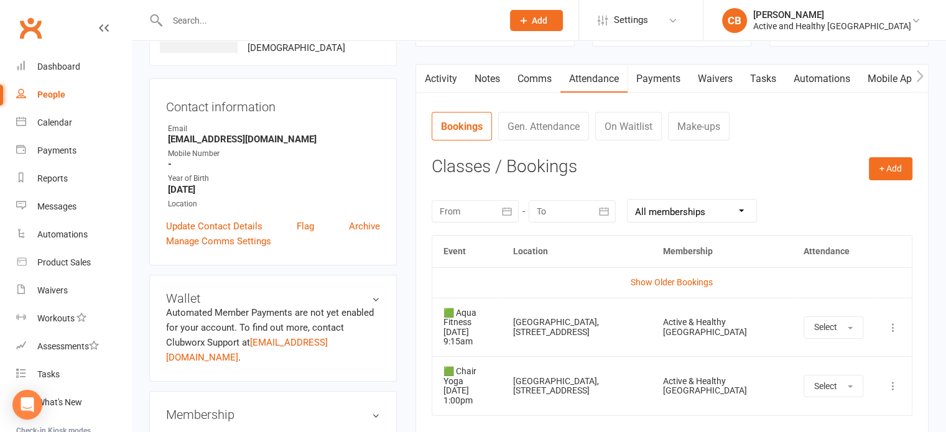
scroll to position [62, 0]
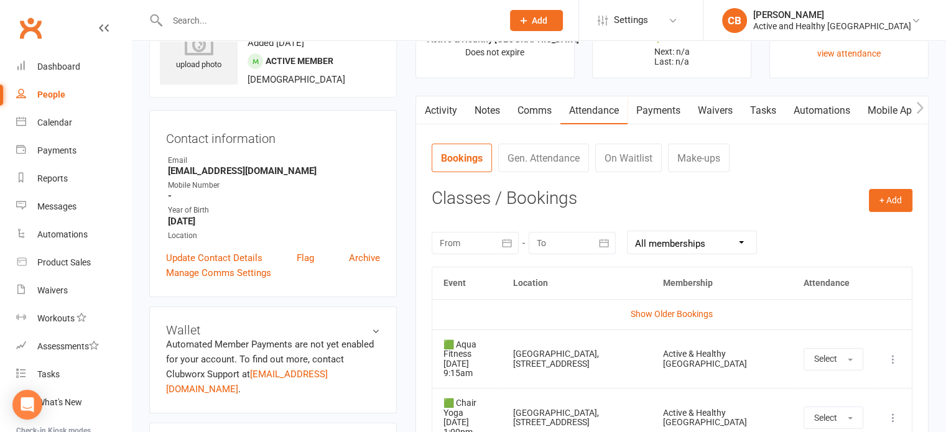
click at [869, 111] on link "Mobile App" at bounding box center [892, 110] width 67 height 29
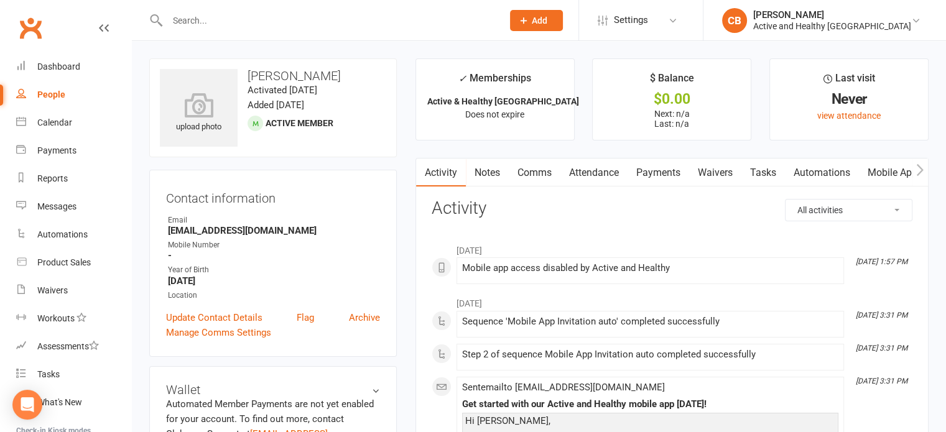
click at [886, 176] on link "Mobile App" at bounding box center [892, 173] width 67 height 29
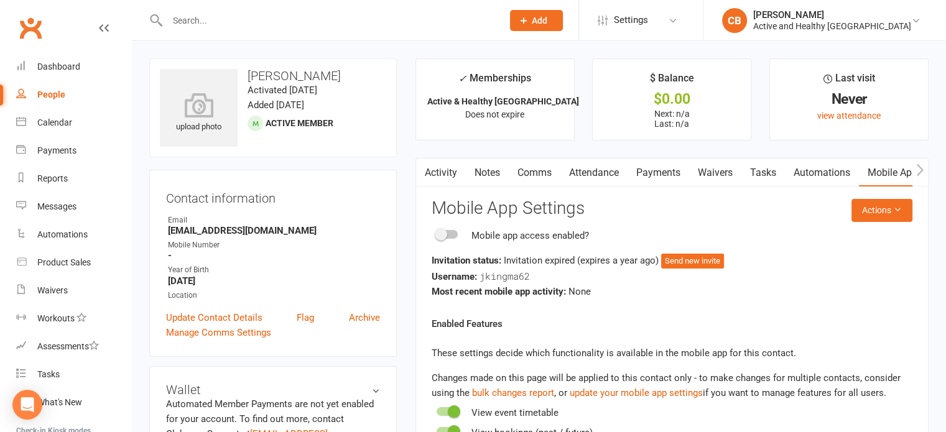
click at [542, 167] on link "Comms" at bounding box center [535, 173] width 52 height 29
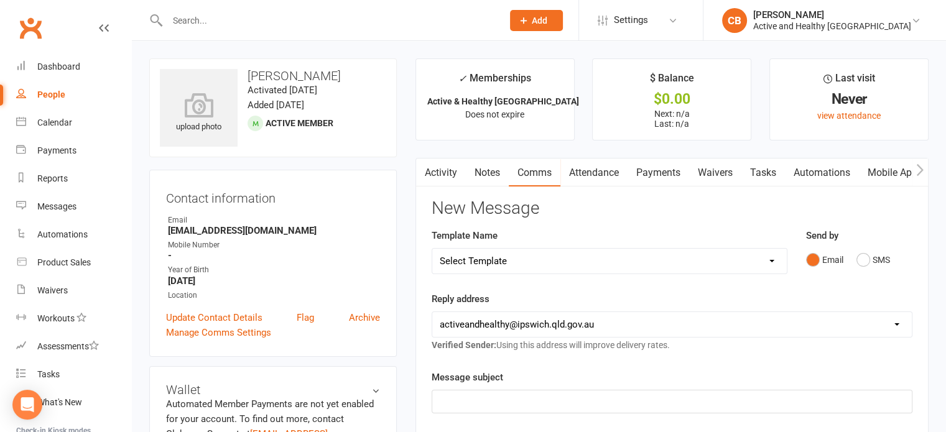
click at [603, 176] on link "Attendance" at bounding box center [593, 173] width 67 height 29
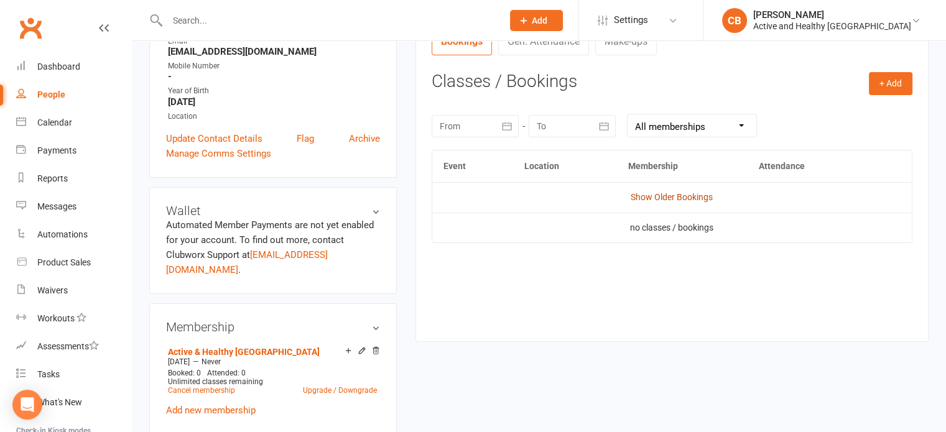
scroll to position [187, 0]
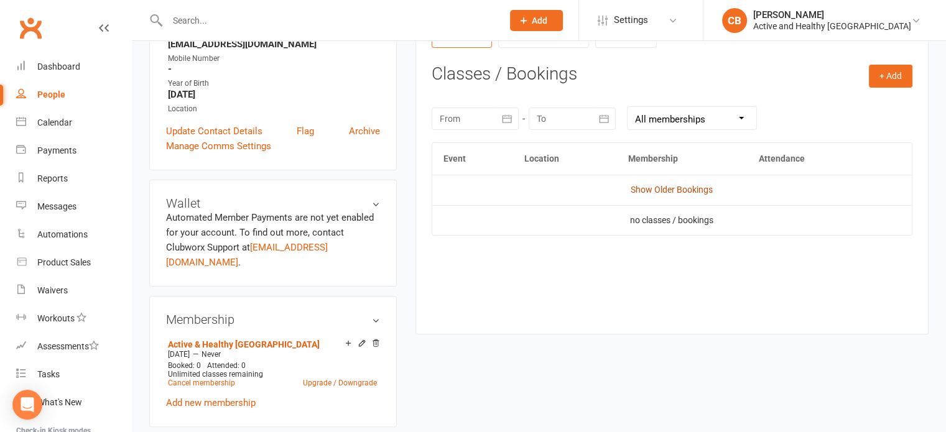
click at [704, 190] on link "Show Older Bookings" at bounding box center [672, 190] width 82 height 10
click at [357, 136] on link "Archive" at bounding box center [364, 131] width 31 height 15
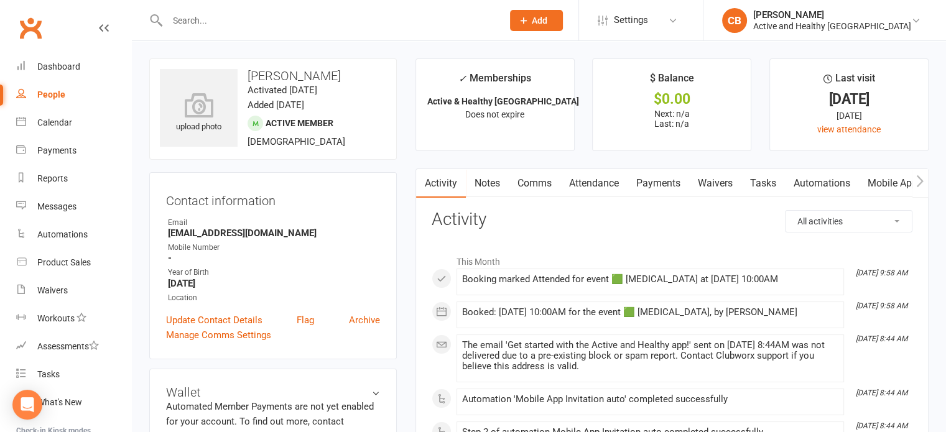
click at [654, 176] on link "Payments" at bounding box center [658, 183] width 62 height 29
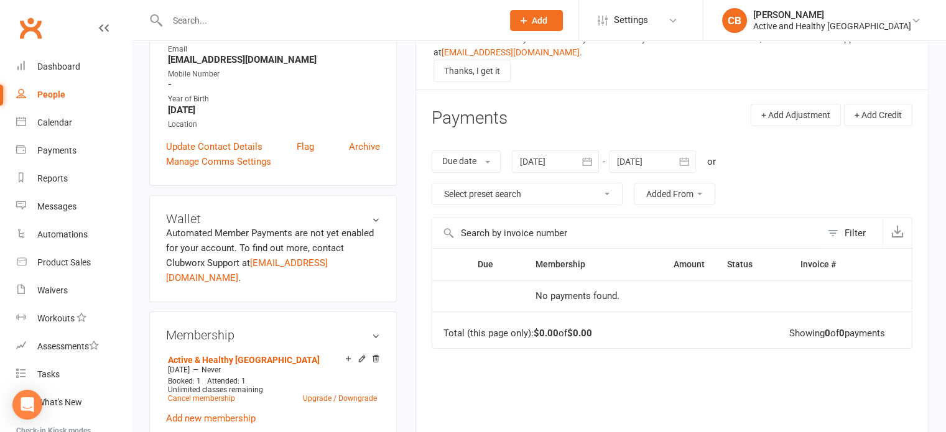
scroll to position [187, 0]
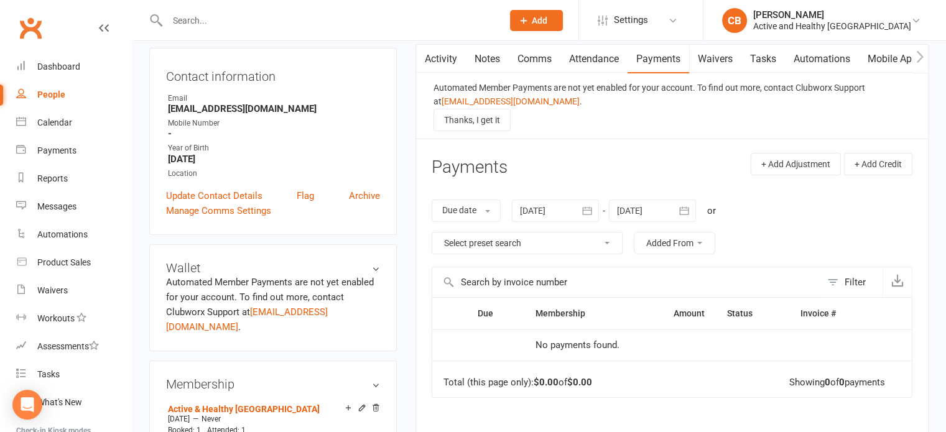
click at [614, 60] on link "Attendance" at bounding box center [593, 59] width 67 height 29
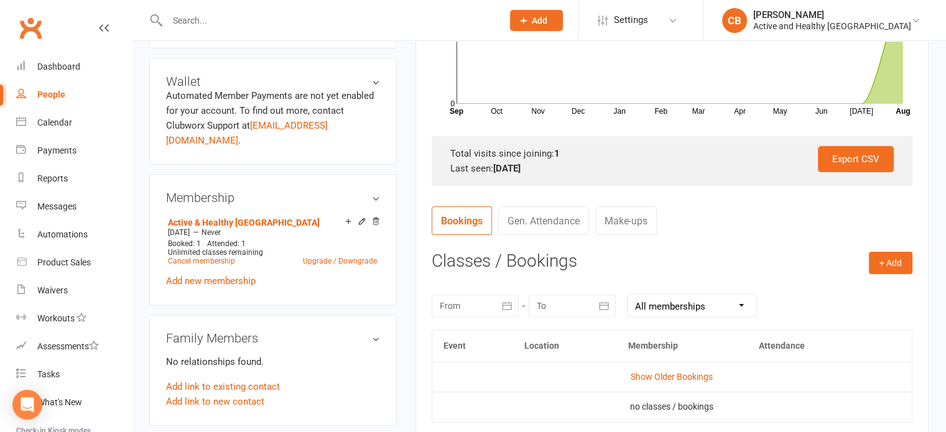
scroll to position [373, 0]
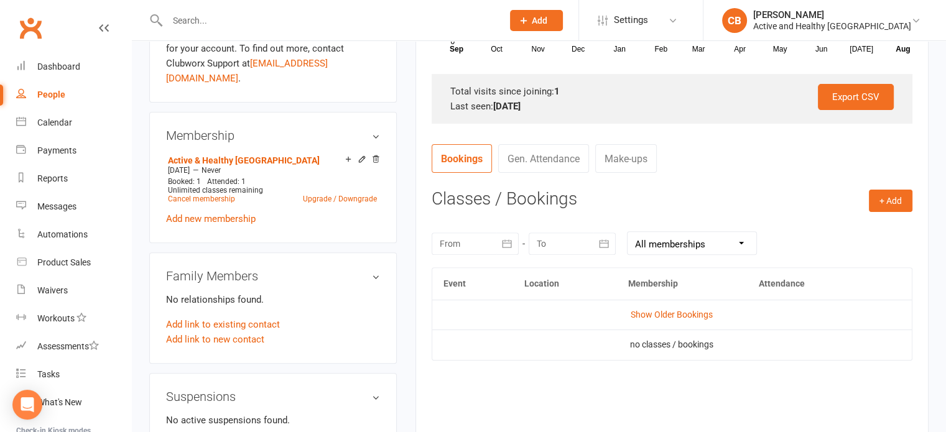
click at [683, 308] on td "Show Older Bookings" at bounding box center [671, 315] width 479 height 30
click at [714, 315] on td "Show Older Bookings" at bounding box center [671, 315] width 479 height 30
click at [684, 314] on link "Show Older Bookings" at bounding box center [672, 315] width 82 height 10
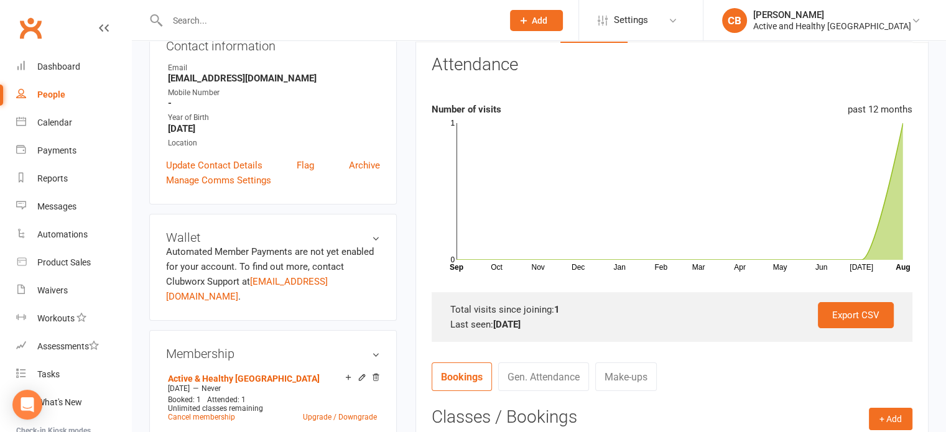
scroll to position [124, 0]
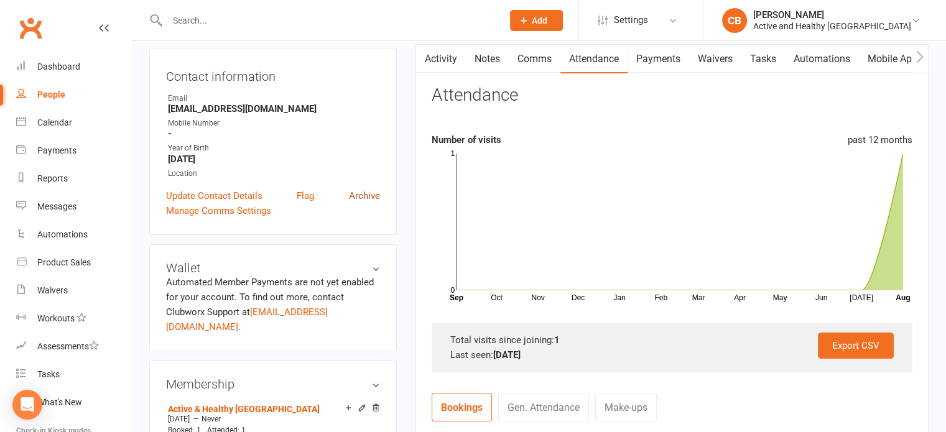
click at [373, 199] on link "Archive" at bounding box center [364, 195] width 31 height 15
